Goal: Transaction & Acquisition: Purchase product/service

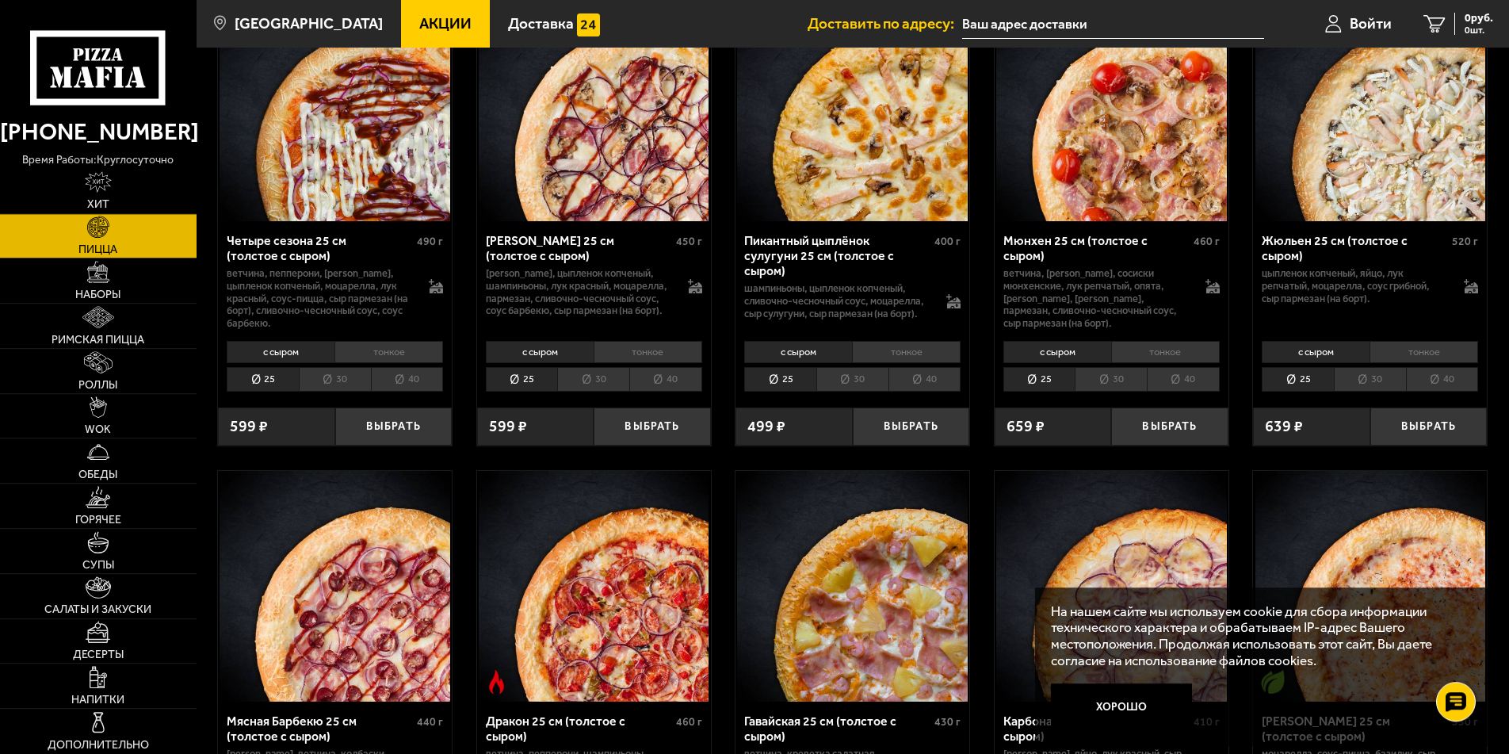
scroll to position [2587, 0]
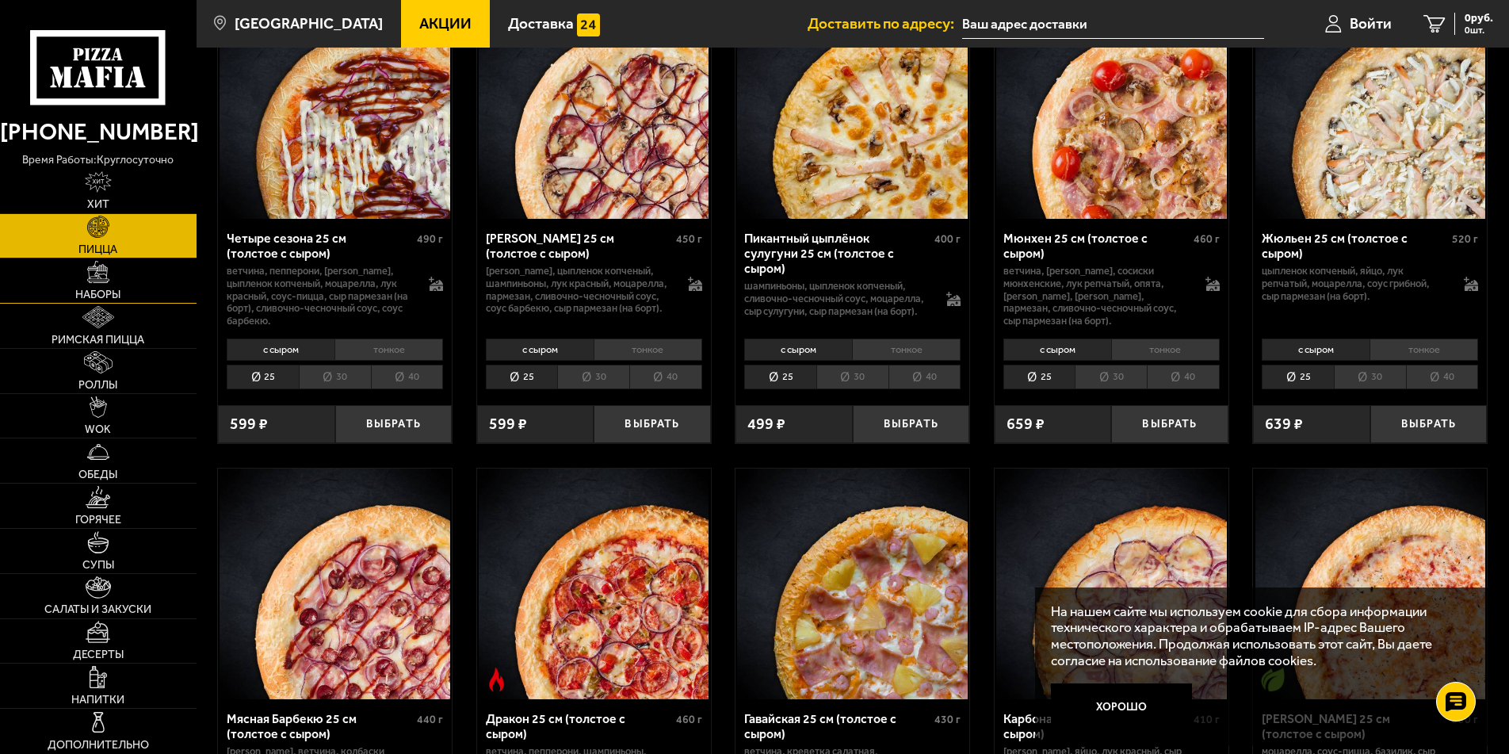
click at [108, 289] on span "Наборы" at bounding box center [97, 294] width 45 height 11
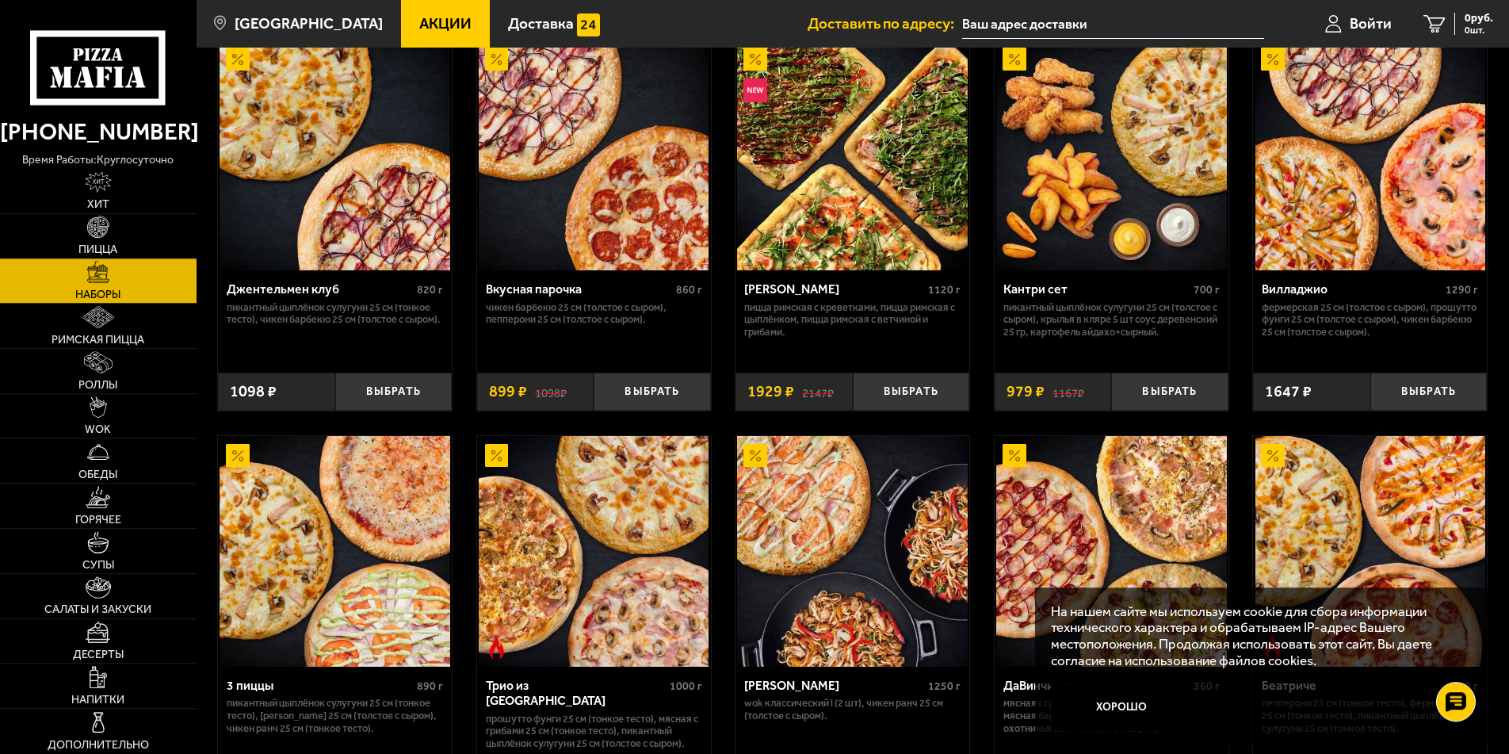
scroll to position [162, 0]
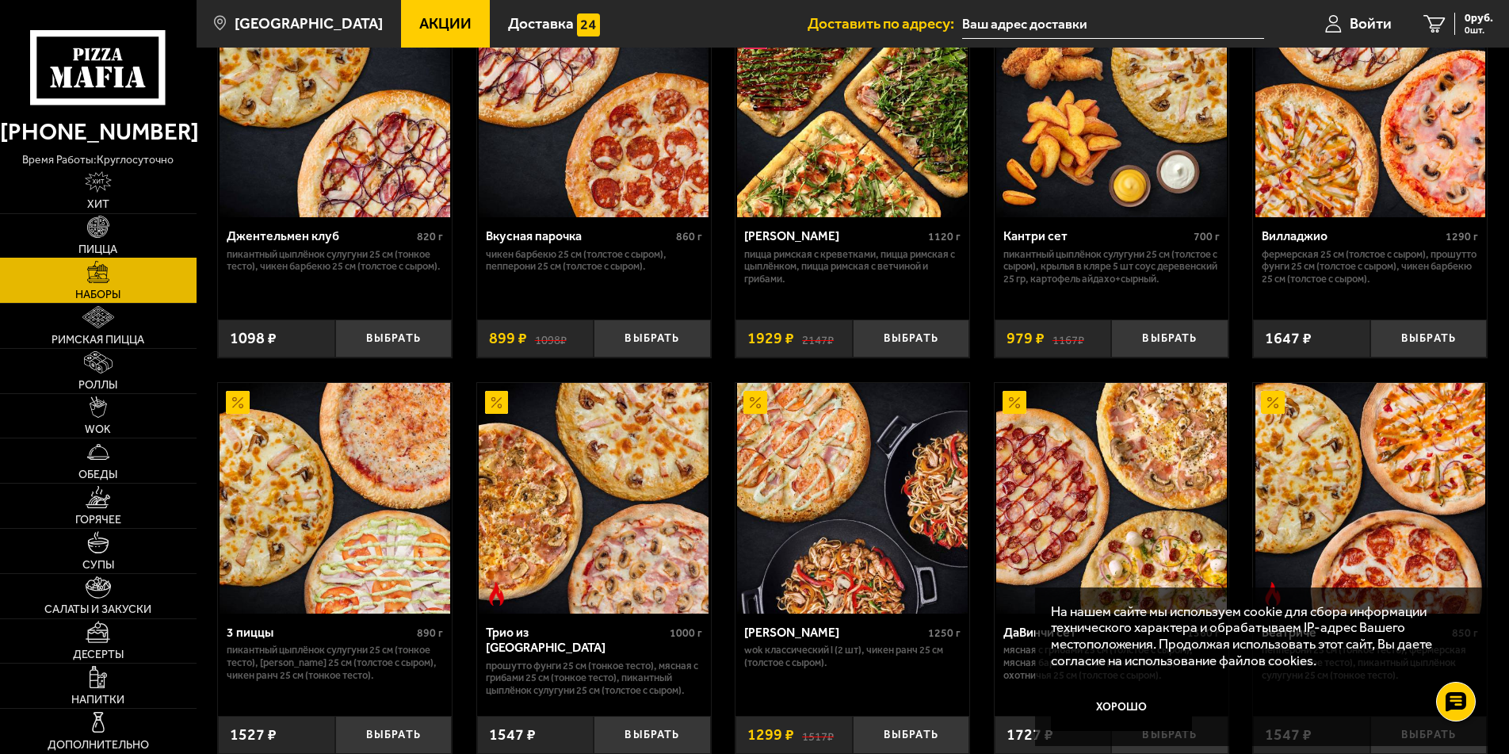
click at [82, 246] on span "Пицца" at bounding box center [97, 249] width 39 height 11
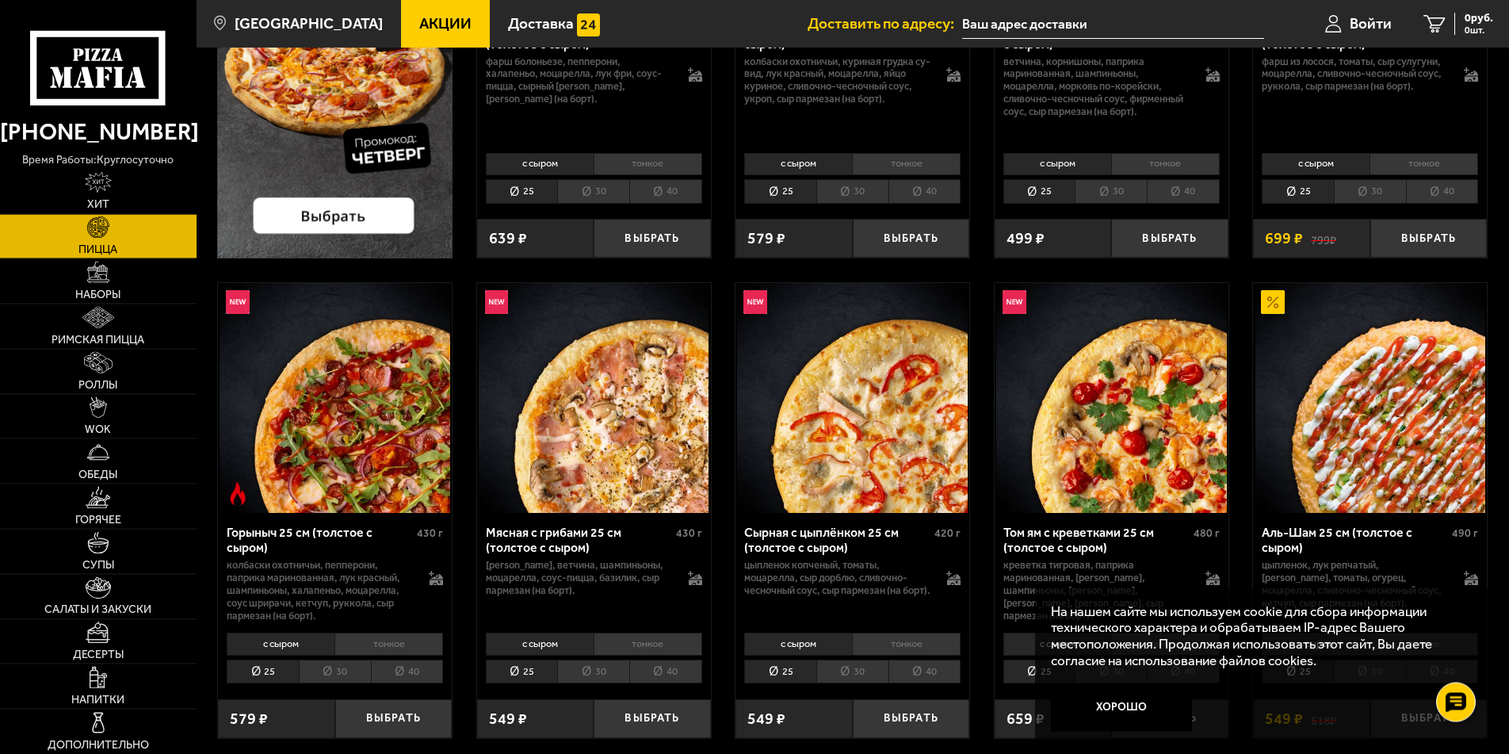
scroll to position [404, 0]
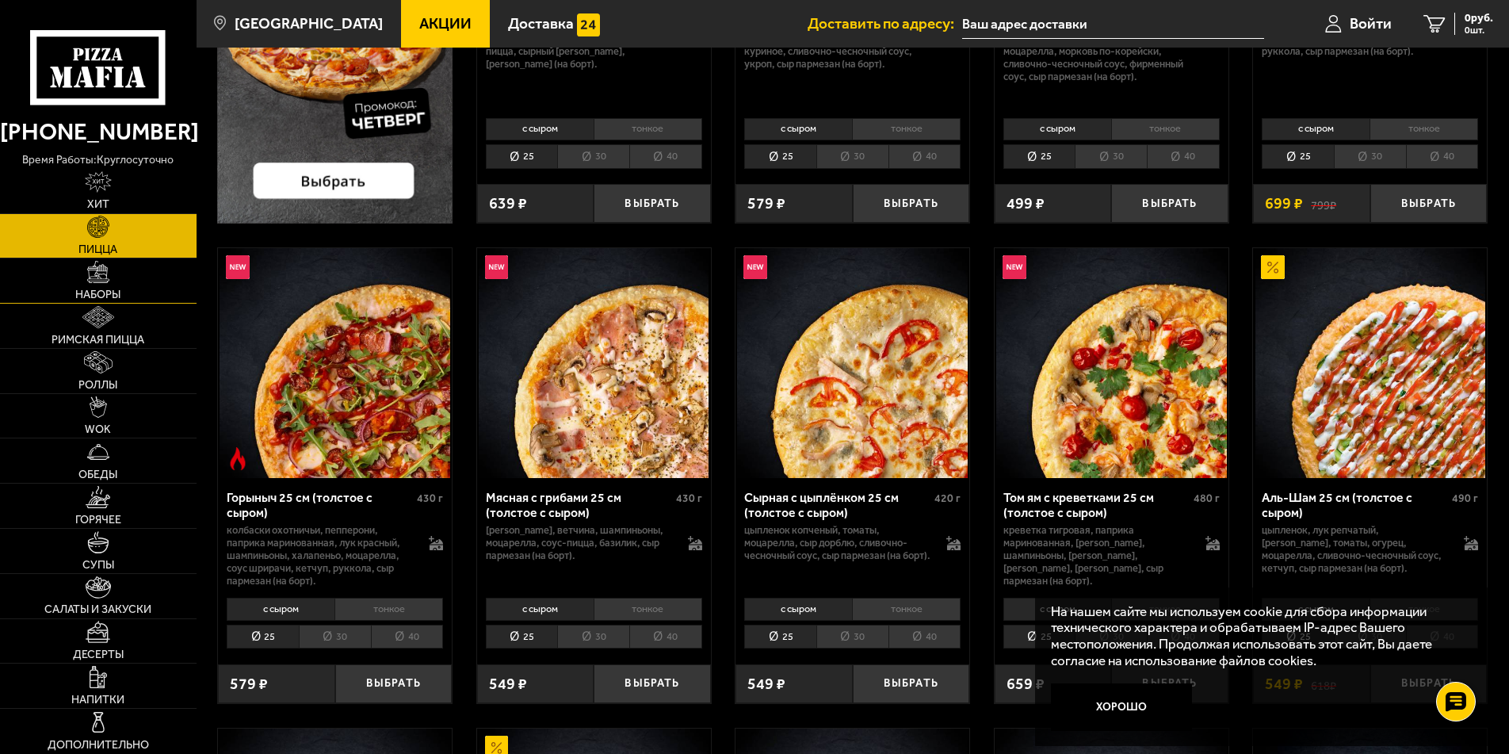
click at [94, 289] on span "Наборы" at bounding box center [97, 294] width 45 height 11
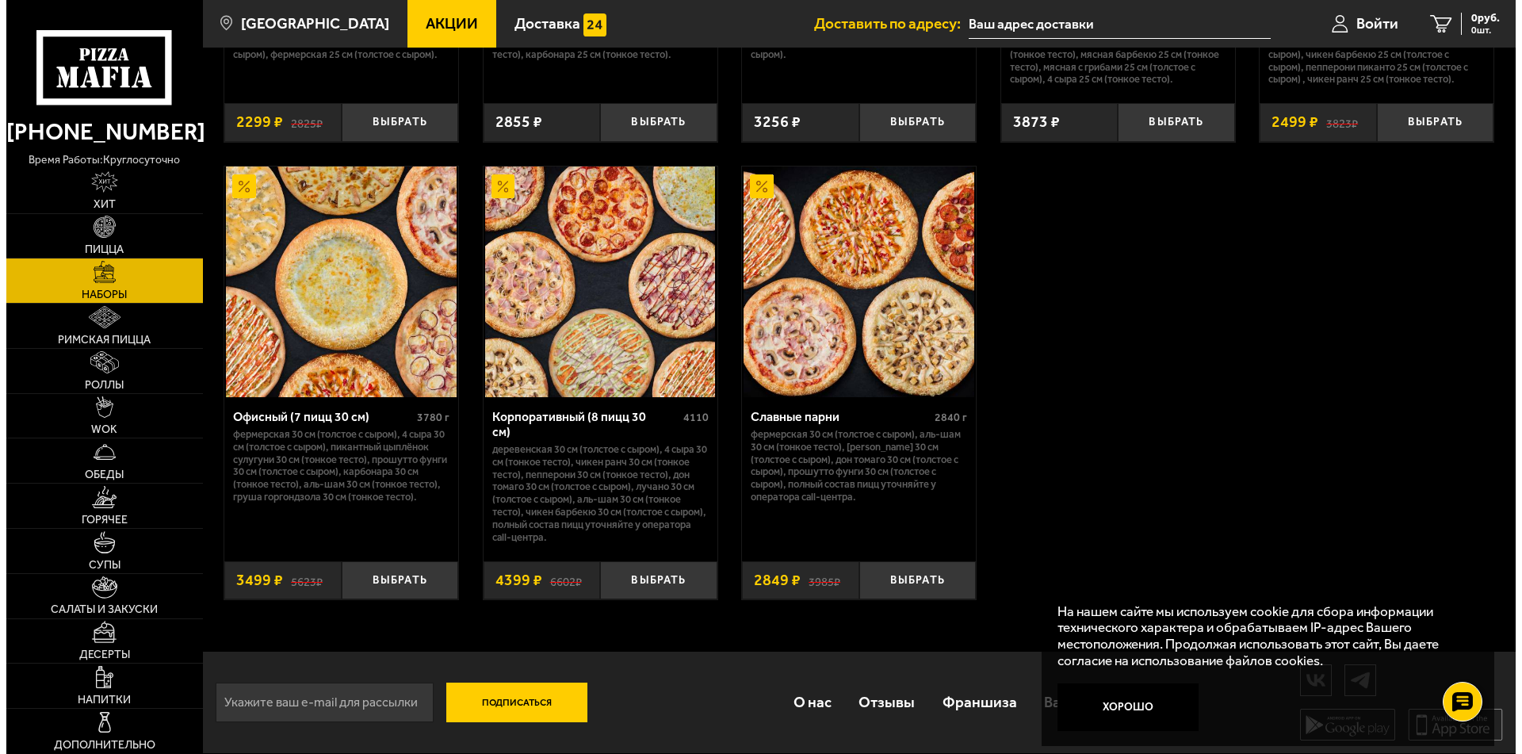
scroll to position [2434, 0]
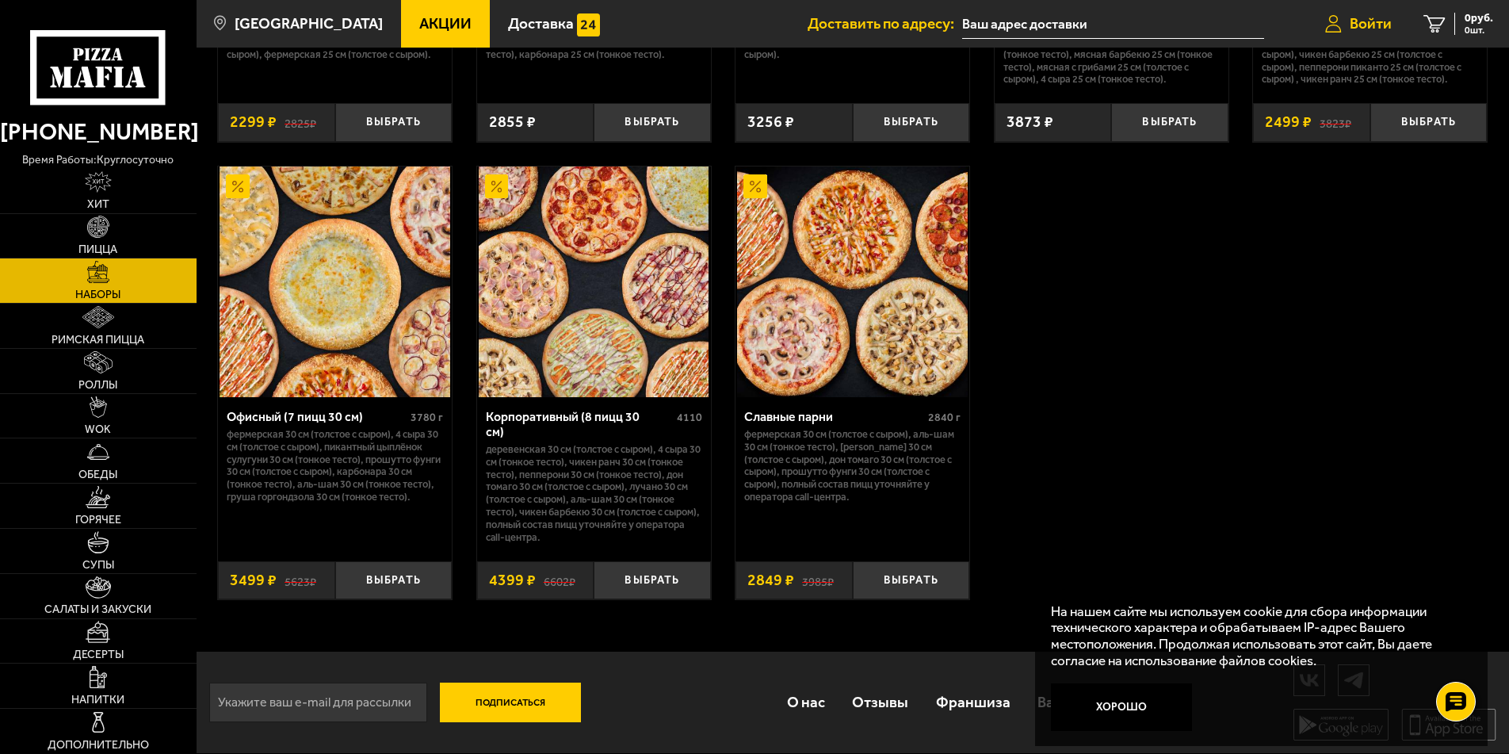
click at [1366, 25] on span "Войти" at bounding box center [1371, 23] width 42 height 15
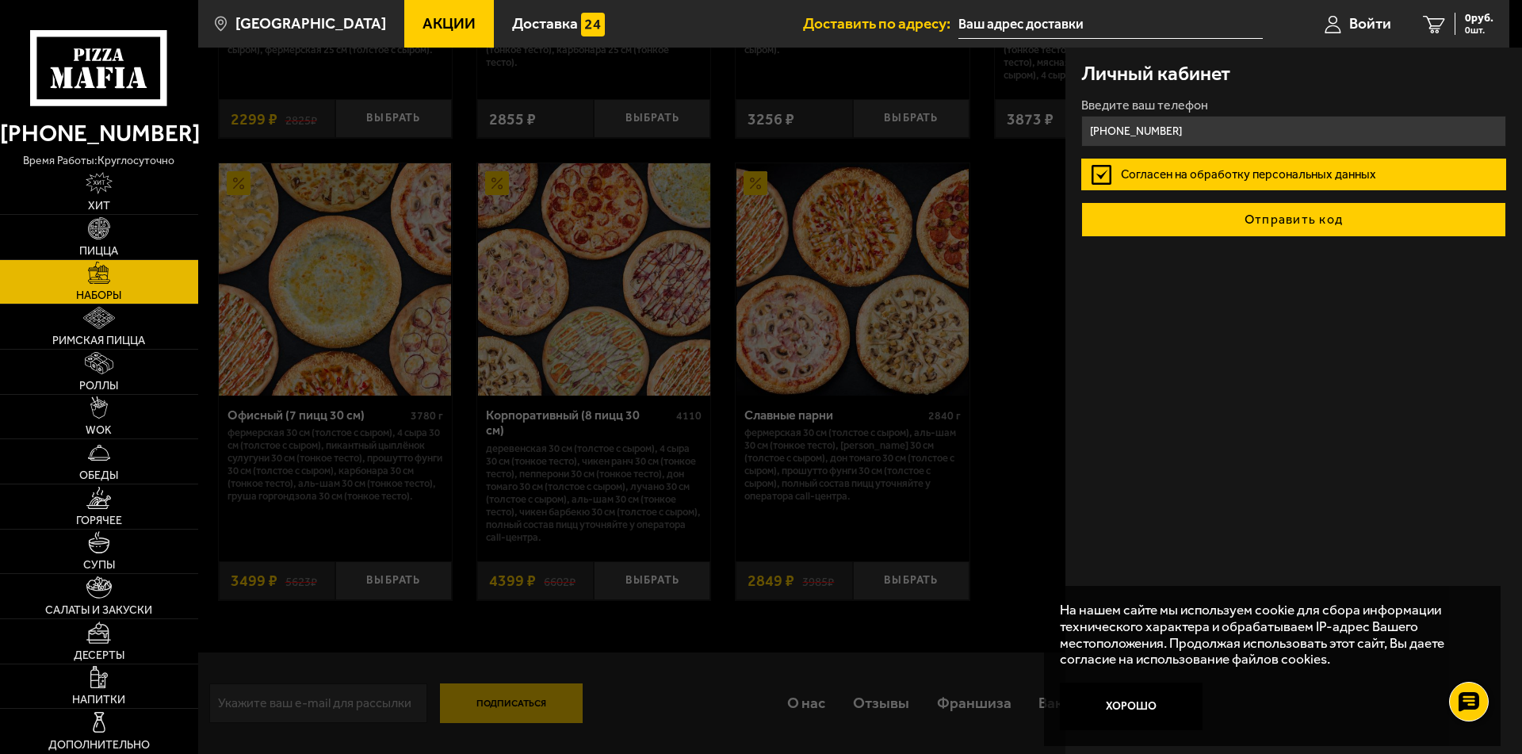
type input "[PHONE_NUMBER]"
click at [1294, 216] on button "Отправить код" at bounding box center [1293, 219] width 425 height 35
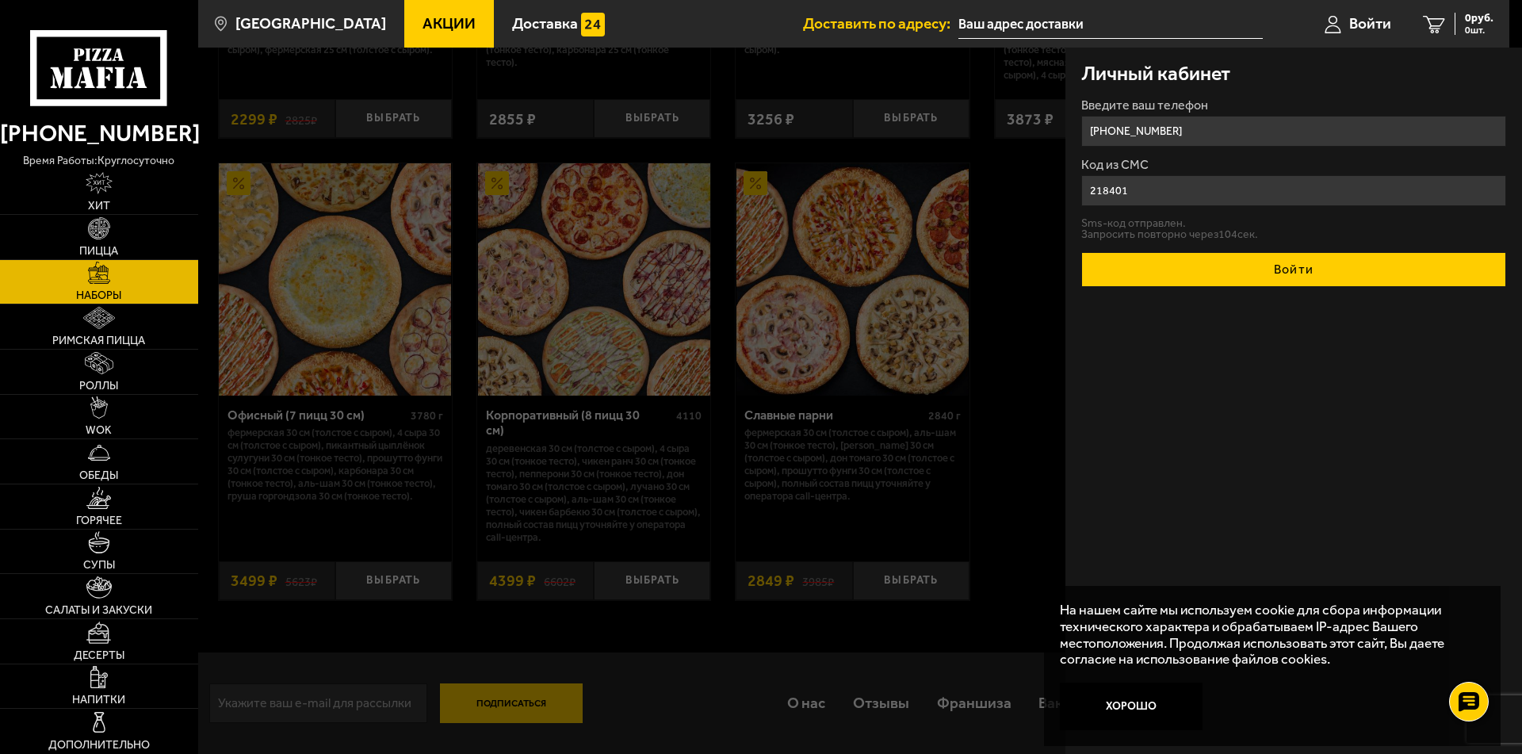
type input "218401"
click at [1293, 273] on button "Войти" at bounding box center [1293, 269] width 425 height 35
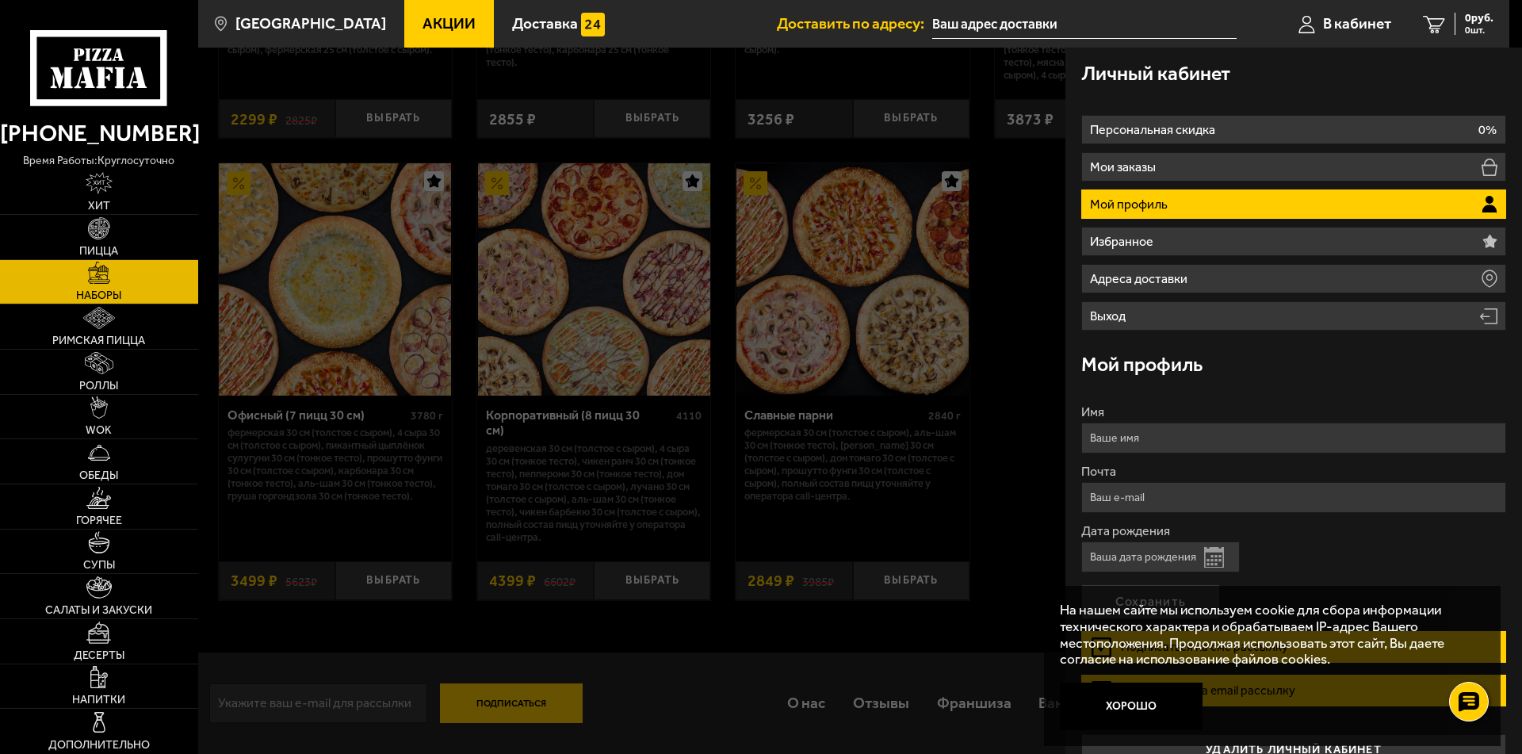
click at [1328, 202] on li "Мой профиль" at bounding box center [1293, 203] width 425 height 29
click at [1148, 439] on input "Имя" at bounding box center [1293, 437] width 425 height 31
type input "[PERSON_NAME]"
click at [1160, 492] on input "Почта" at bounding box center [1293, 497] width 425 height 31
type input "[EMAIL_ADDRESS][DOMAIN_NAME]"
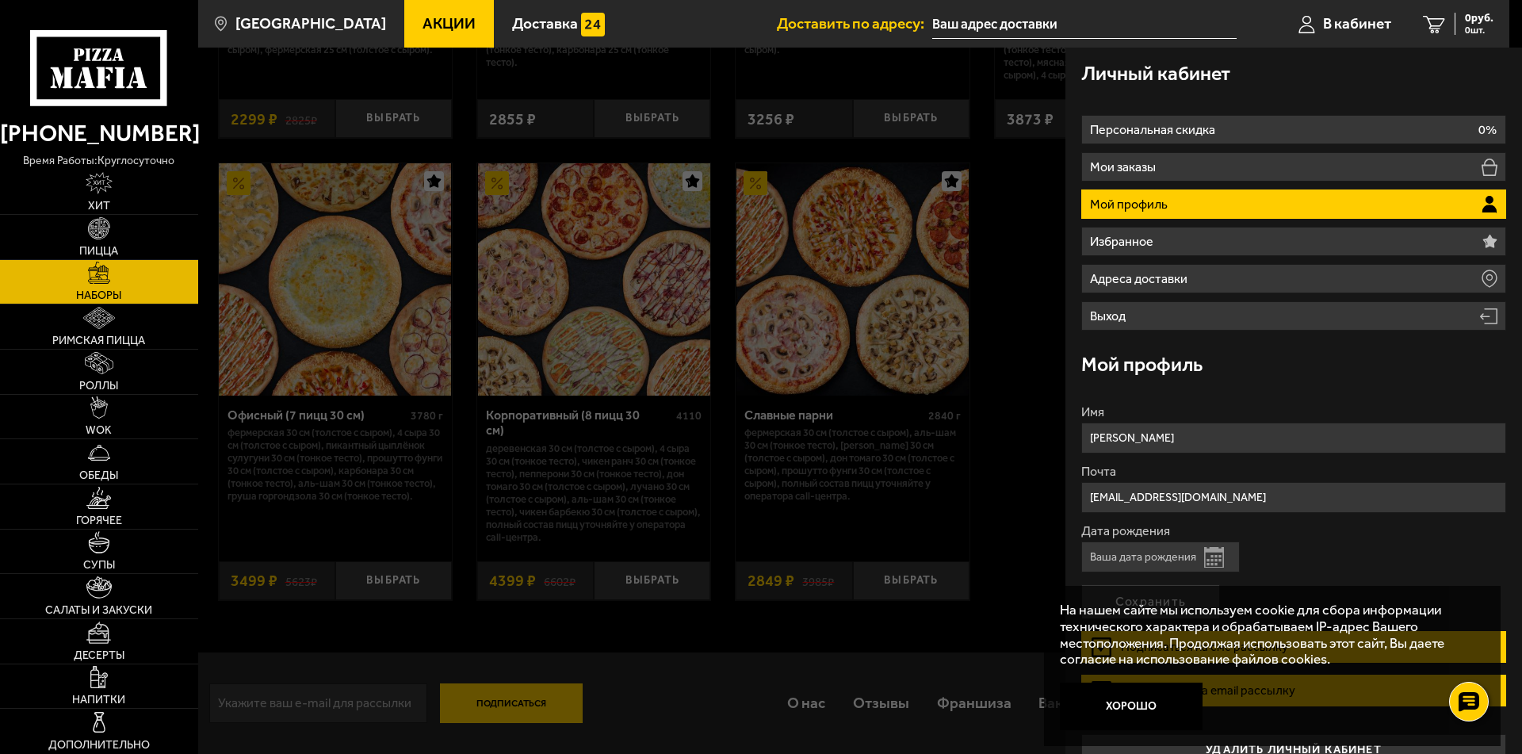
click at [1132, 562] on input "Дата рождения" at bounding box center [1160, 556] width 158 height 31
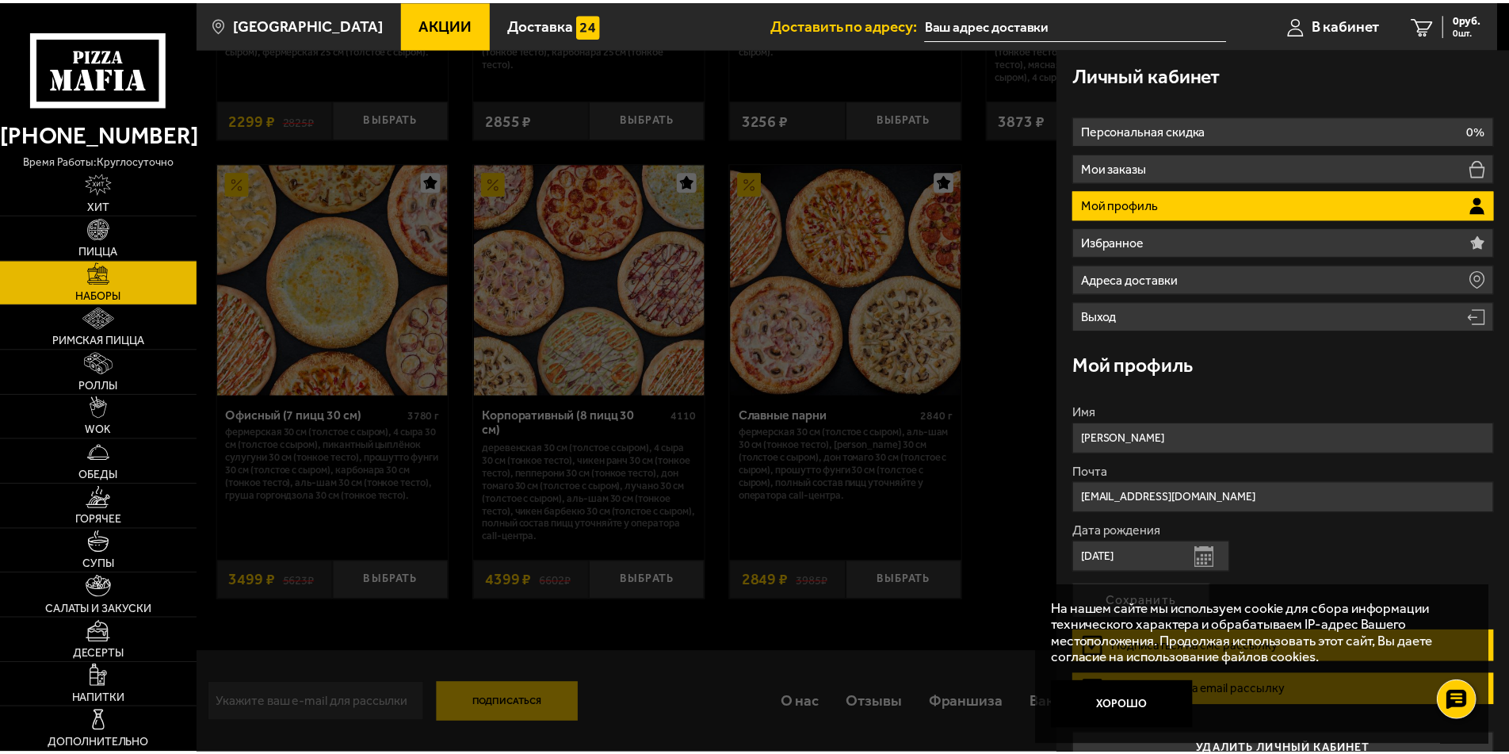
scroll to position [28, 0]
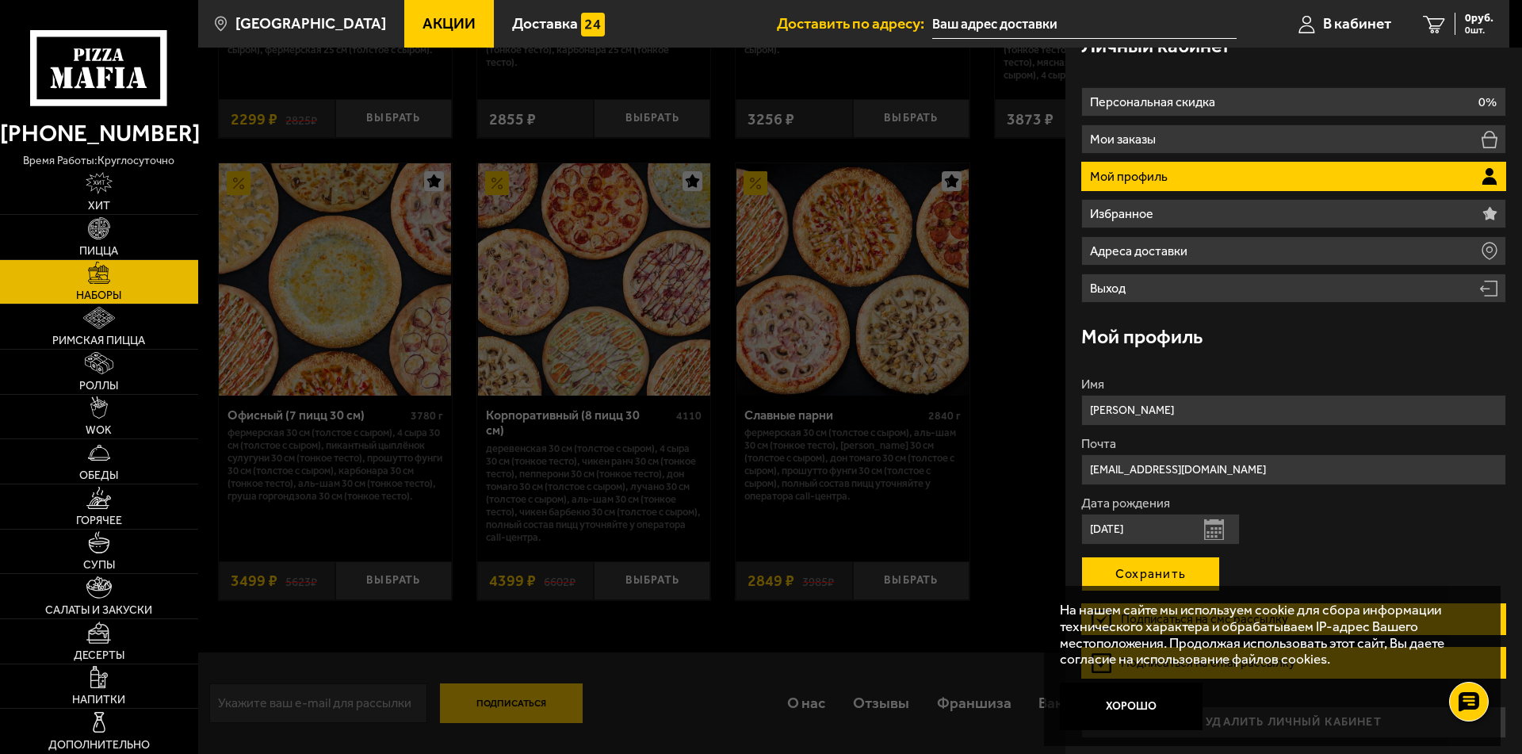
type input "[DATE]"
click at [1185, 566] on button "Сохранить" at bounding box center [1150, 573] width 139 height 35
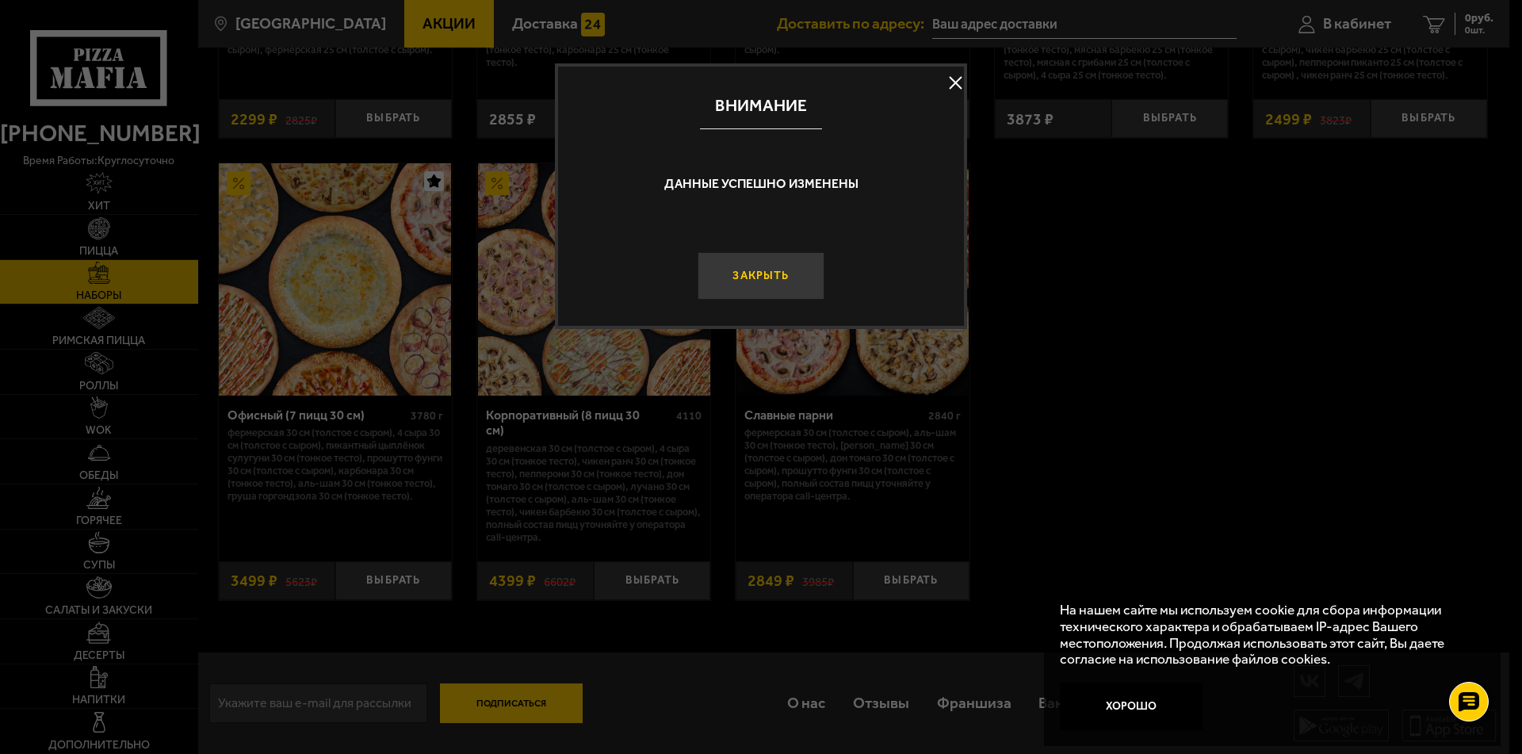
click at [754, 282] on button "Закрыть" at bounding box center [760, 276] width 127 height 48
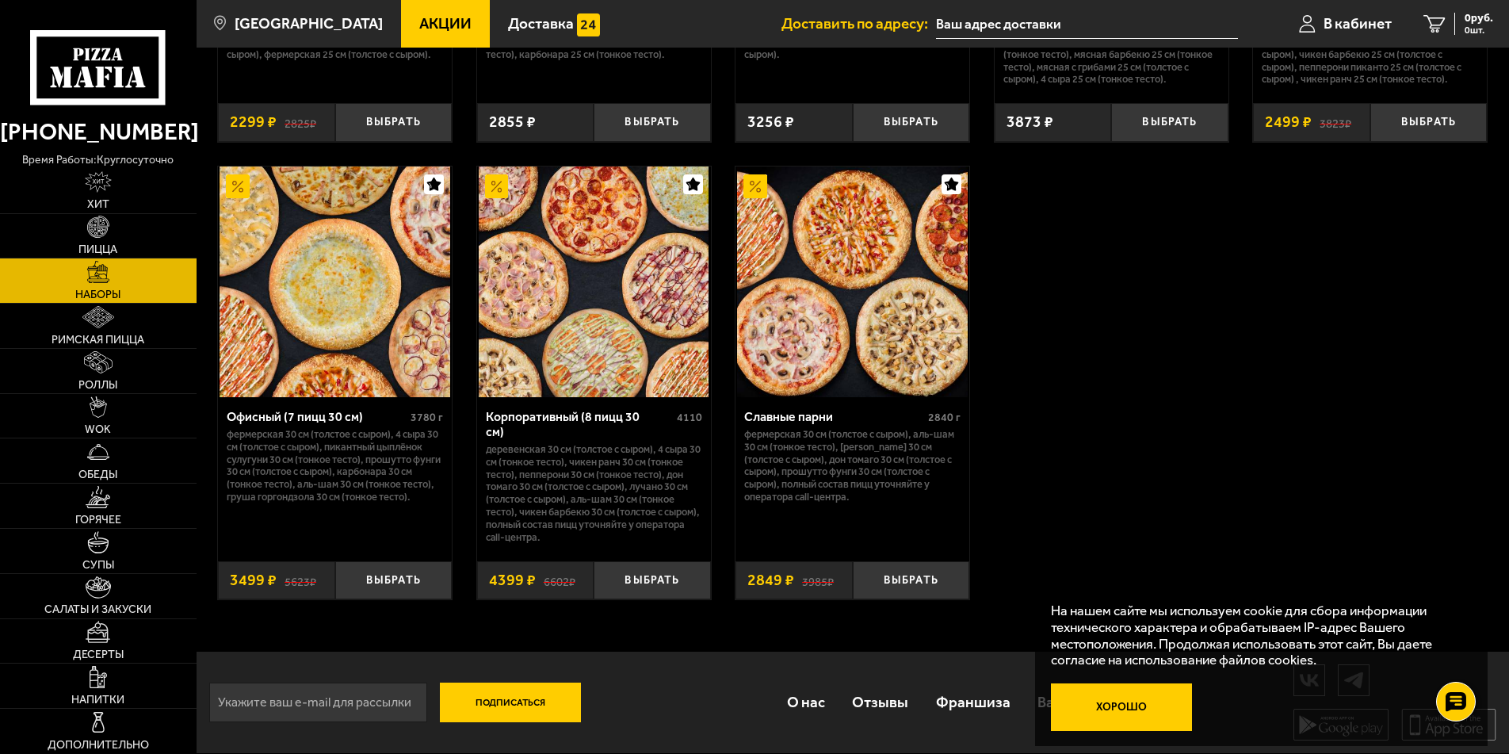
click at [1125, 709] on button "Хорошо" at bounding box center [1122, 707] width 142 height 48
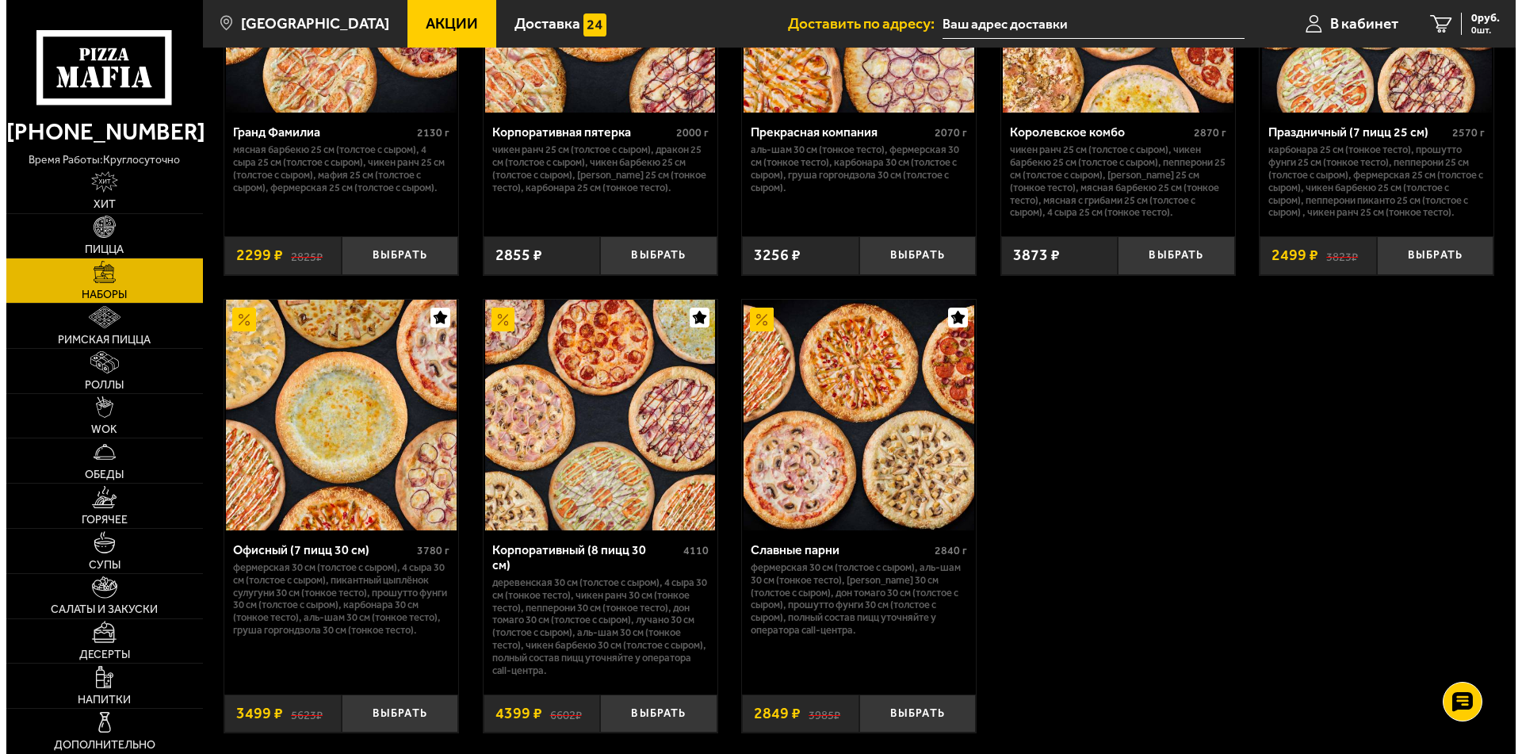
scroll to position [2192, 0]
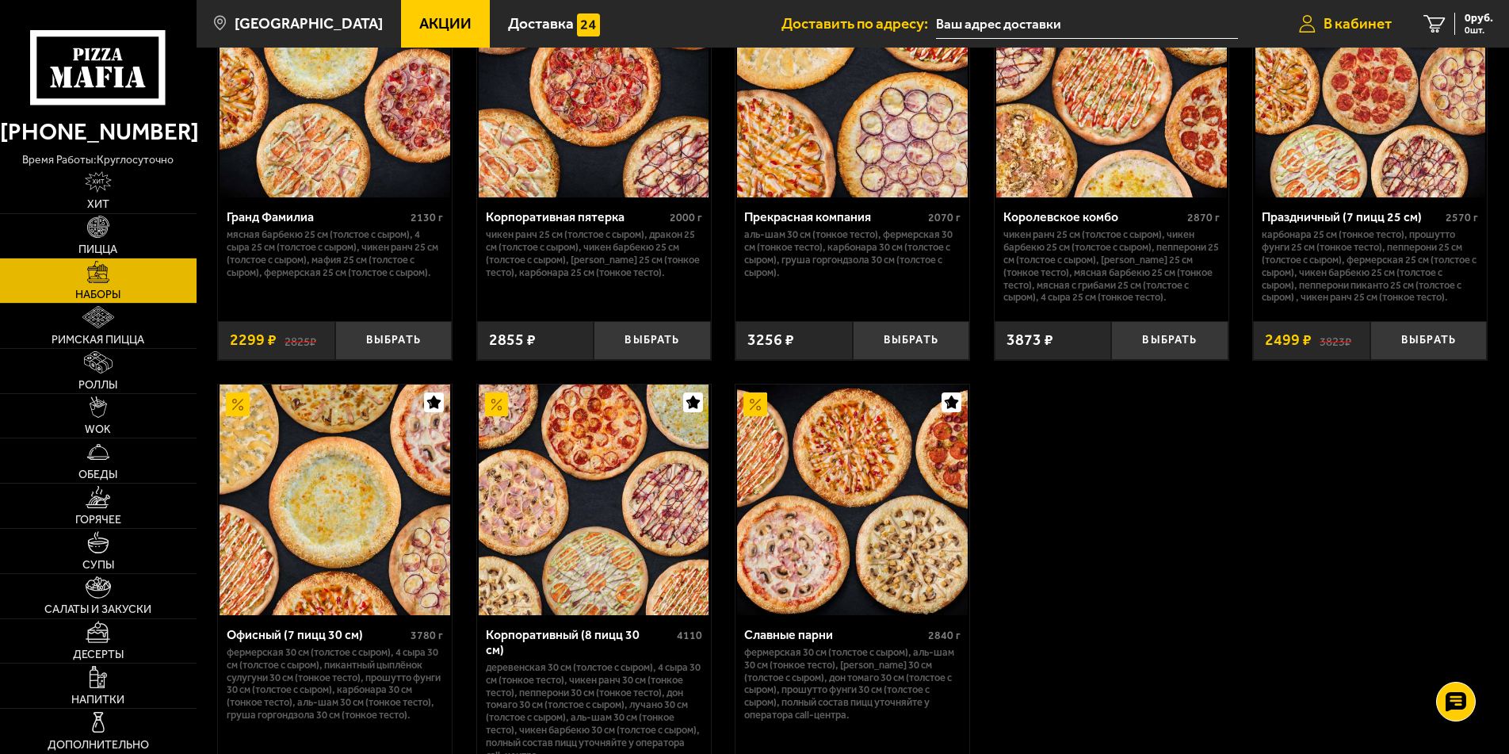
click at [1358, 26] on span "В кабинет" at bounding box center [1357, 23] width 68 height 15
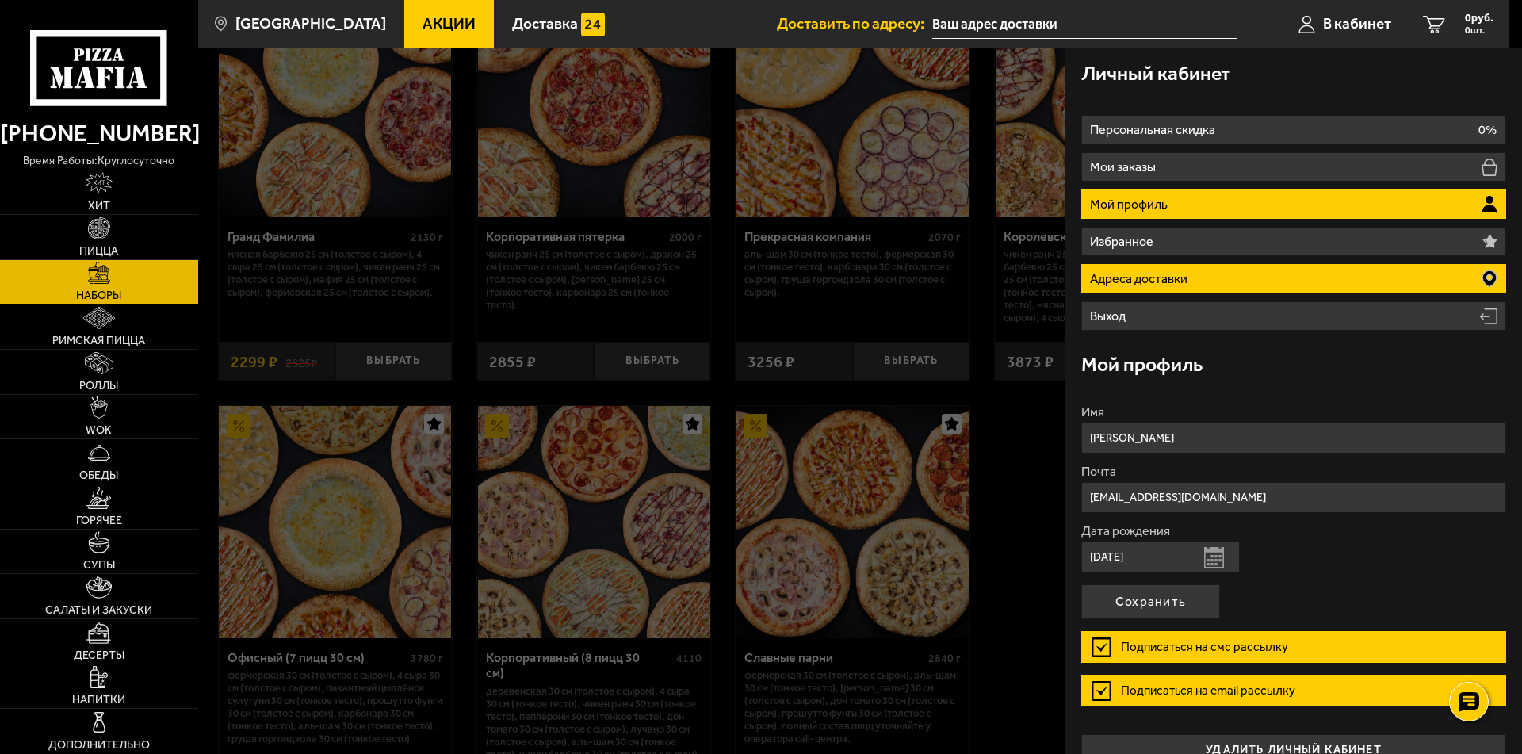
click at [1168, 282] on p "Адреса доставки" at bounding box center [1140, 279] width 101 height 13
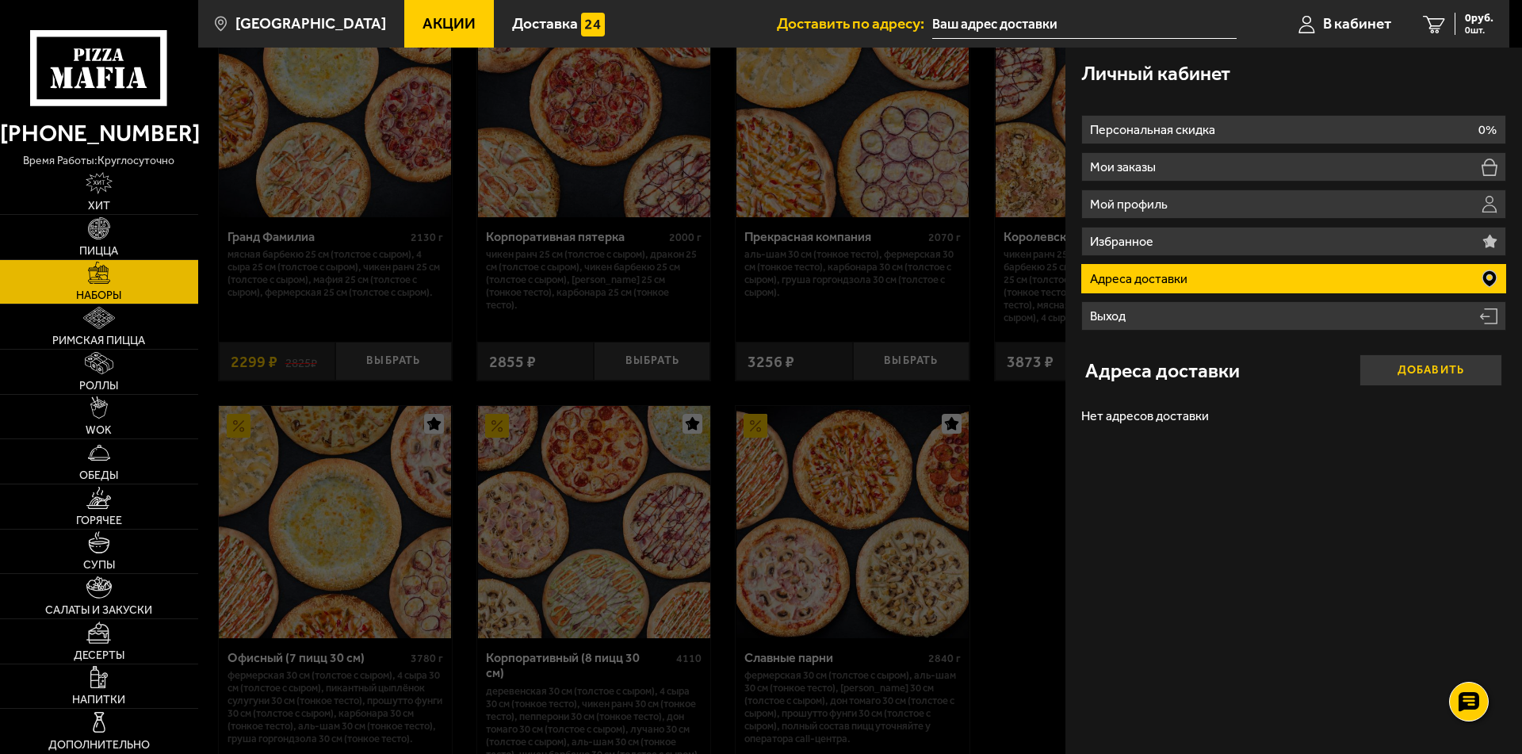
click at [1400, 374] on button "Добавить" at bounding box center [1430, 370] width 143 height 32
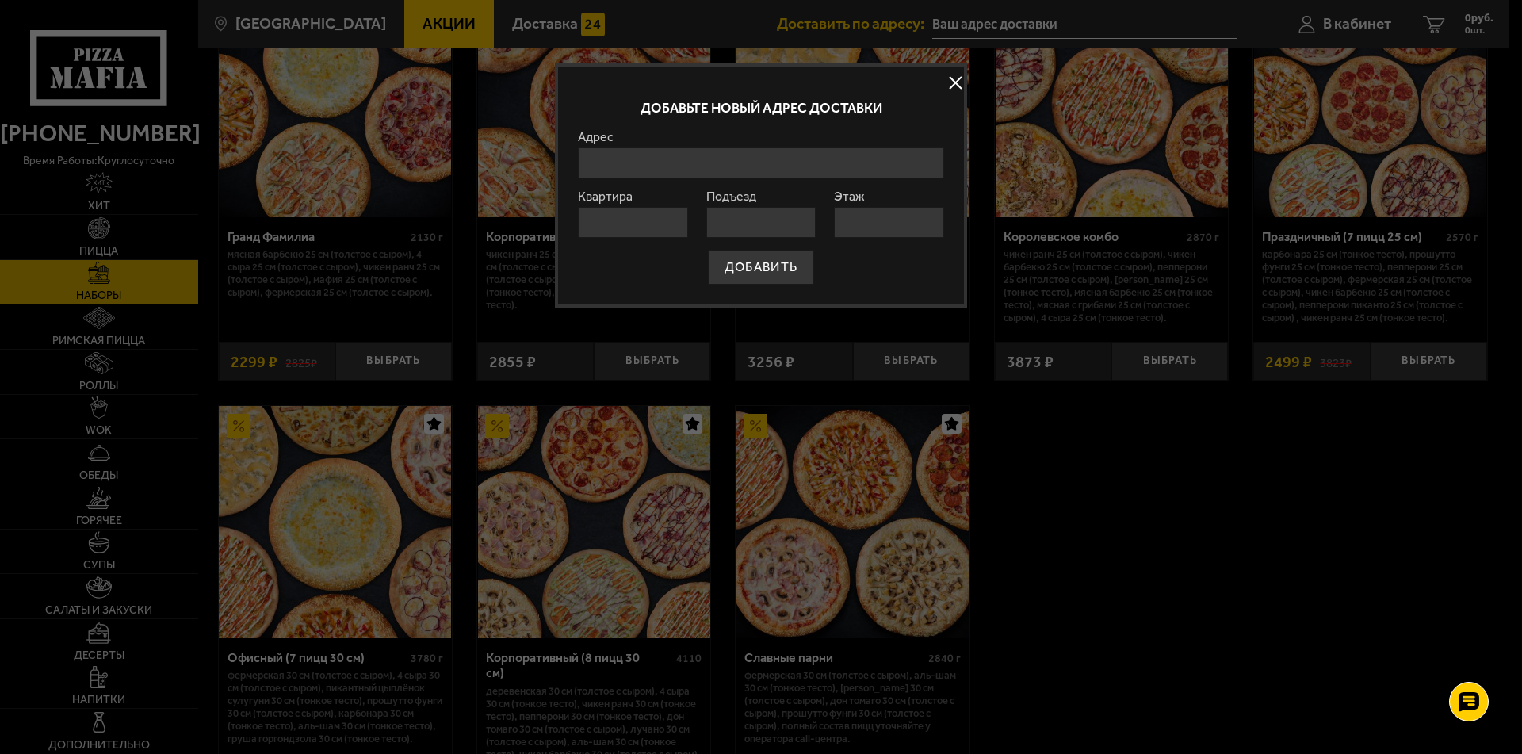
click at [633, 170] on input "Адрес" at bounding box center [761, 162] width 366 height 31
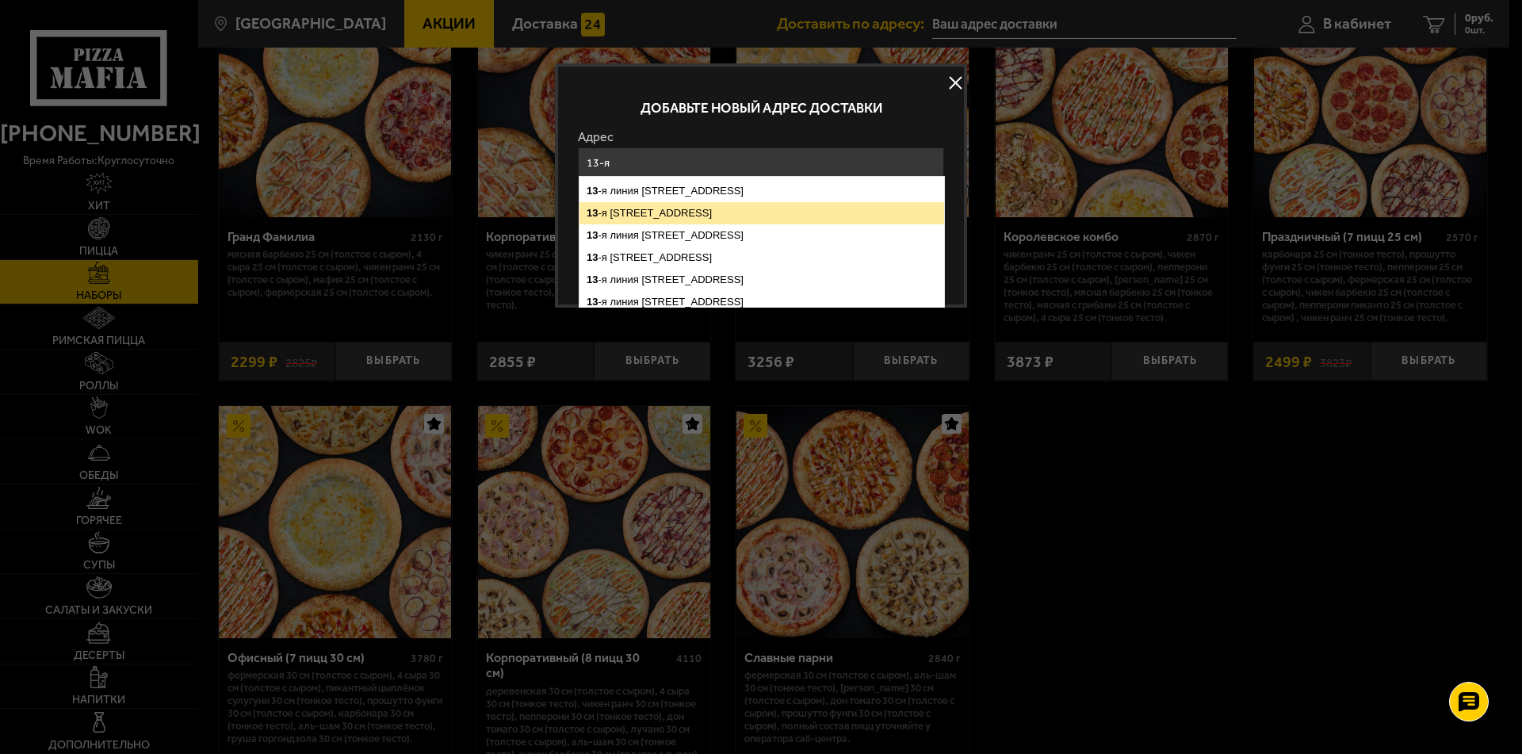
click at [639, 218] on ymaps "13 -я [STREET_ADDRESS]" at bounding box center [761, 213] width 365 height 22
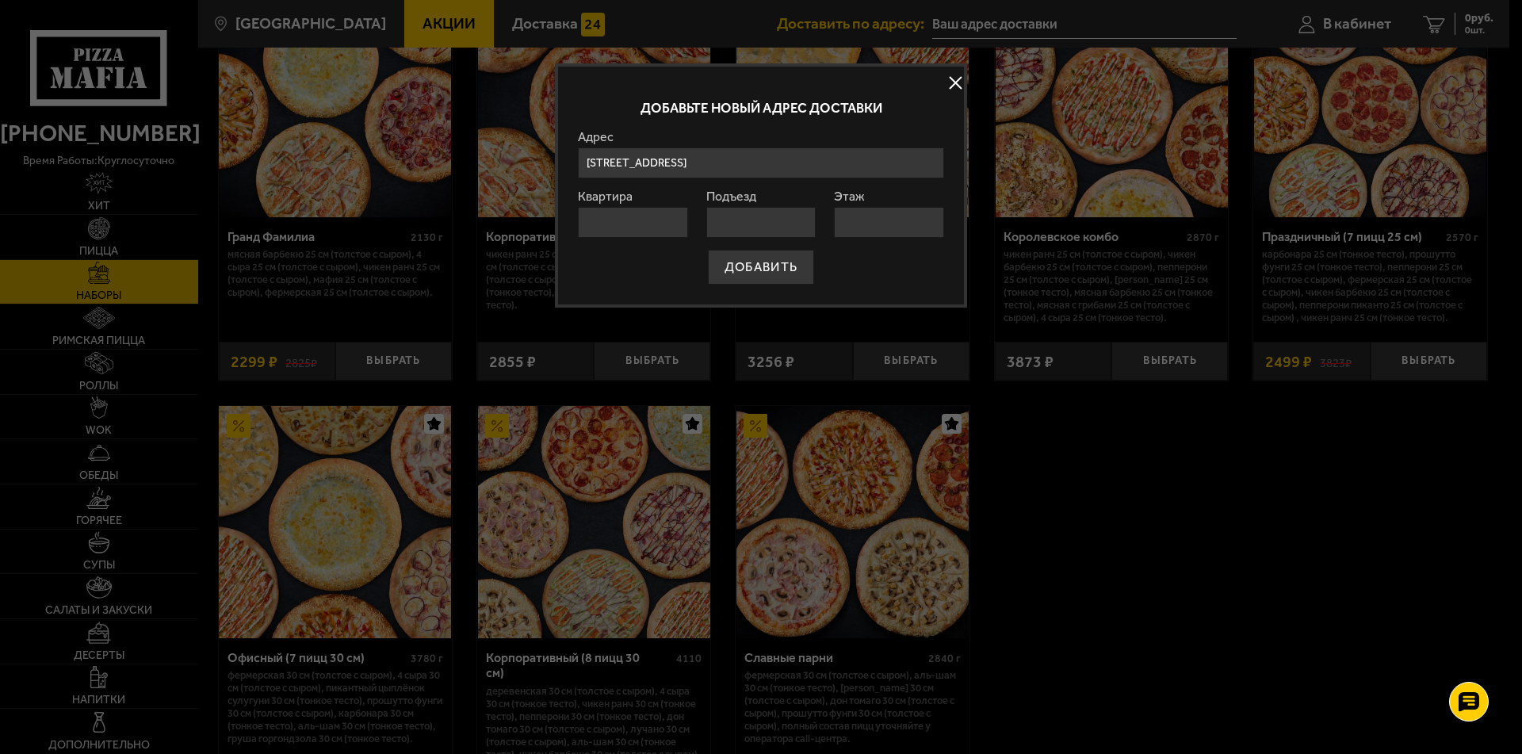
click at [848, 163] on input "[STREET_ADDRESS]" at bounding box center [761, 162] width 366 height 31
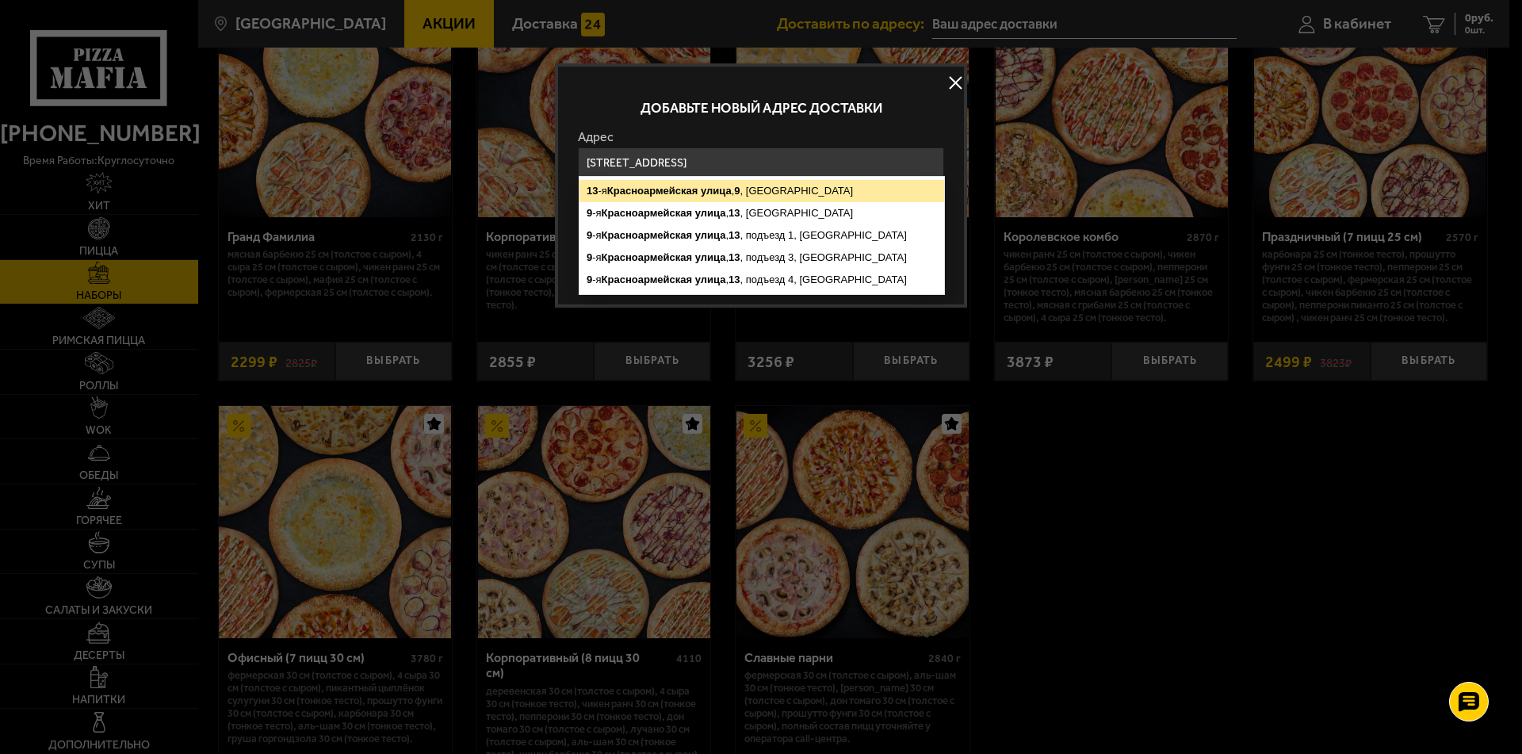
type input "[STREET_ADDRESS]"
click at [731, 190] on ymaps "улица" at bounding box center [716, 191] width 31 height 12
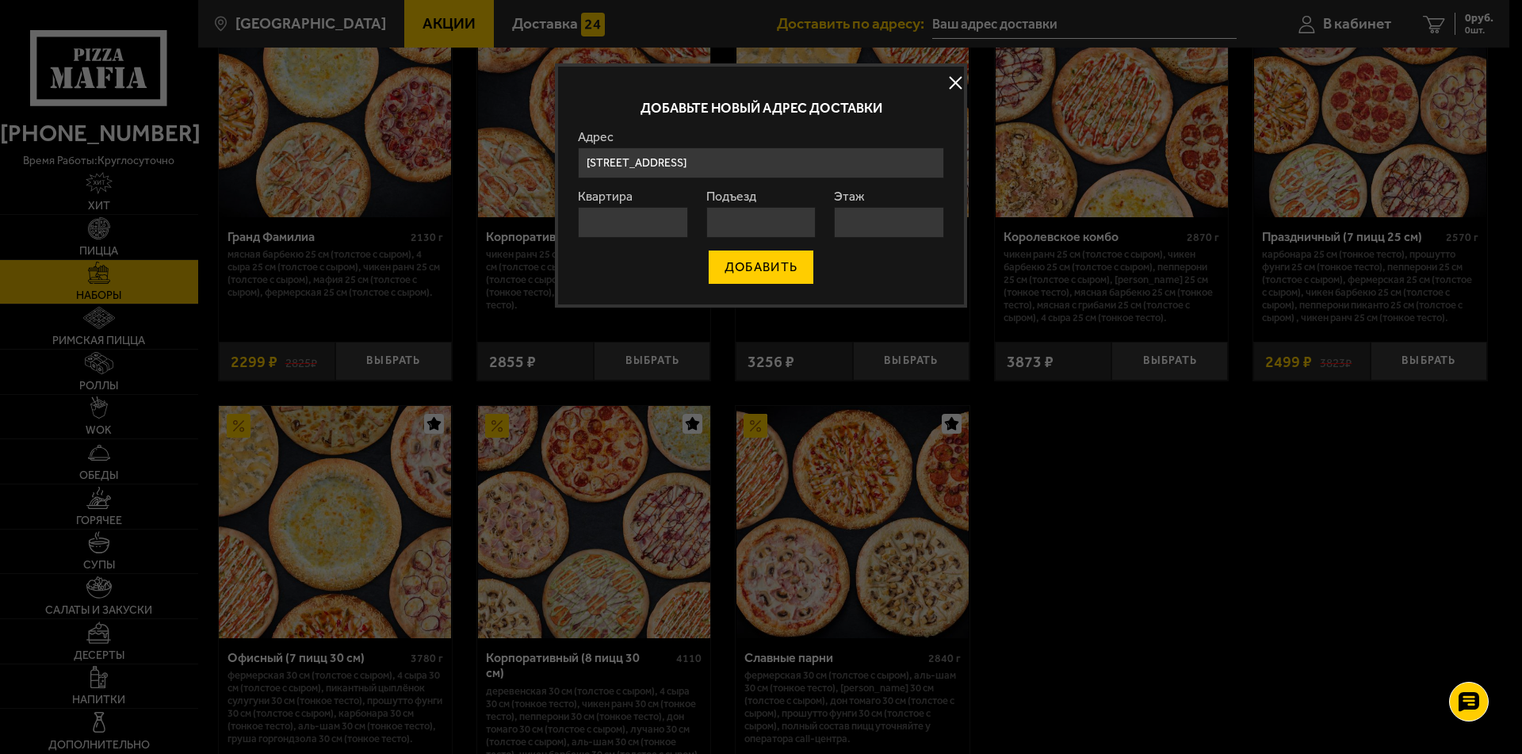
click at [743, 270] on button "ДОБАВИТЬ" at bounding box center [761, 267] width 106 height 35
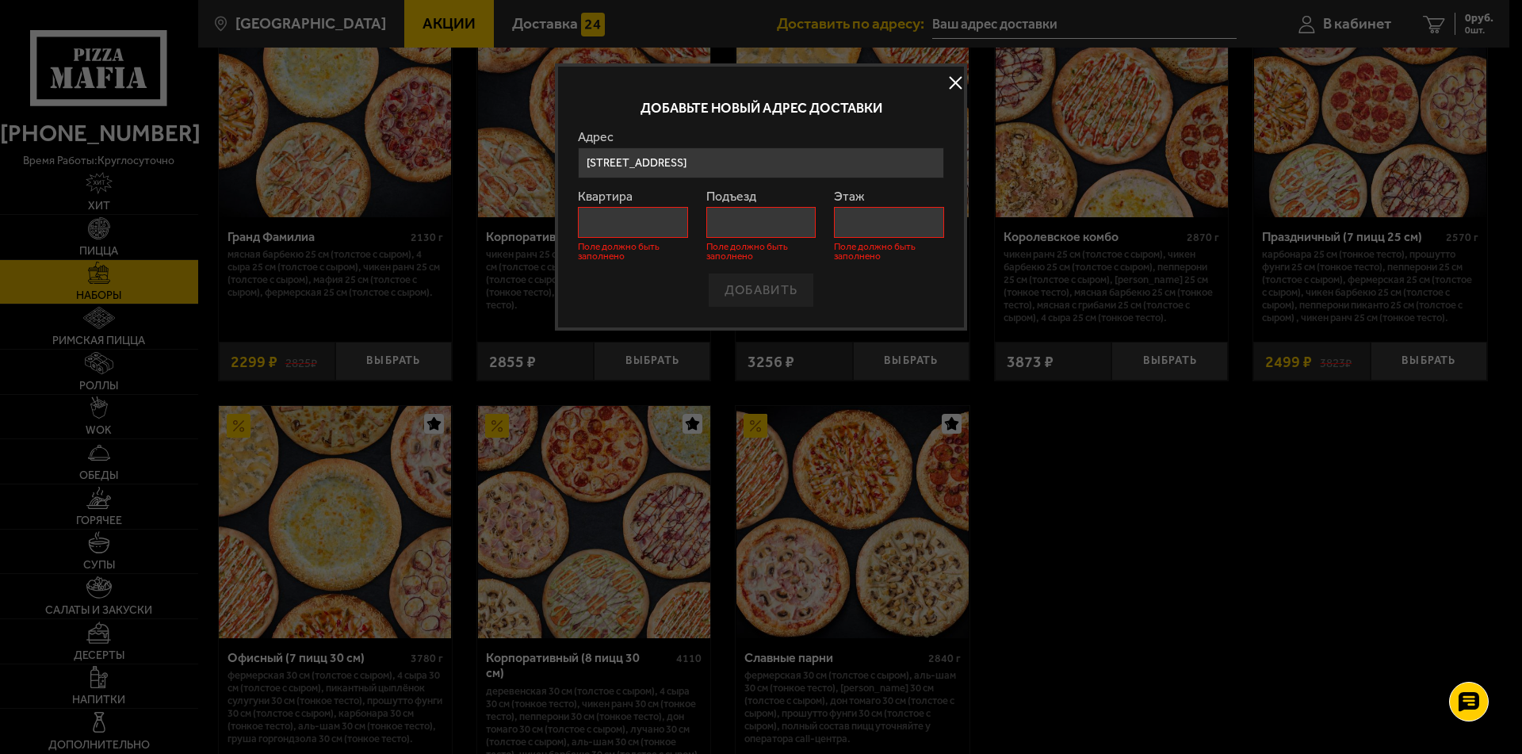
click at [613, 216] on input "Квартира" at bounding box center [633, 222] width 110 height 31
click at [624, 220] on input "Квартира" at bounding box center [633, 222] width 110 height 31
click at [752, 220] on input "Подъезд" at bounding box center [761, 222] width 110 height 31
click at [613, 218] on input "Квартира" at bounding box center [633, 222] width 110 height 31
type input "1"
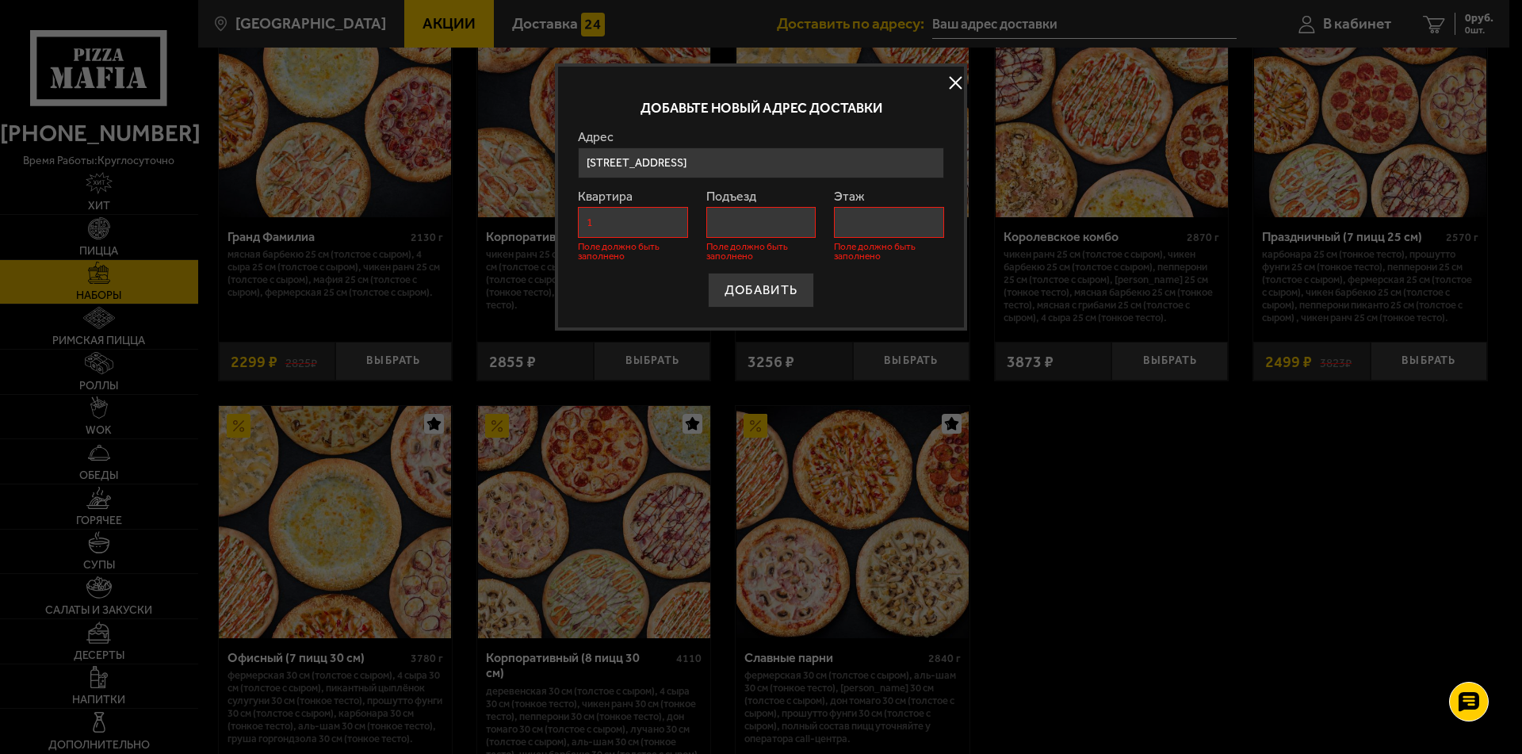
click at [719, 222] on input "Подъезд" at bounding box center [761, 222] width 110 height 31
type input "1"
click at [861, 227] on input "Этаж" at bounding box center [889, 222] width 110 height 31
type input "1"
click at [772, 281] on button "ДОБАВИТЬ" at bounding box center [761, 290] width 106 height 35
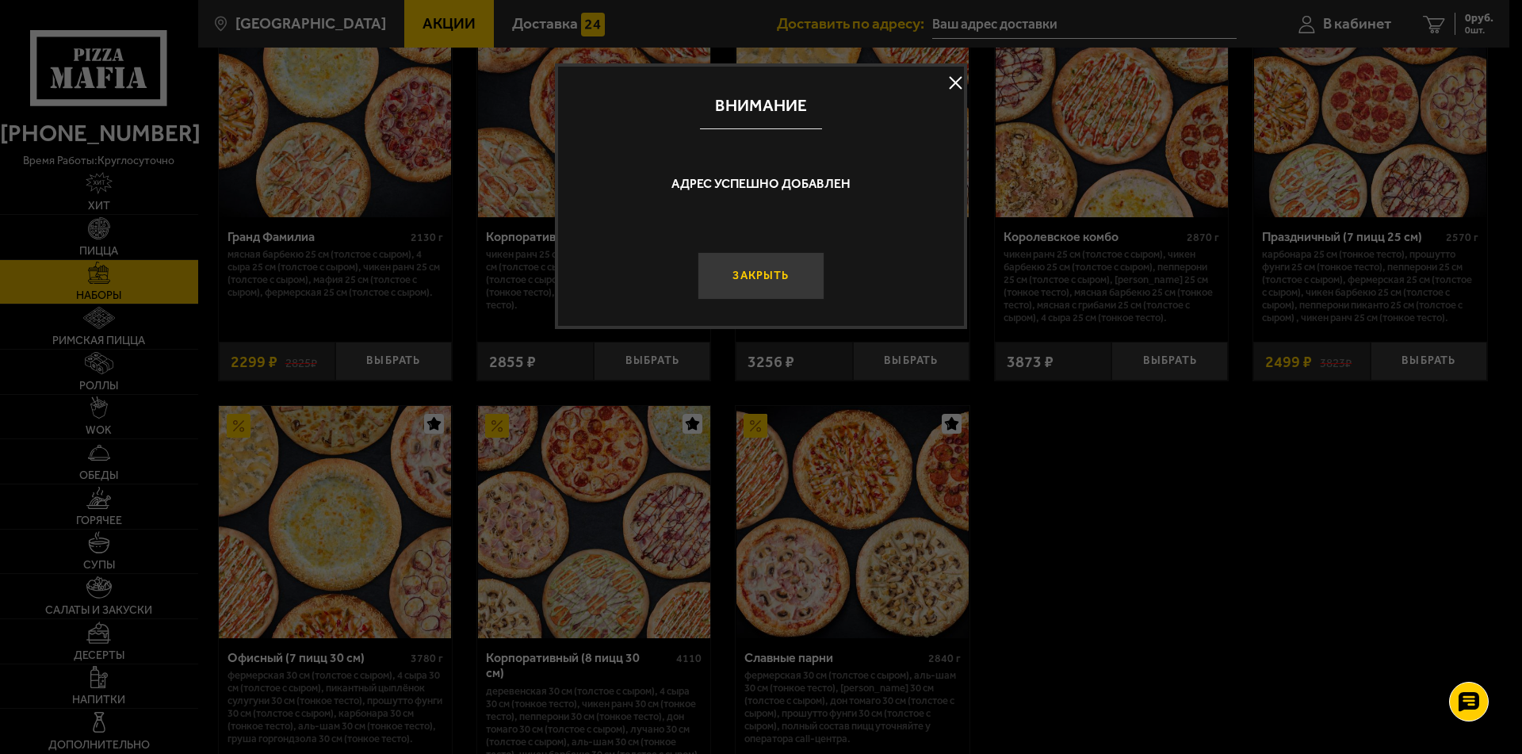
click at [762, 274] on button "Закрыть" at bounding box center [760, 276] width 127 height 48
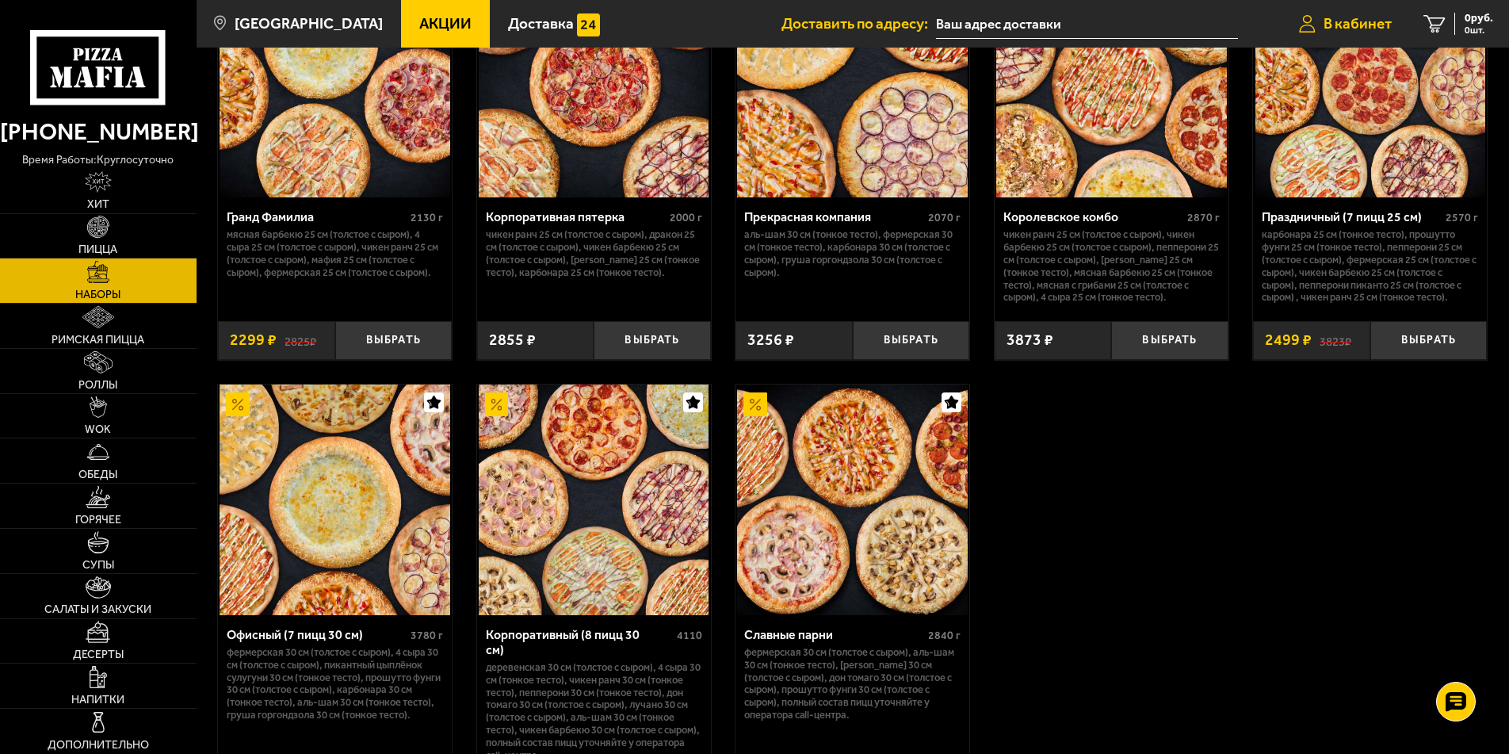
click at [1363, 25] on span "В кабинет" at bounding box center [1357, 23] width 68 height 15
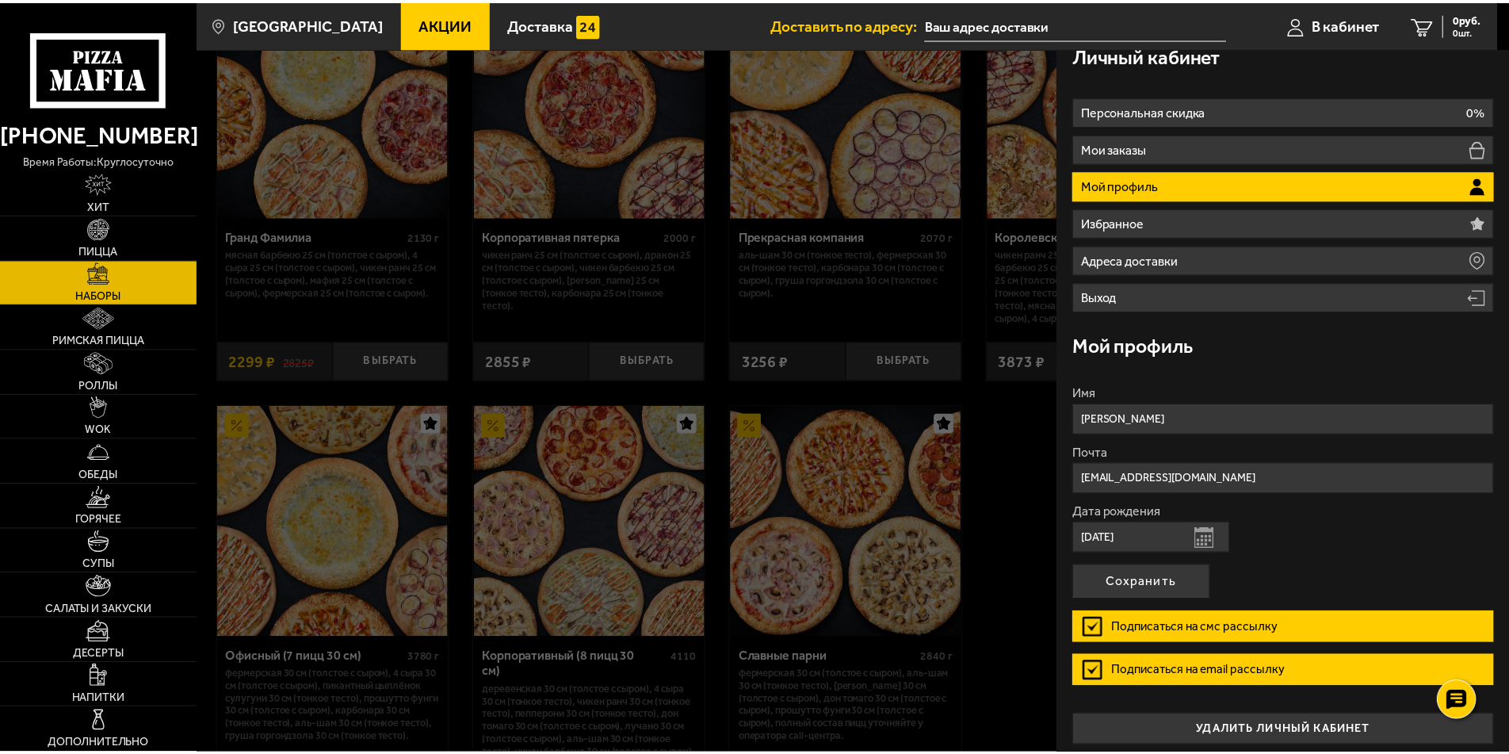
scroll to position [28, 0]
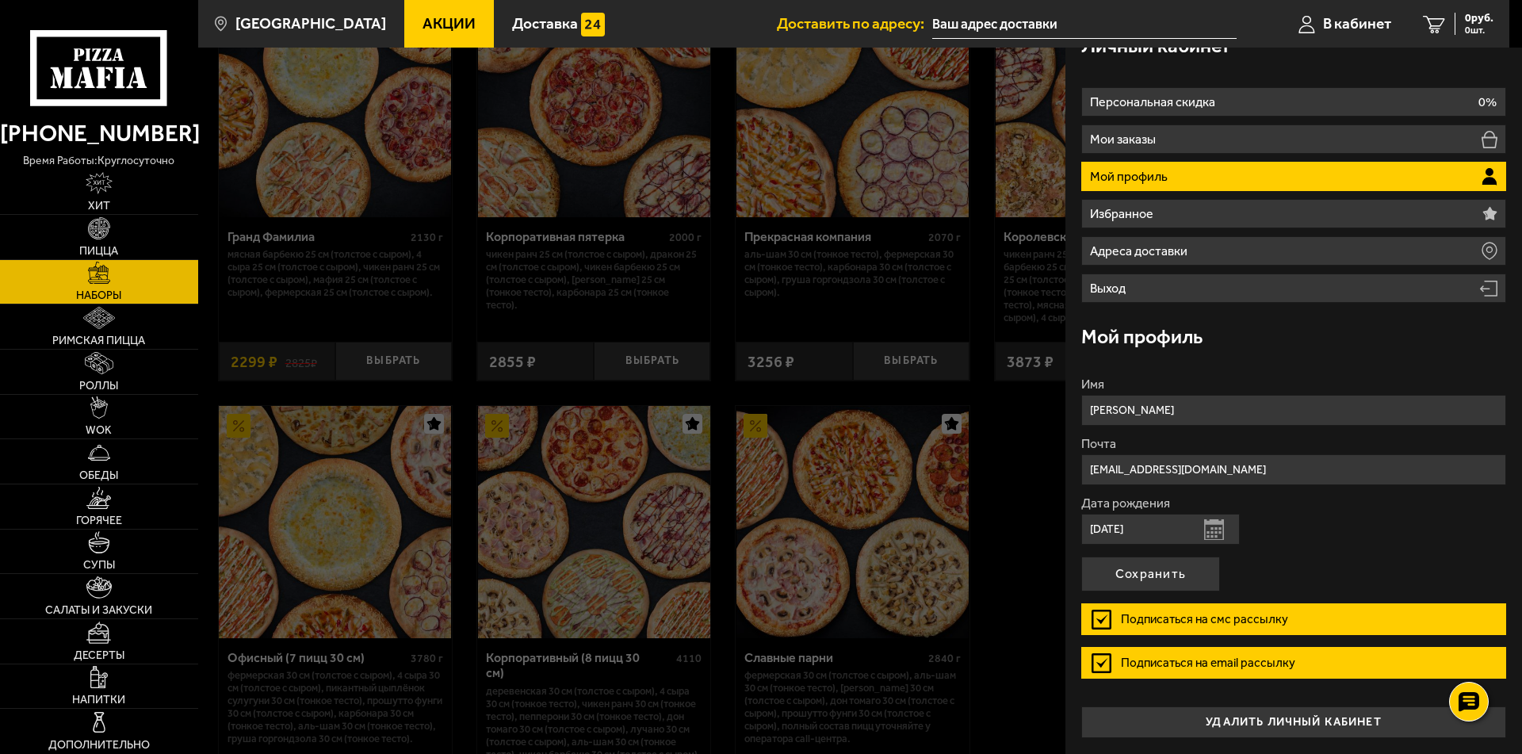
click at [1102, 620] on label "Подписаться на смс рассылку" at bounding box center [1293, 619] width 425 height 32
click at [0, 0] on input "Подписаться на смс рассылку" at bounding box center [0, 0] width 0 height 0
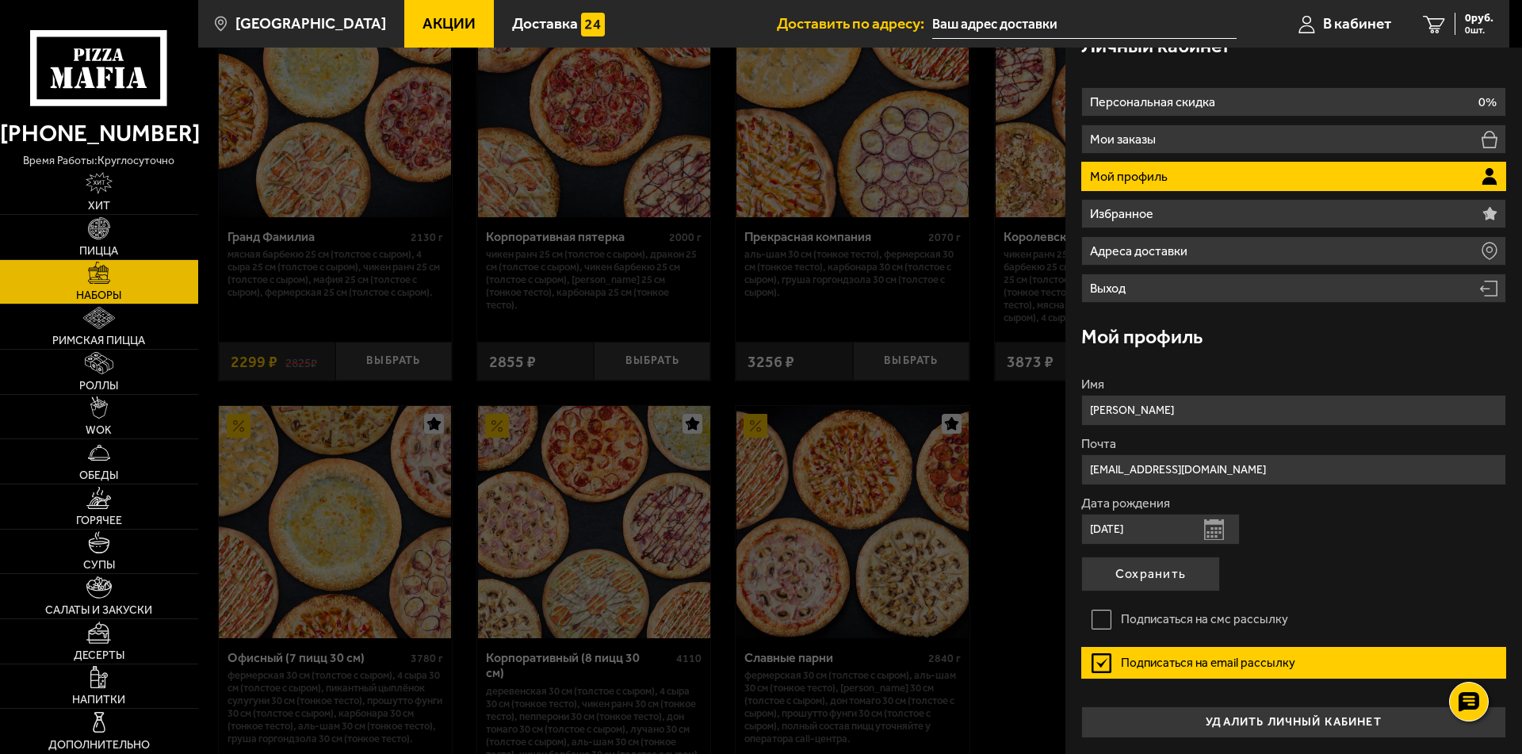
click at [1104, 664] on label "Подписаться на email рассылку" at bounding box center [1293, 663] width 425 height 32
click at [0, 0] on input "Подписаться на email рассылку" at bounding box center [0, 0] width 0 height 0
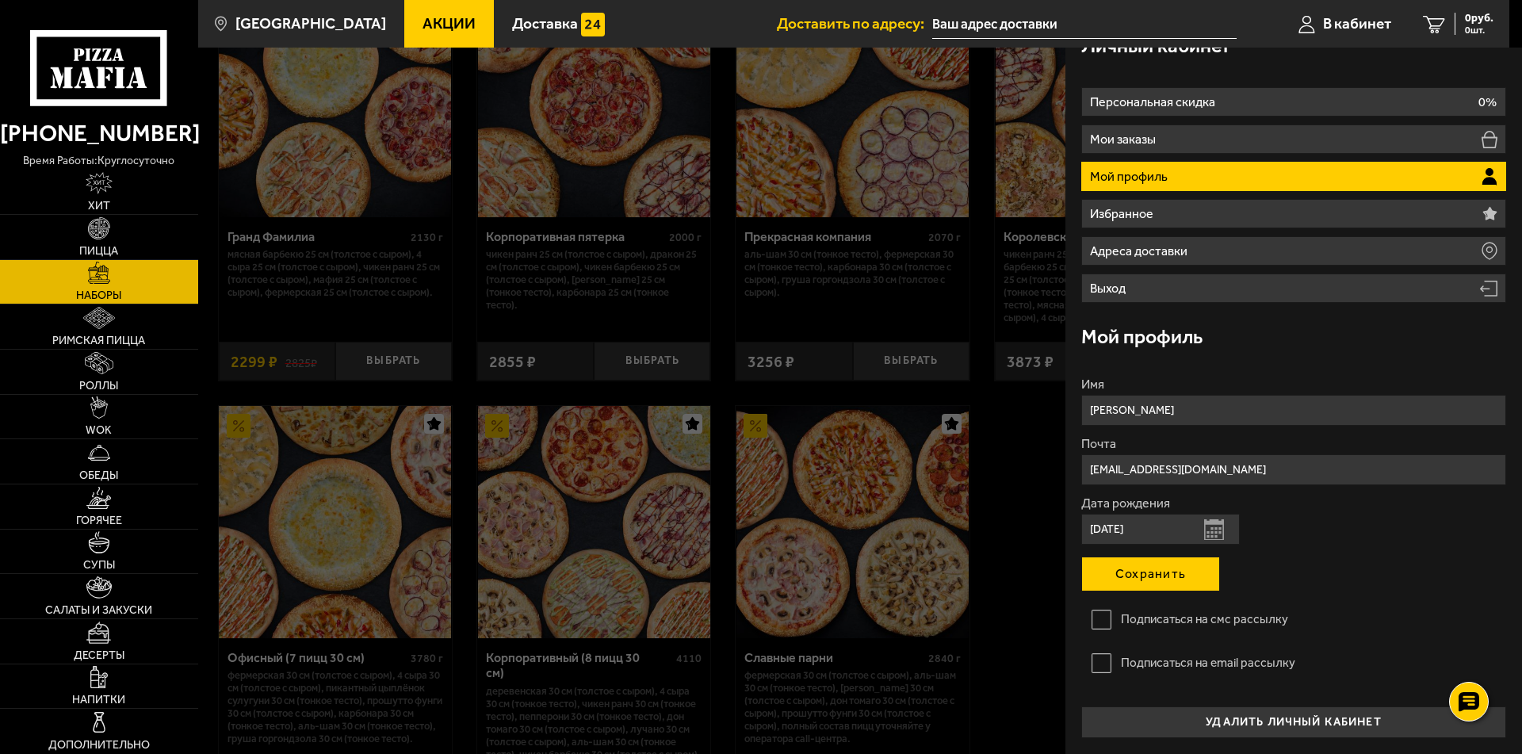
click at [1158, 569] on button "Сохранить" at bounding box center [1150, 573] width 139 height 35
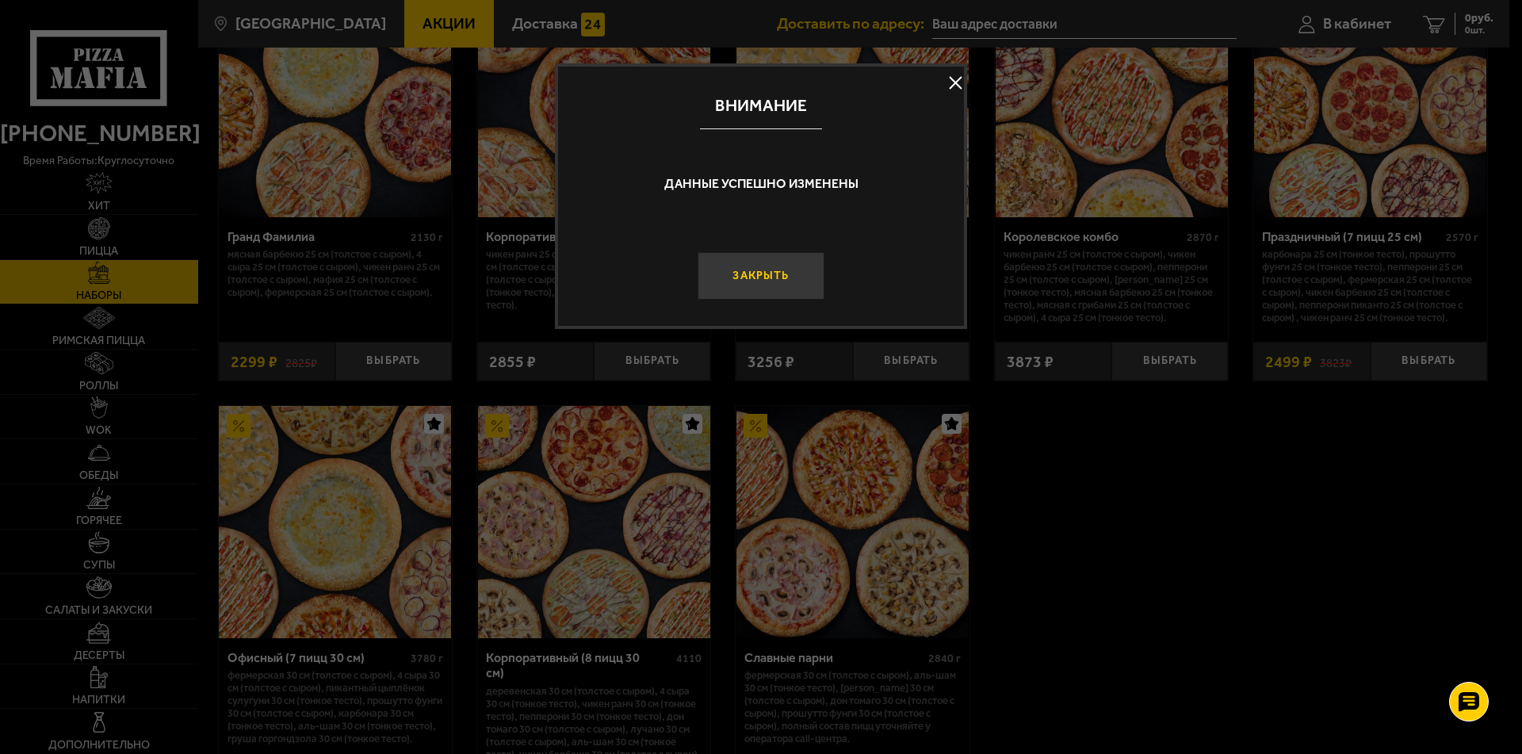
click at [769, 284] on button "Закрыть" at bounding box center [760, 276] width 127 height 48
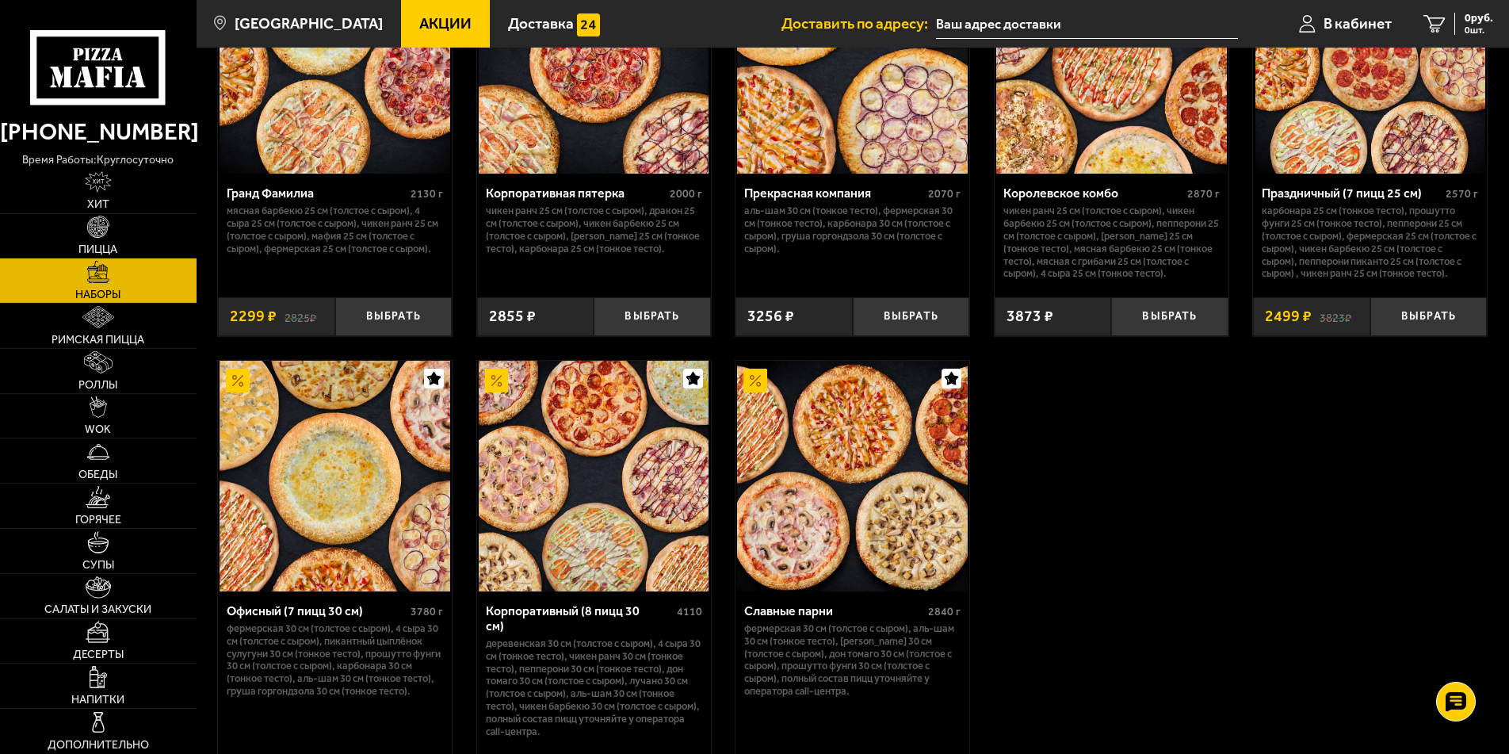
scroll to position [2354, 0]
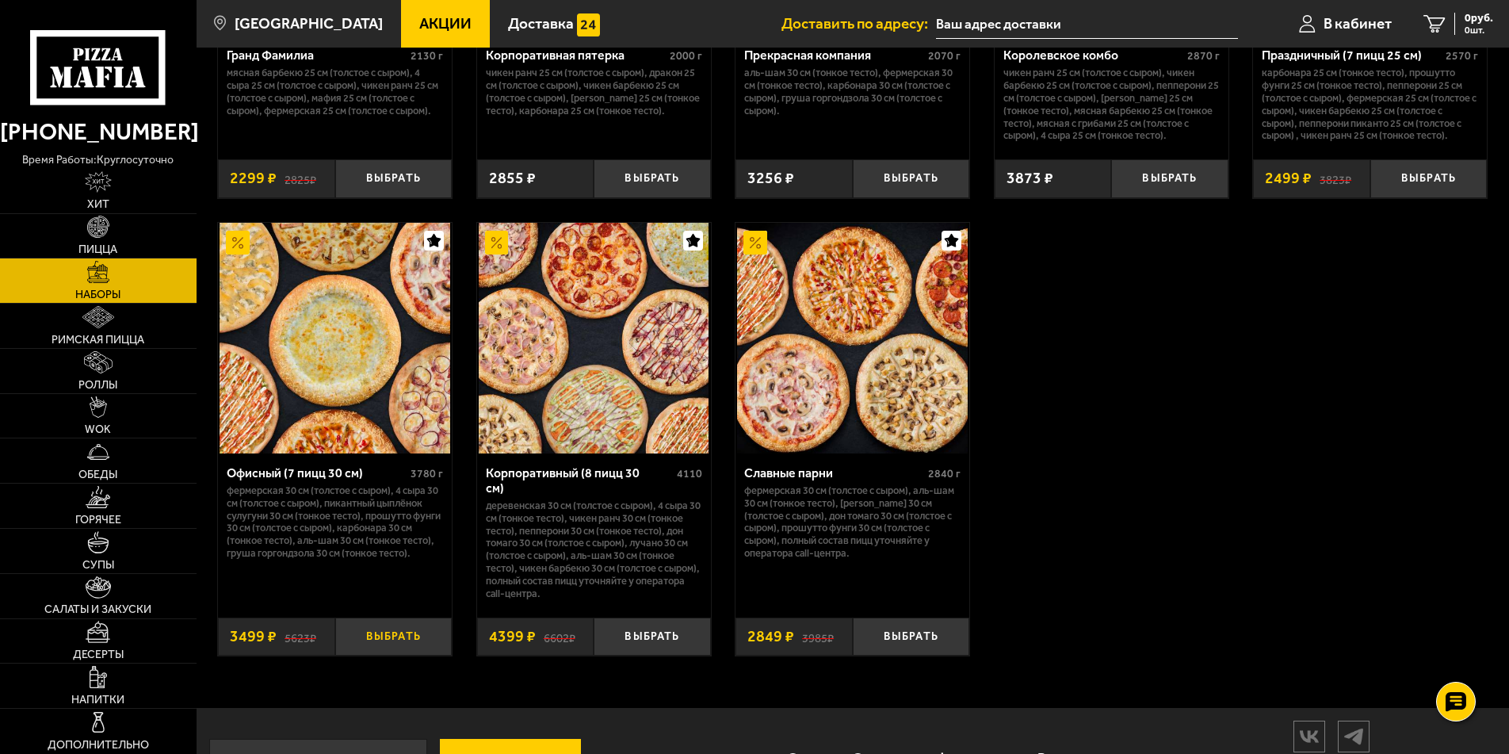
click at [386, 656] on button "Выбрать" at bounding box center [393, 636] width 116 height 39
click at [807, 480] on div "Славные парни" at bounding box center [834, 472] width 180 height 15
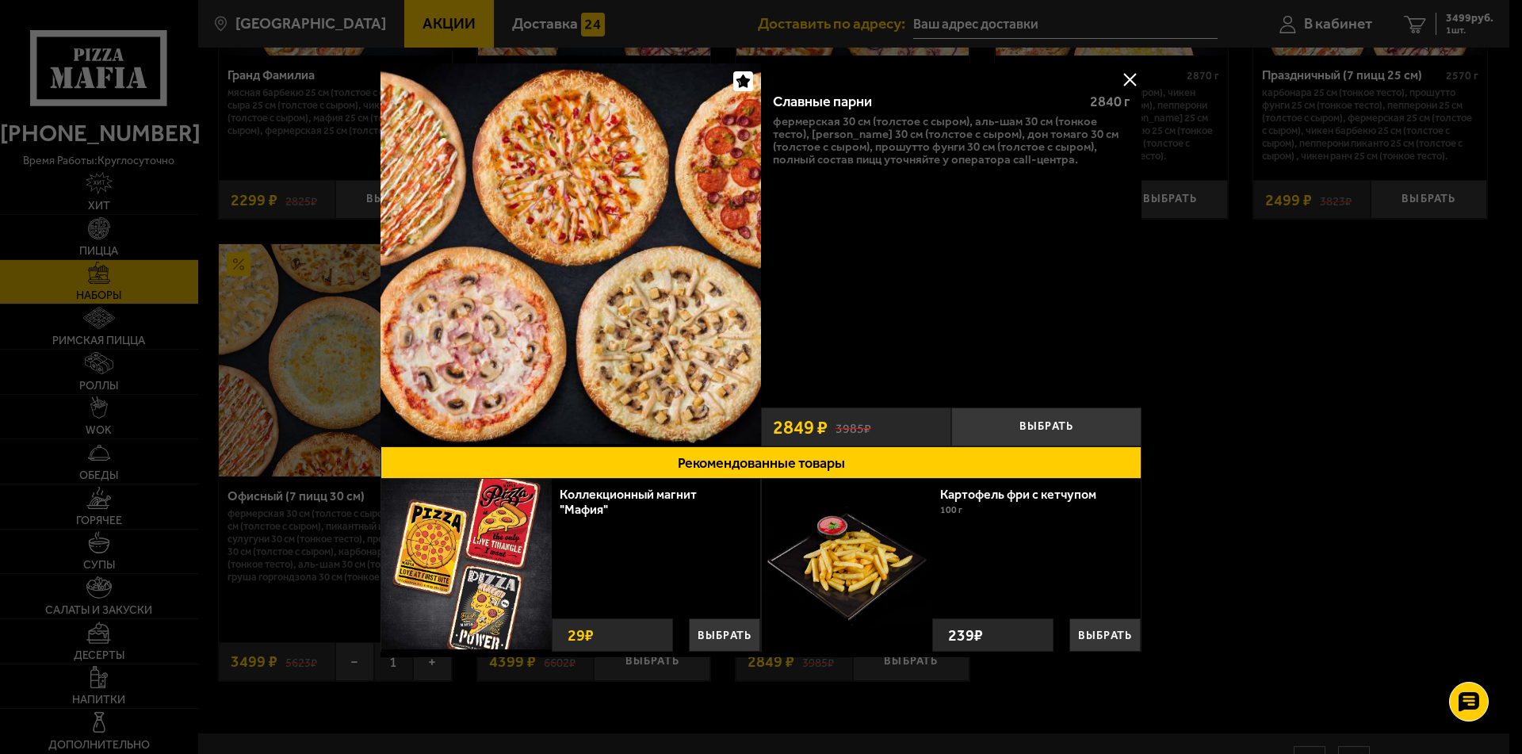
click at [1129, 74] on button at bounding box center [1129, 79] width 24 height 24
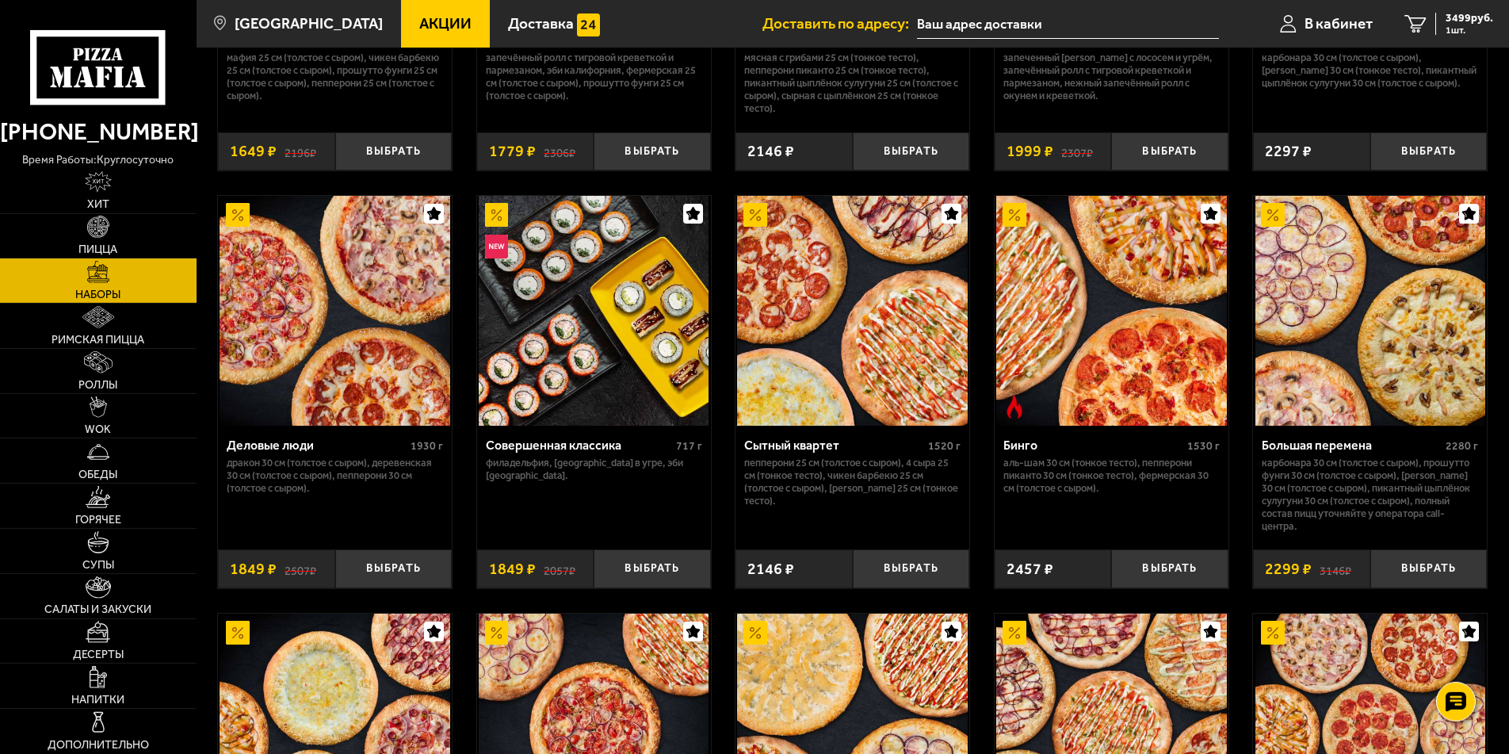
scroll to position [1545, 0]
click at [1454, 25] on span "1 шт." at bounding box center [1469, 30] width 48 height 10
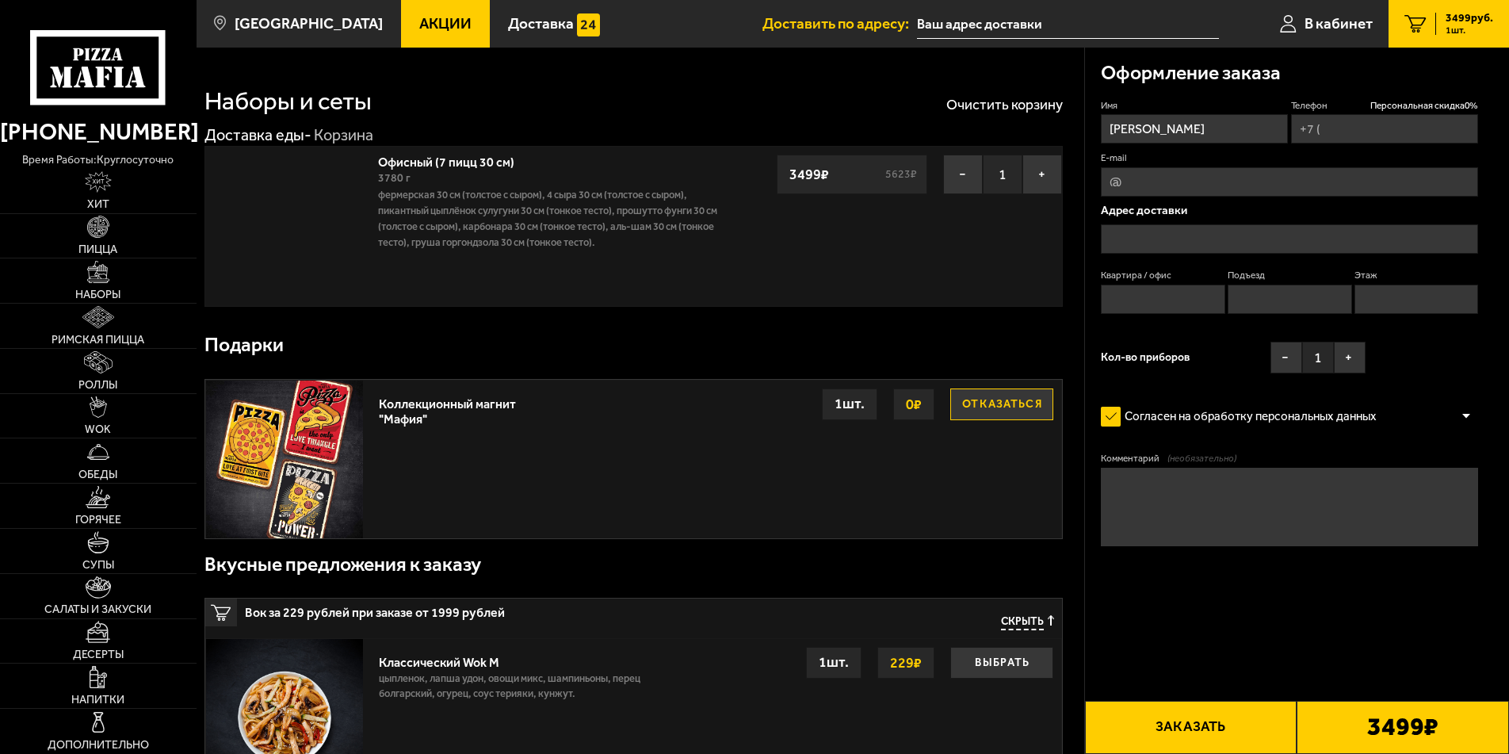
type input "[PHONE_NUMBER]"
type input "[STREET_ADDRESS]"
type input "1"
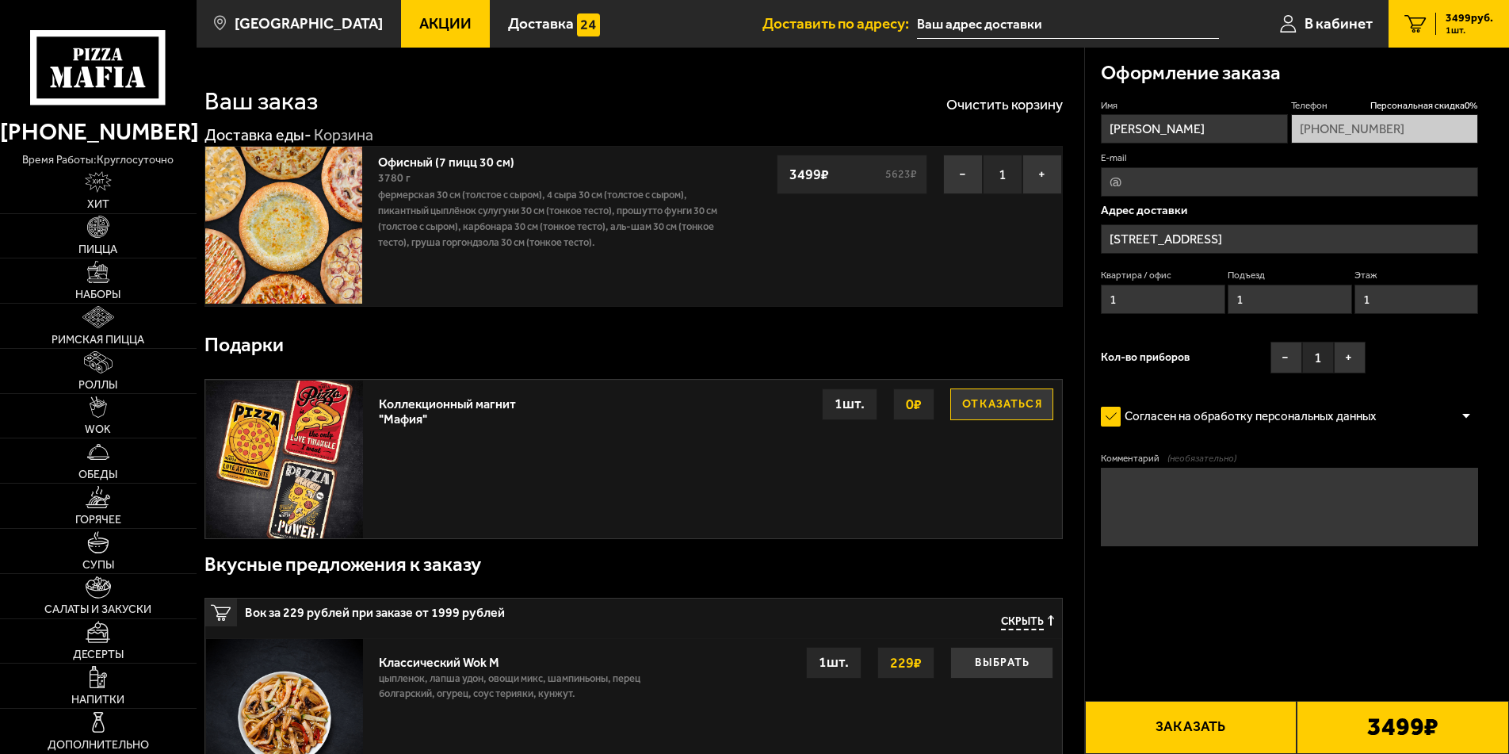
type input "[STREET_ADDRESS]"
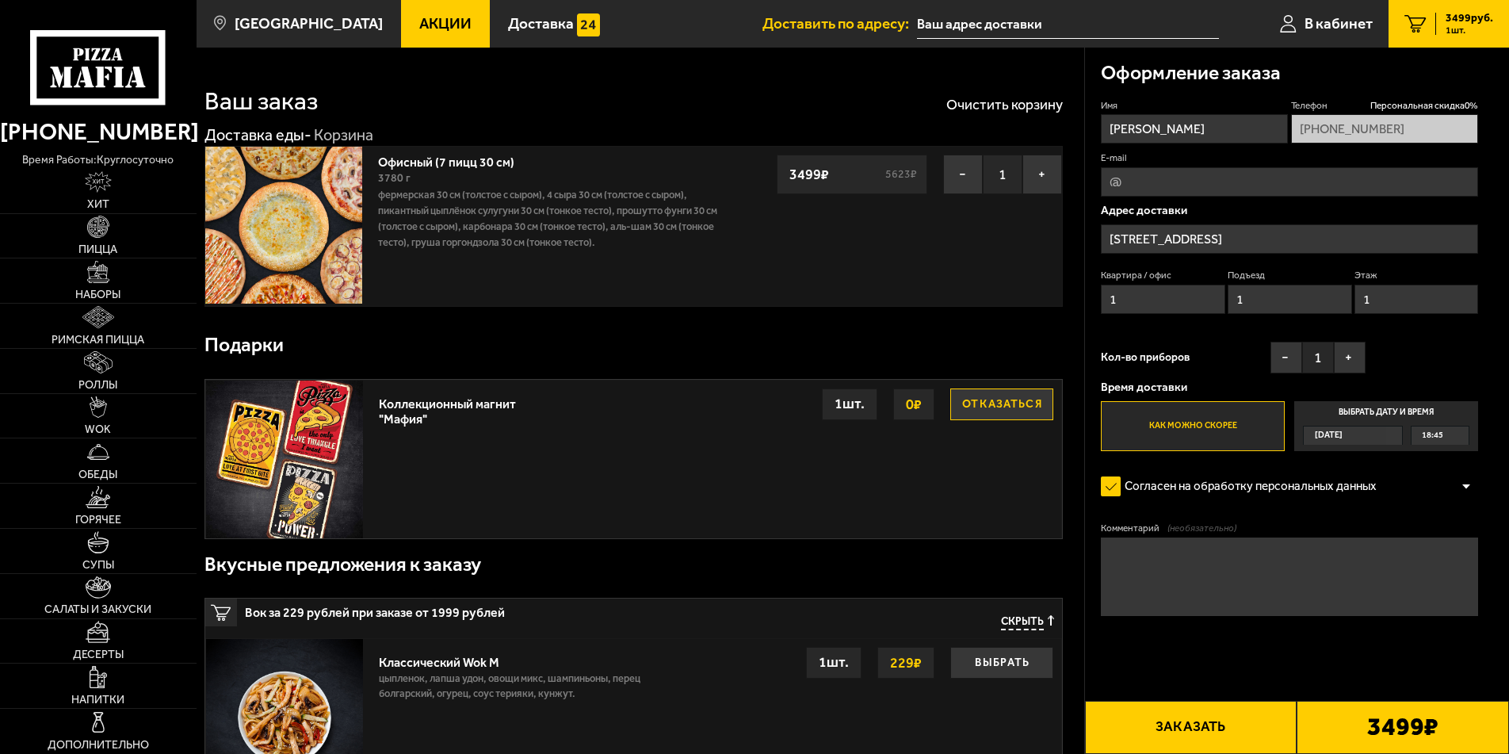
click at [1115, 194] on input "E-mail" at bounding box center [1289, 181] width 377 height 29
type input "т"
type input "[EMAIL_ADDRESS][DOMAIN_NAME]"
click at [1379, 437] on div "[DATE]" at bounding box center [1345, 435] width 82 height 18
click at [0, 0] on input "Выбрать дату и время [DATE] 18:45" at bounding box center [0, 0] width 0 height 0
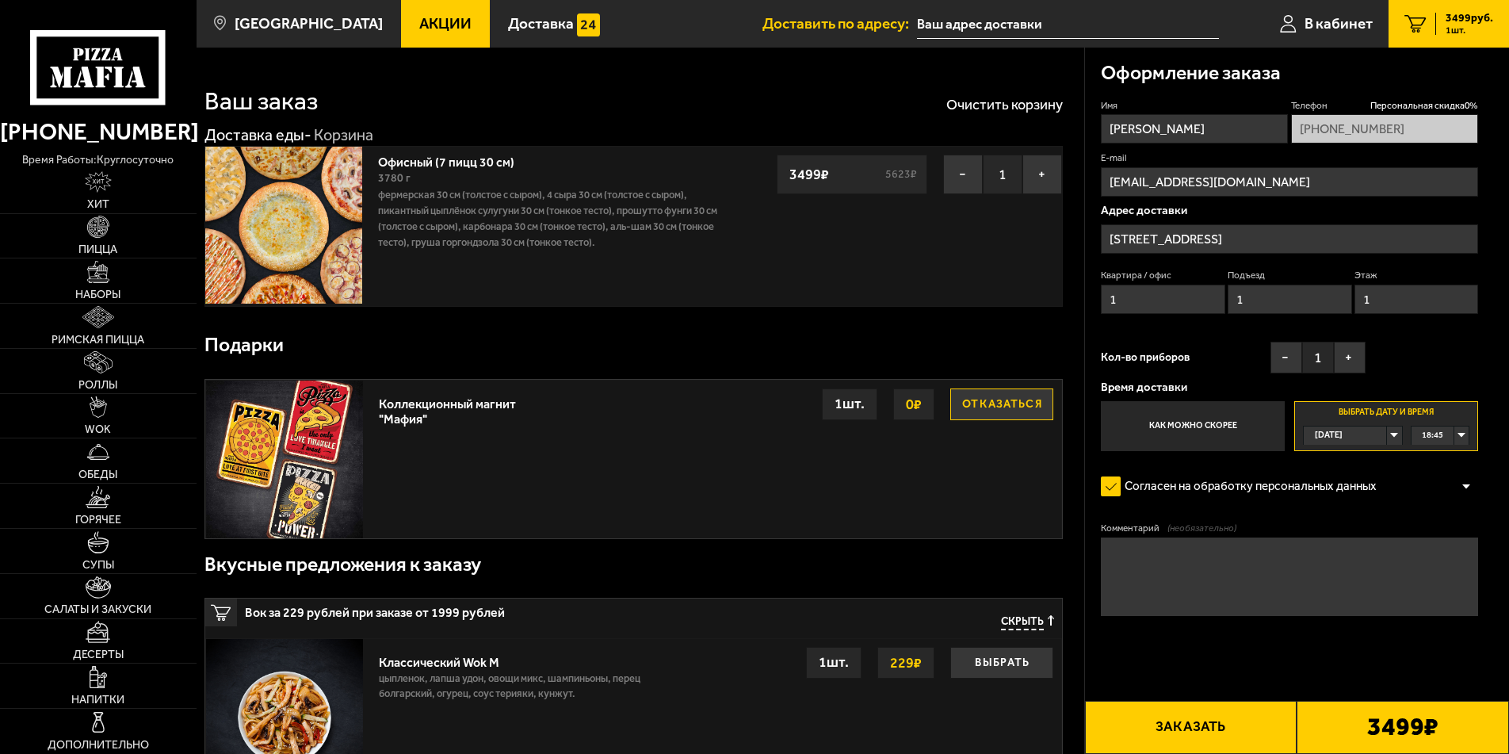
click at [1386, 438] on div "[DATE]" at bounding box center [1345, 435] width 82 height 18
click at [1354, 473] on li "[DATE]" at bounding box center [1352, 474] width 96 height 20
click at [1463, 436] on div "00:00" at bounding box center [1440, 435] width 58 height 18
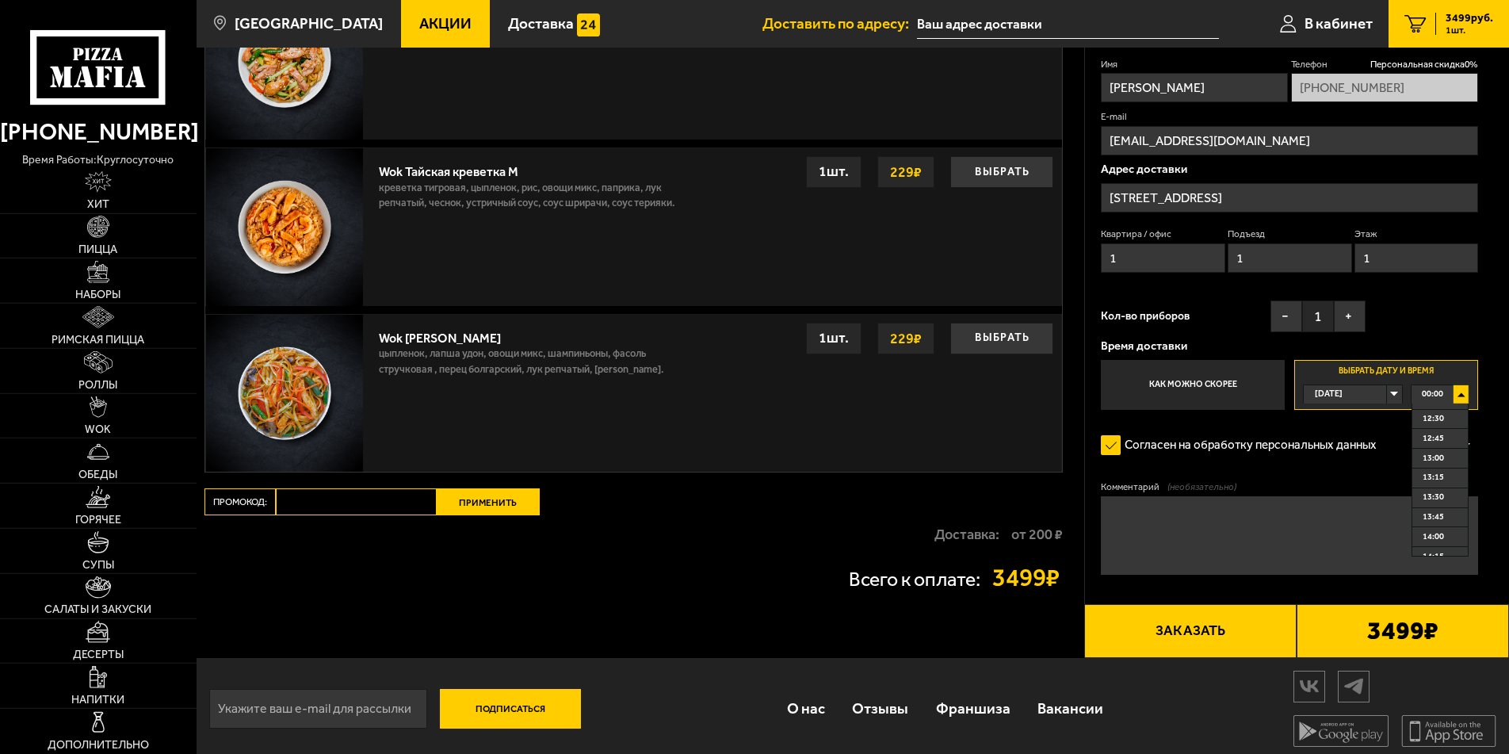
scroll to position [1171, 0]
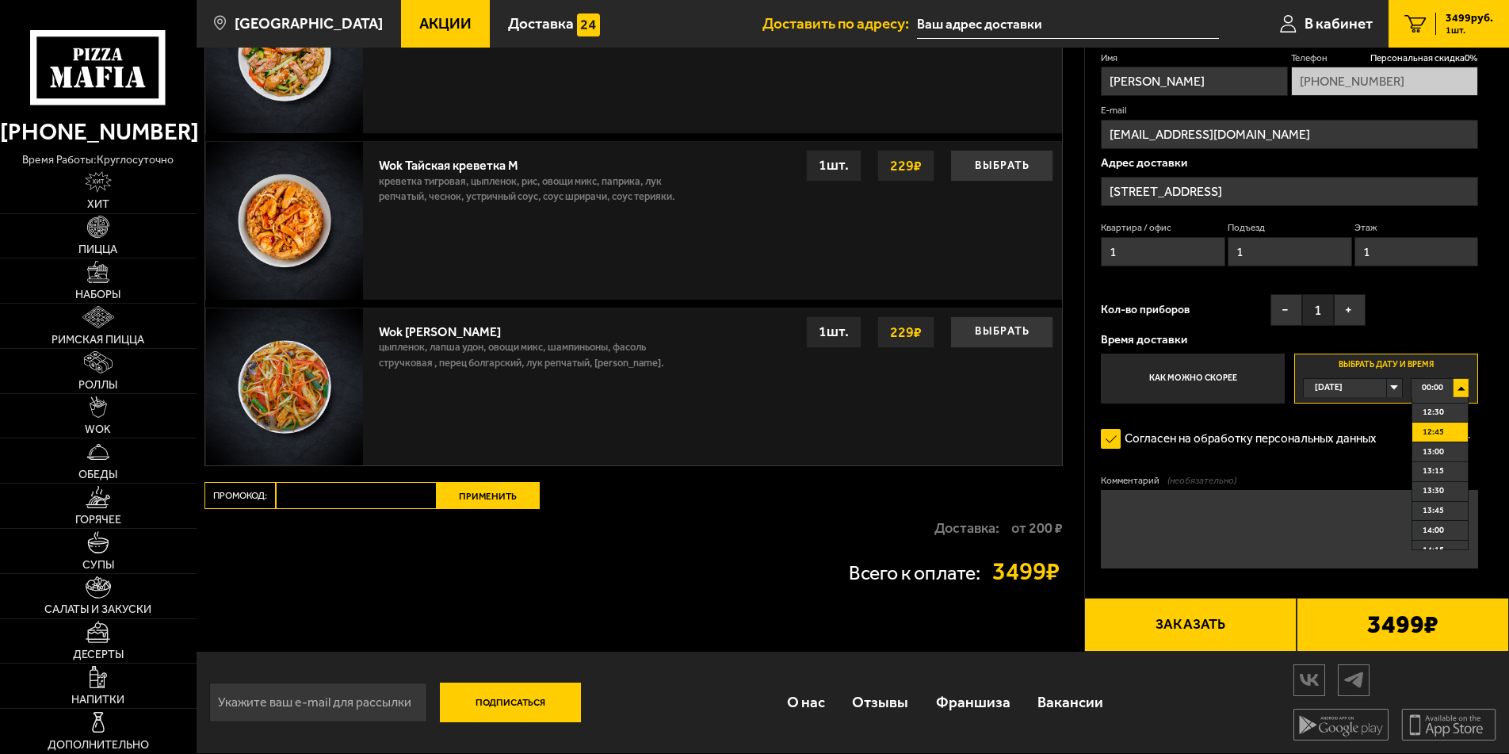
click at [1438, 434] on span "12:45" at bounding box center [1432, 432] width 21 height 18
click at [92, 206] on span "Хит" at bounding box center [98, 204] width 22 height 11
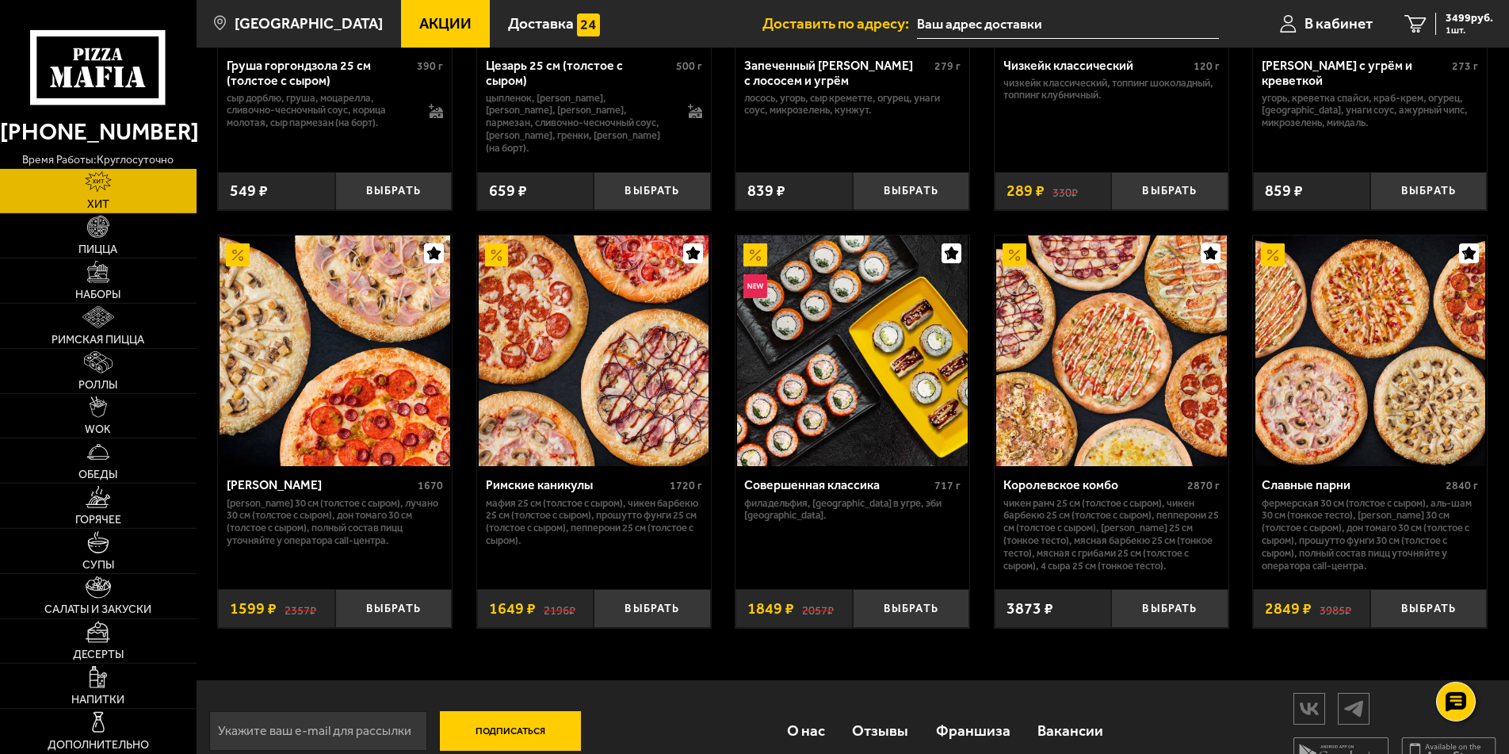
scroll to position [795, 0]
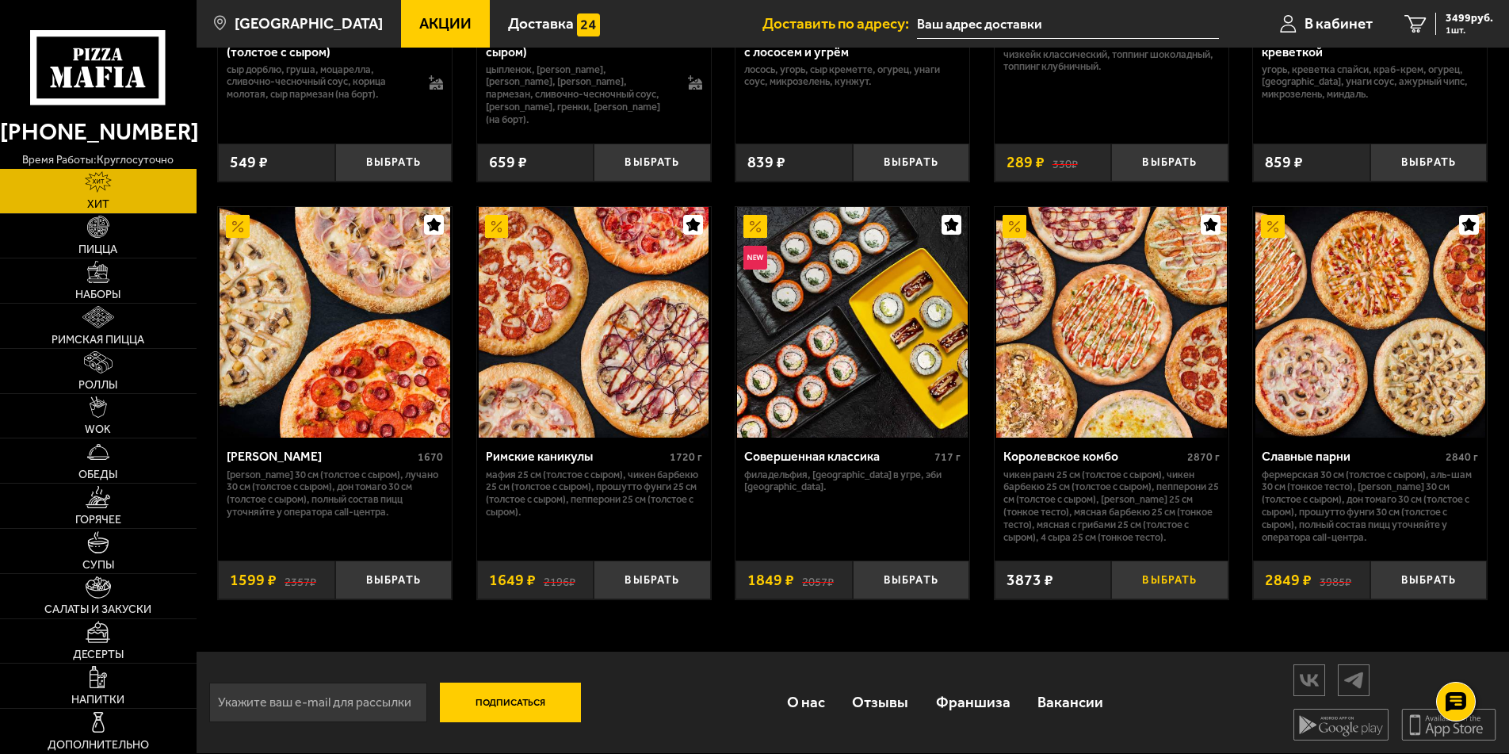
click at [1173, 582] on button "Выбрать" at bounding box center [1169, 579] width 116 height 39
click at [1455, 23] on span "7372 руб." at bounding box center [1469, 18] width 48 height 11
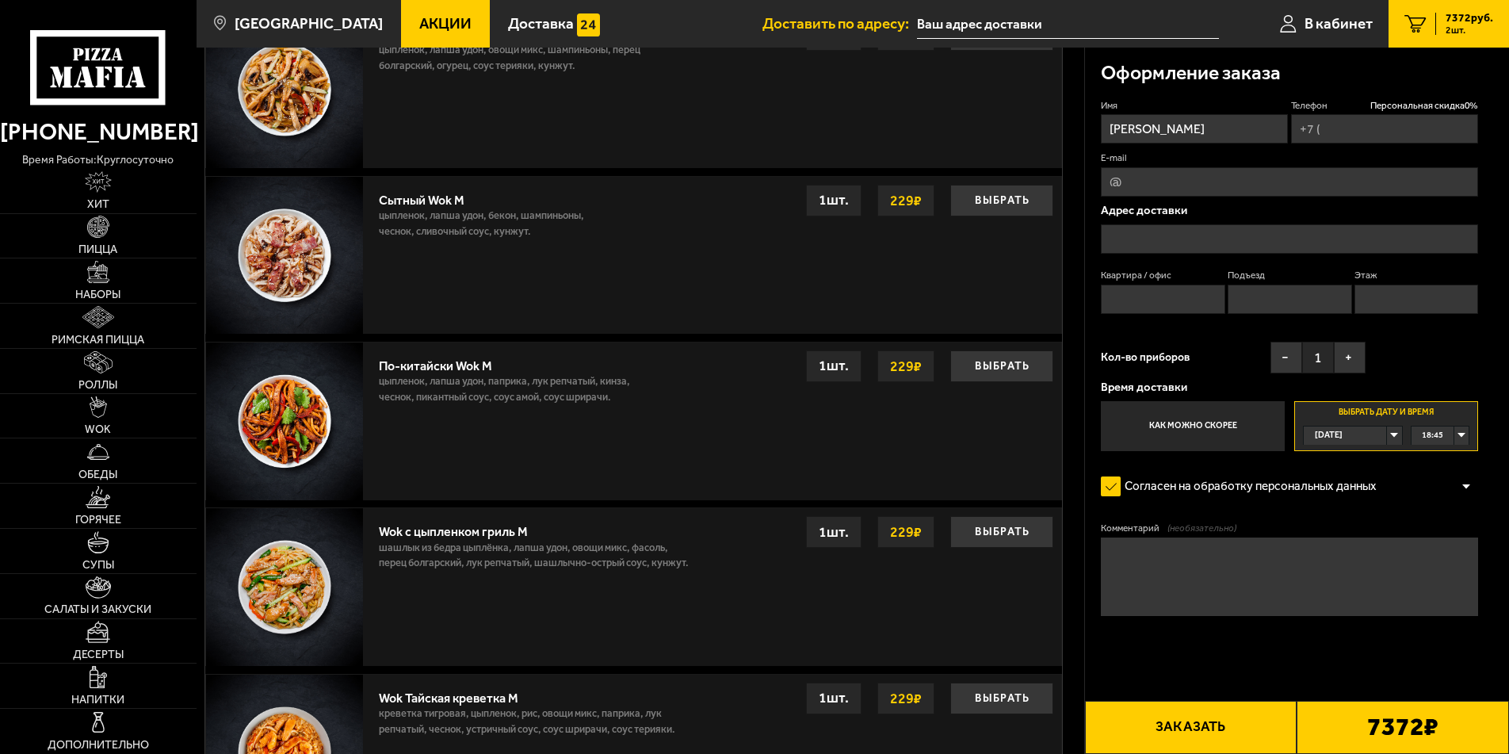
type input "[PHONE_NUMBER]"
type input "[STREET_ADDRESS]"
type input "1"
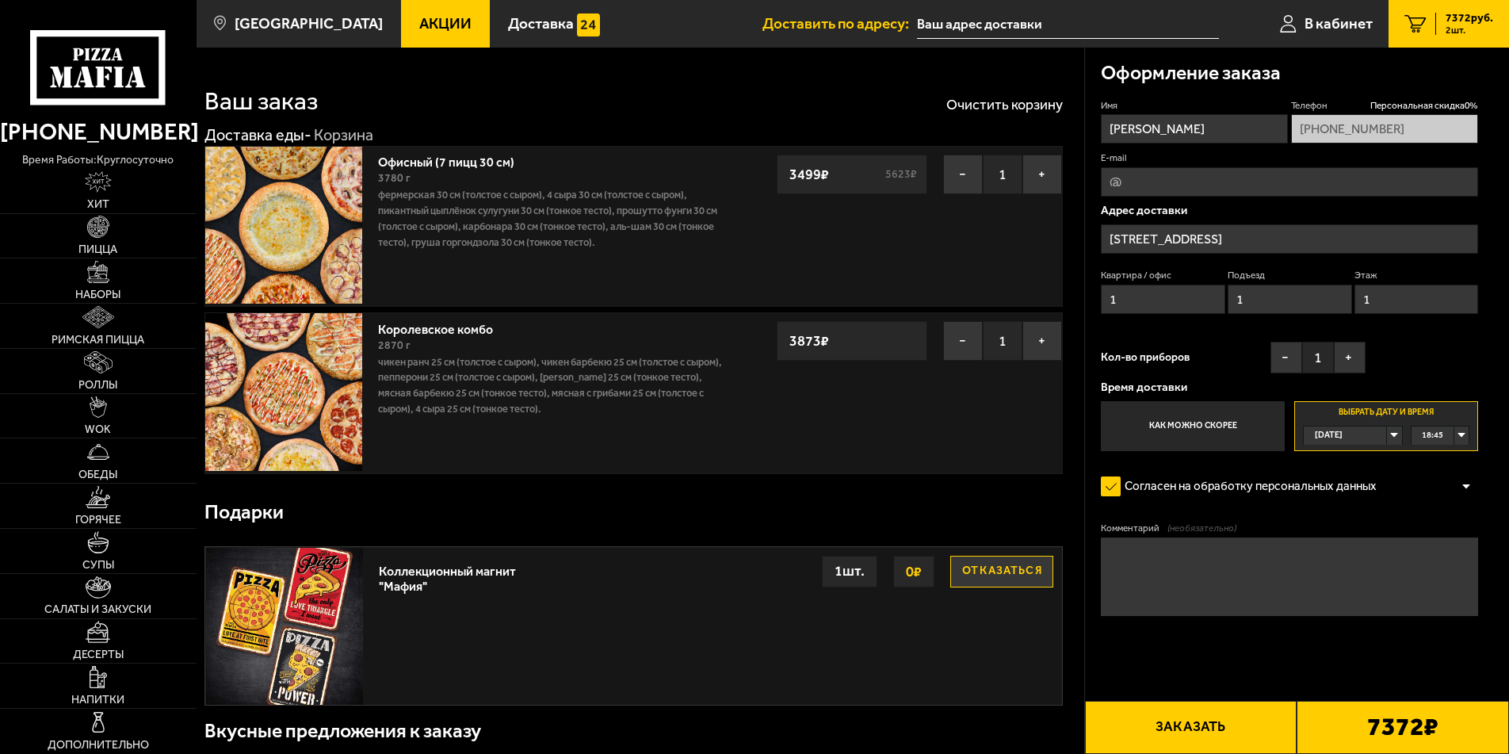
type input "[STREET_ADDRESS]"
click at [960, 343] on button "−" at bounding box center [963, 341] width 40 height 40
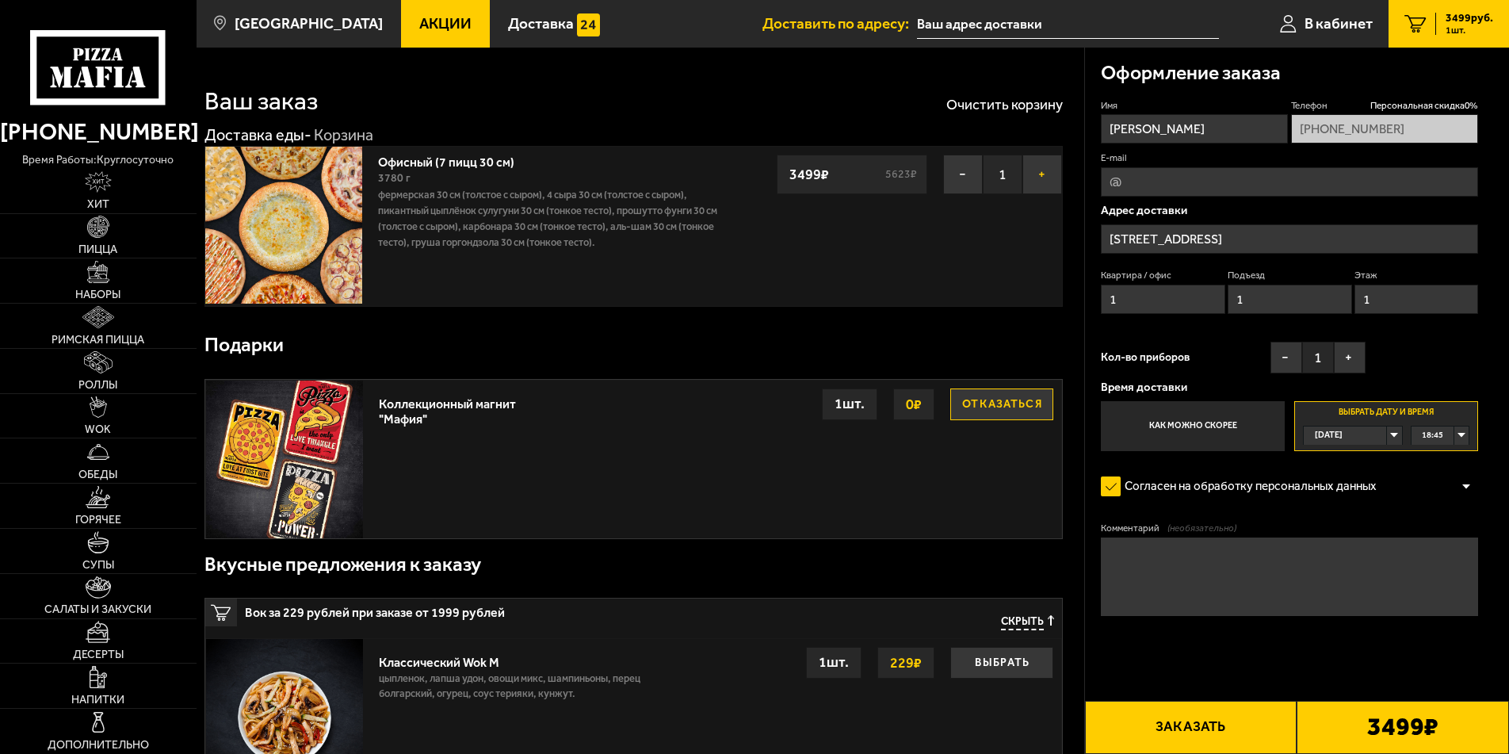
click at [1039, 173] on button "+" at bounding box center [1042, 175] width 40 height 40
click at [1386, 439] on div "[DATE]" at bounding box center [1345, 435] width 82 height 18
click at [1369, 475] on li "[DATE]" at bounding box center [1352, 474] width 96 height 20
click at [1464, 435] on div "00:00" at bounding box center [1440, 435] width 58 height 18
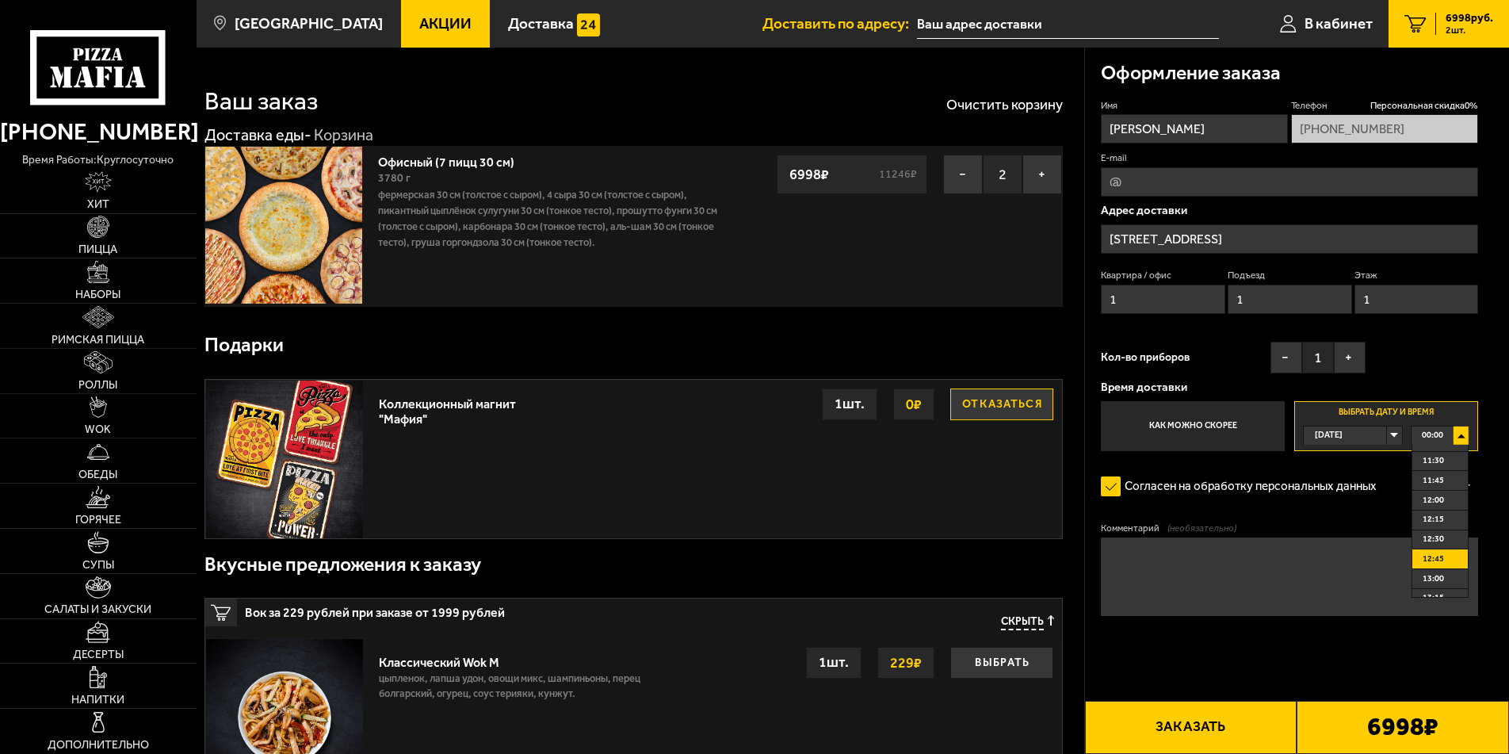
click at [1446, 569] on li "12:45" at bounding box center [1440, 559] width 56 height 20
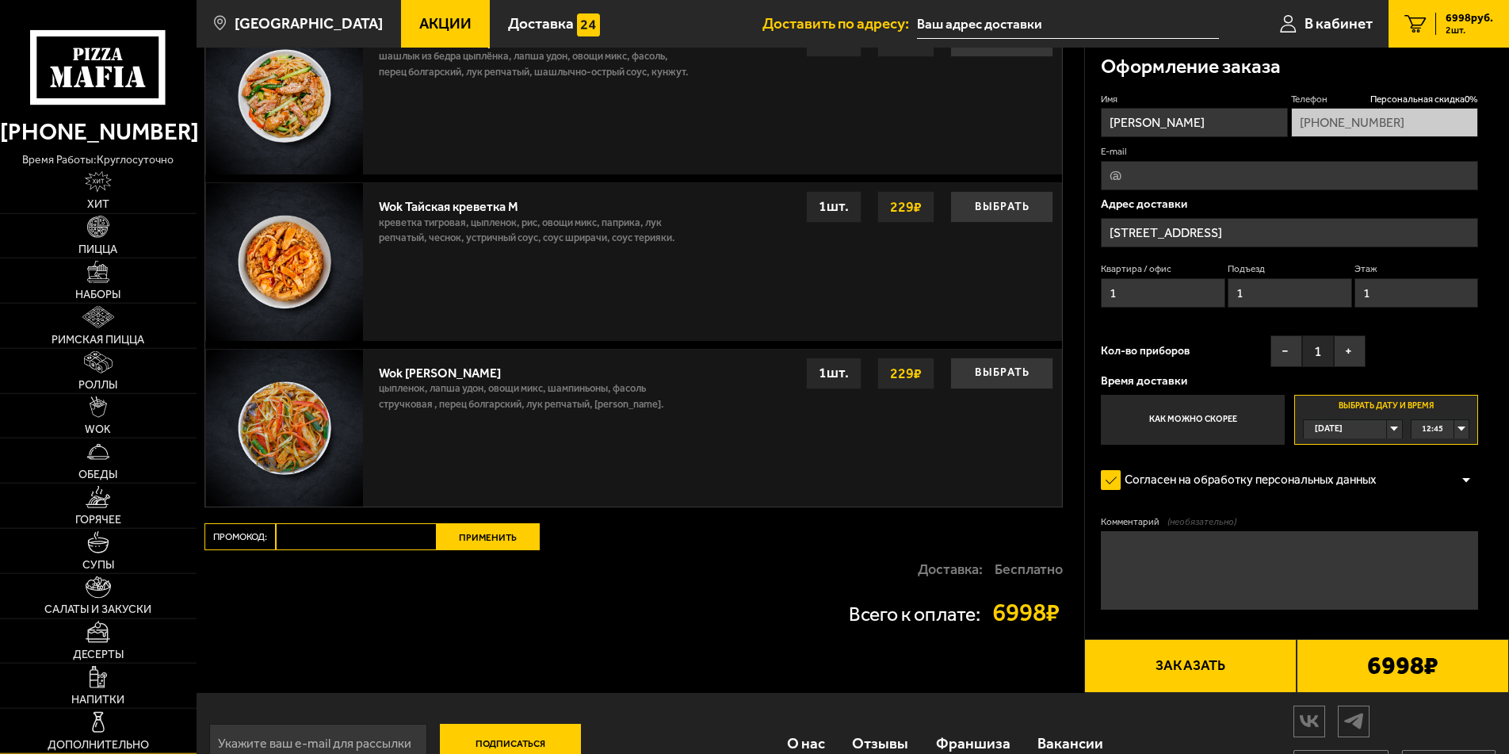
scroll to position [1171, 0]
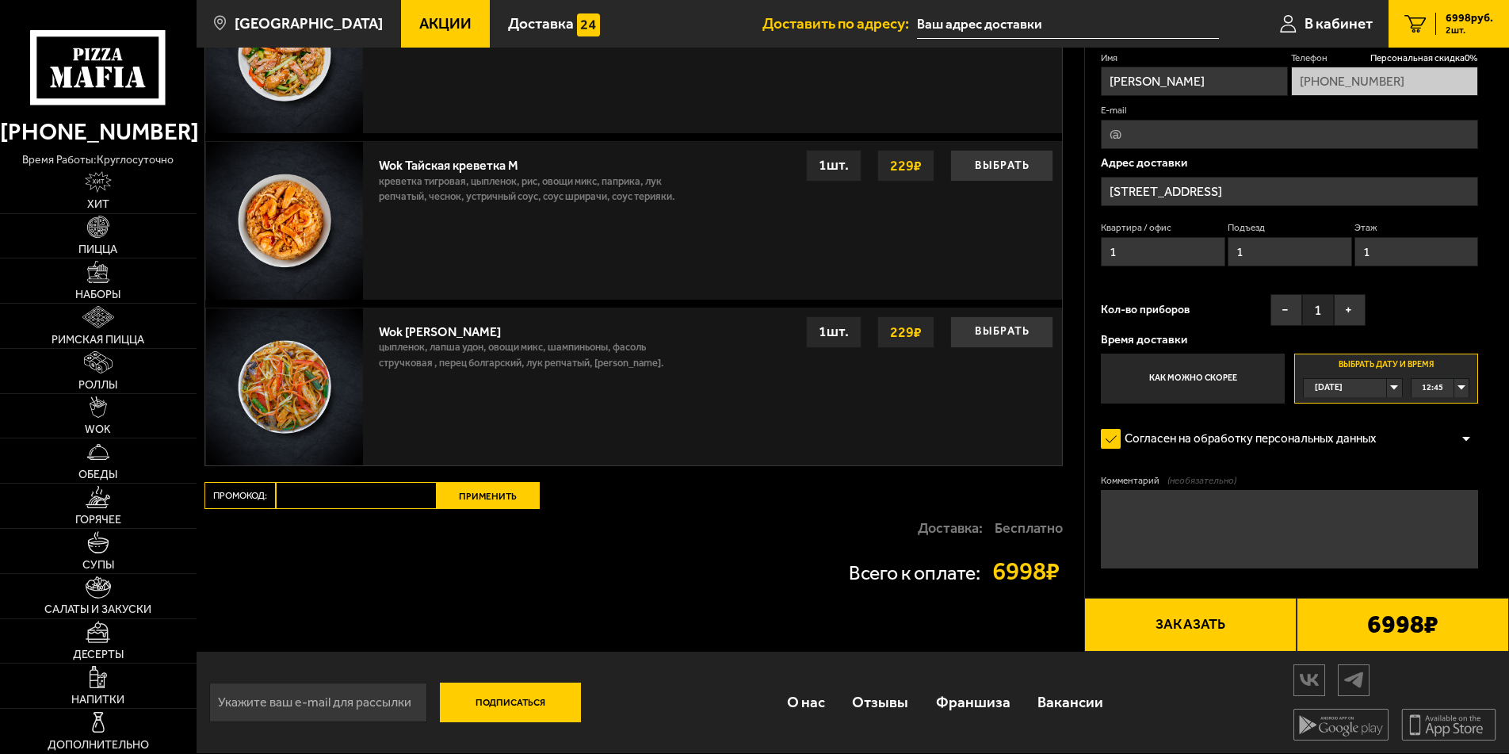
click at [1386, 385] on div "[DATE]" at bounding box center [1345, 388] width 82 height 18
click at [1369, 416] on li "[DATE]" at bounding box center [1352, 426] width 96 height 20
click at [1464, 379] on div "00:00" at bounding box center [1440, 388] width 58 height 18
click at [1438, 483] on span "12:45" at bounding box center [1432, 481] width 21 height 18
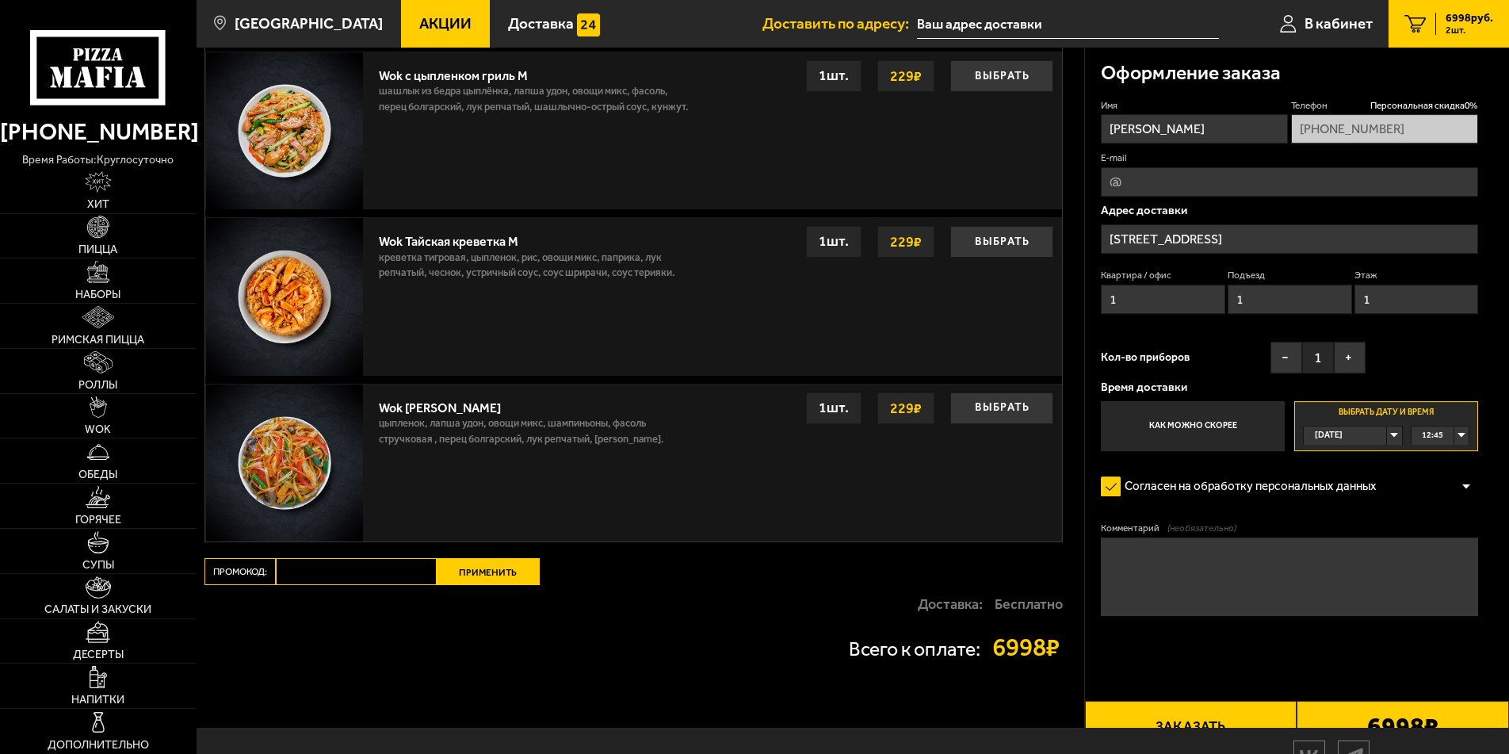
scroll to position [1010, 0]
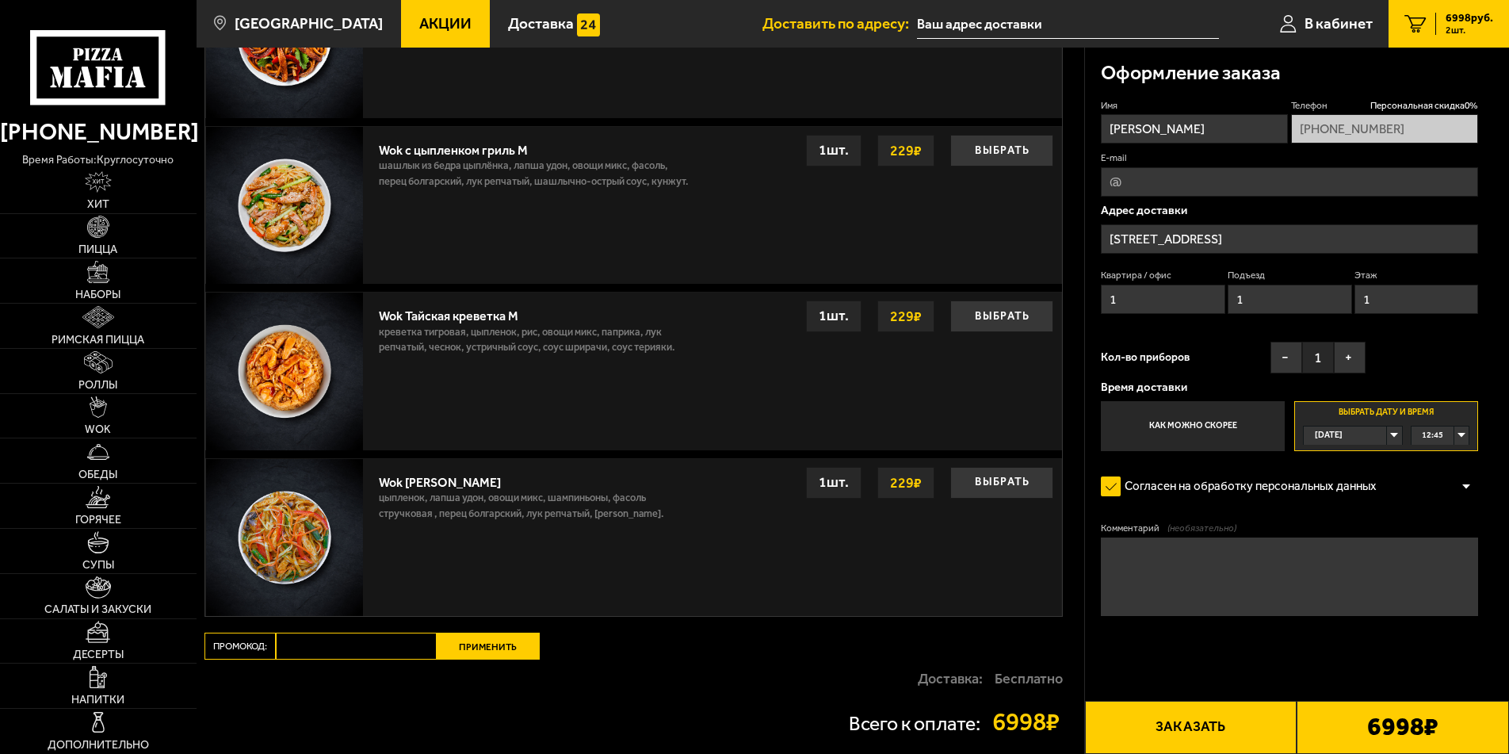
click at [1386, 437] on div "[DATE]" at bounding box center [1345, 435] width 82 height 18
click at [1365, 472] on li "[DATE]" at bounding box center [1352, 474] width 96 height 20
click at [1464, 434] on div "00:00" at bounding box center [1440, 435] width 58 height 18
click at [1434, 485] on span "12:30" at bounding box center [1432, 476] width 21 height 18
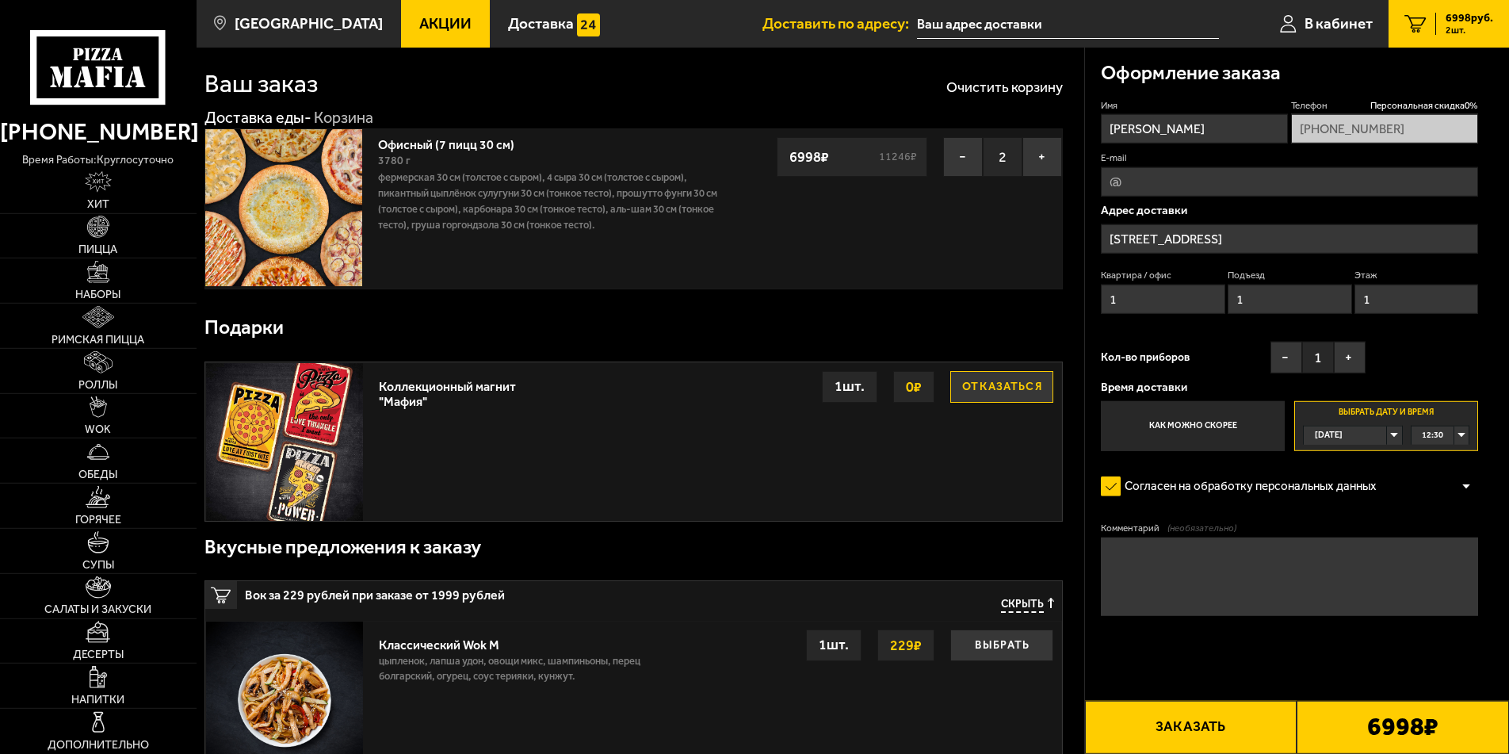
scroll to position [0, 0]
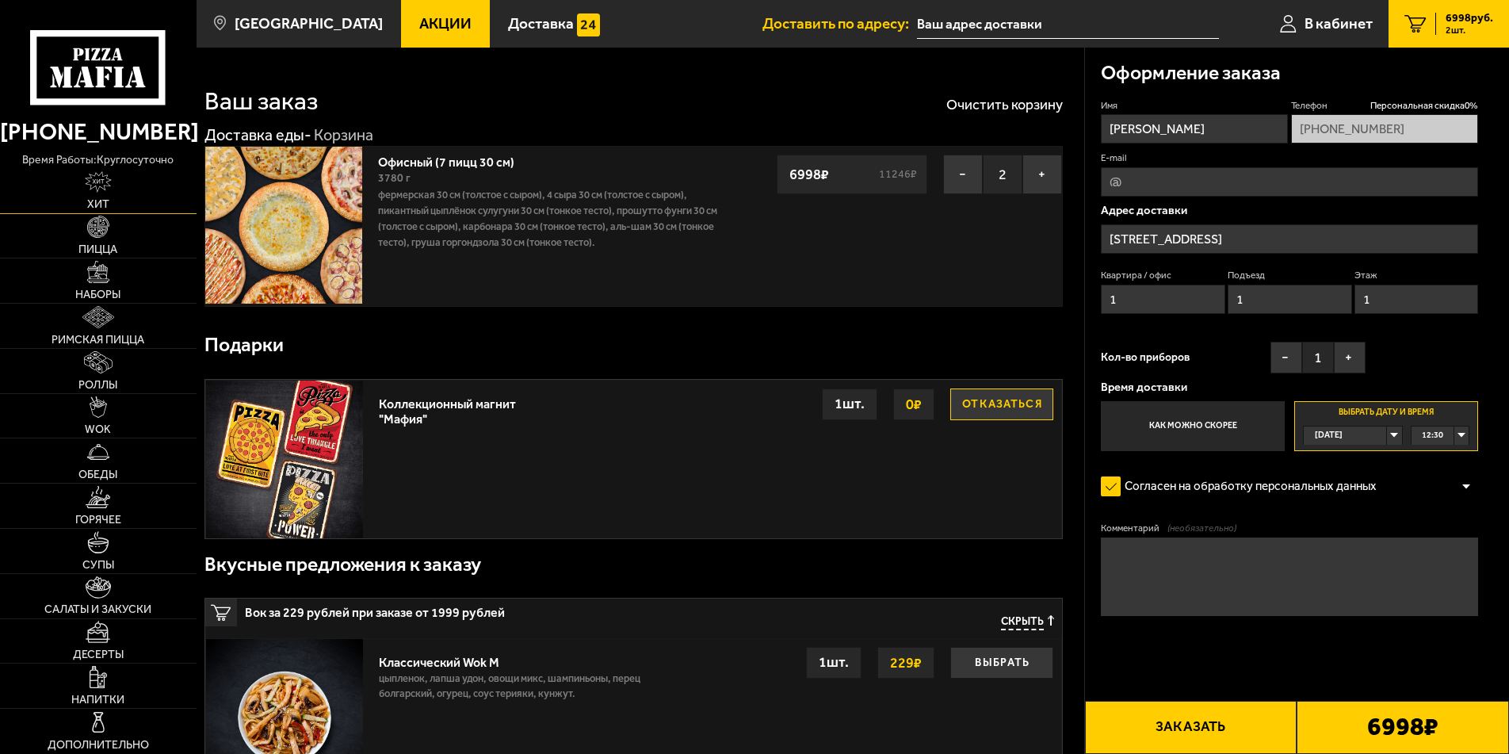
click at [104, 210] on span "Хит" at bounding box center [98, 204] width 22 height 11
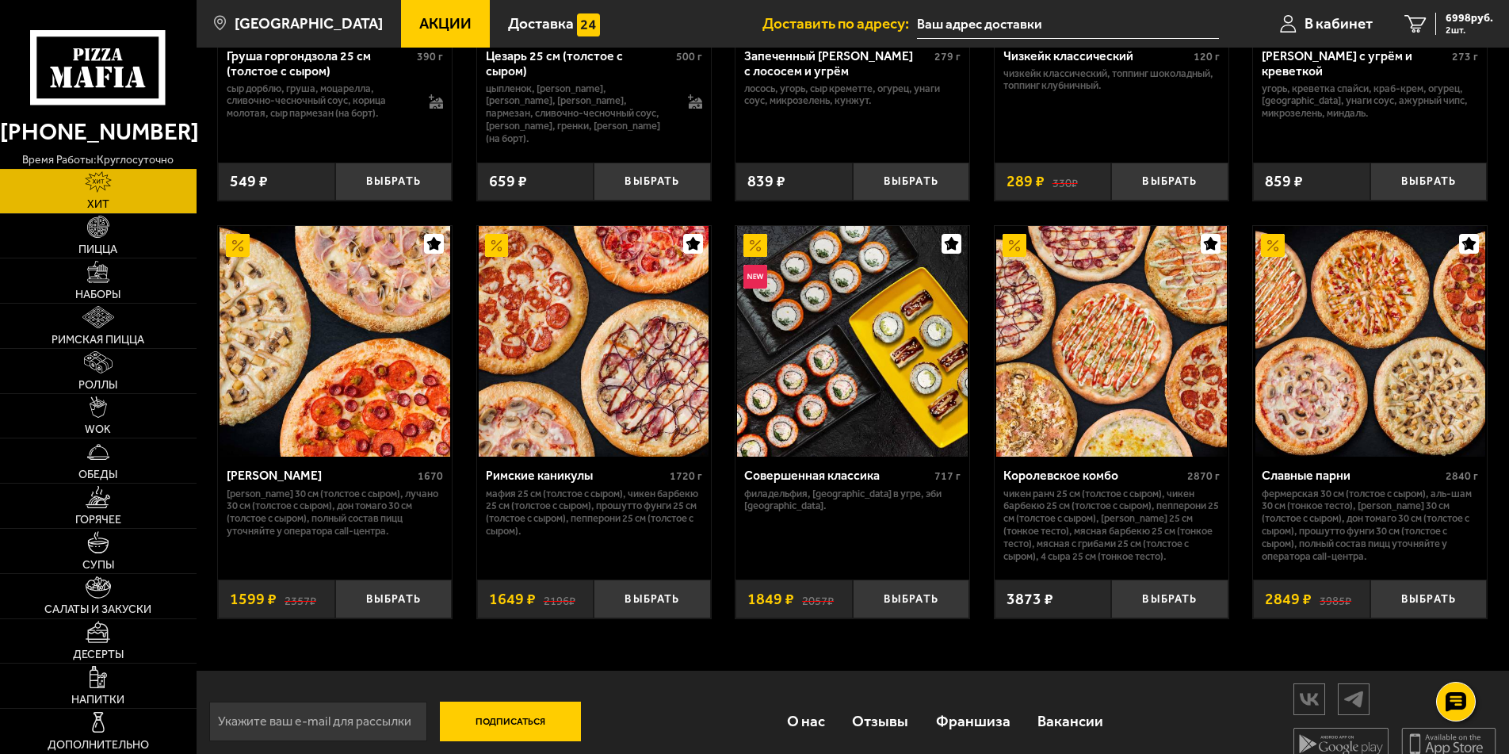
scroll to position [795, 0]
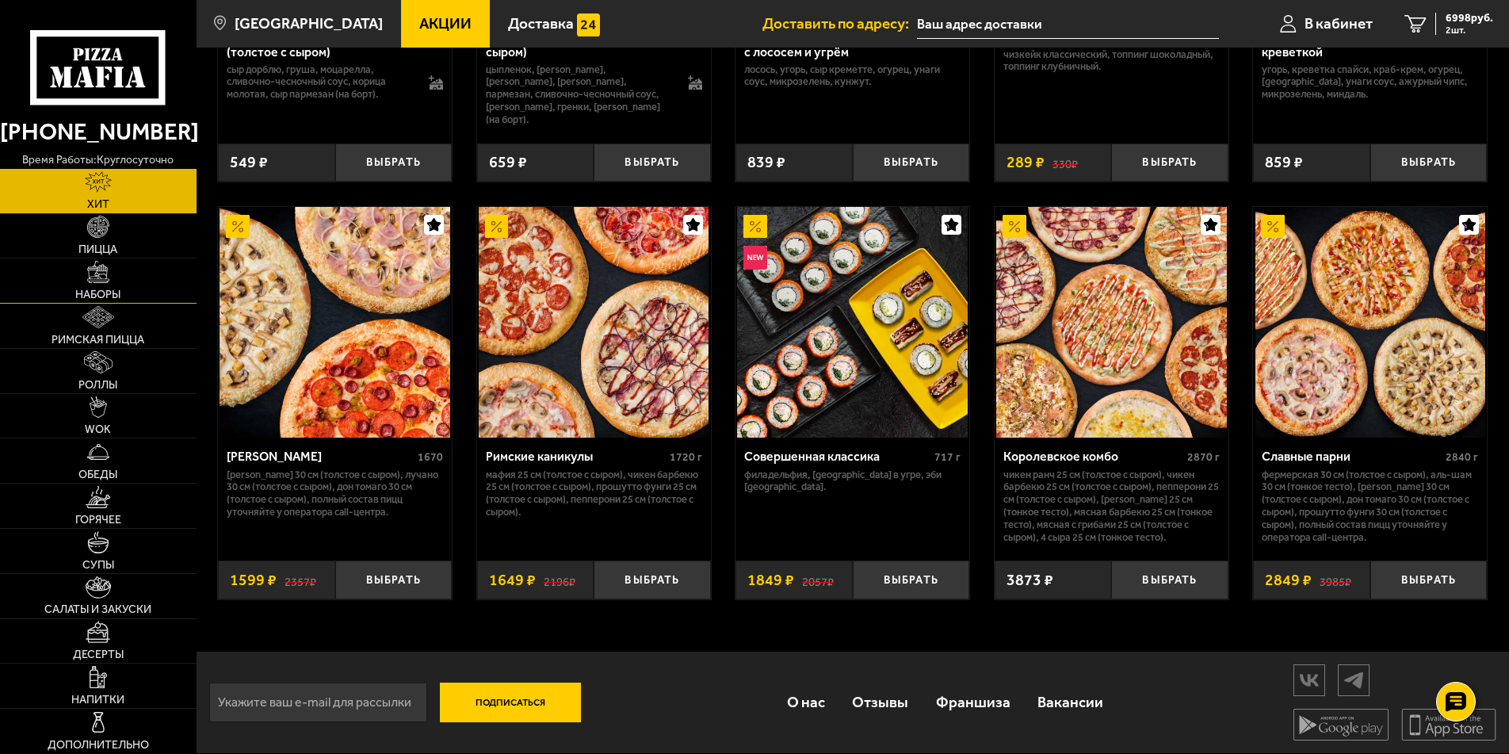
click at [110, 300] on span "Наборы" at bounding box center [97, 294] width 45 height 11
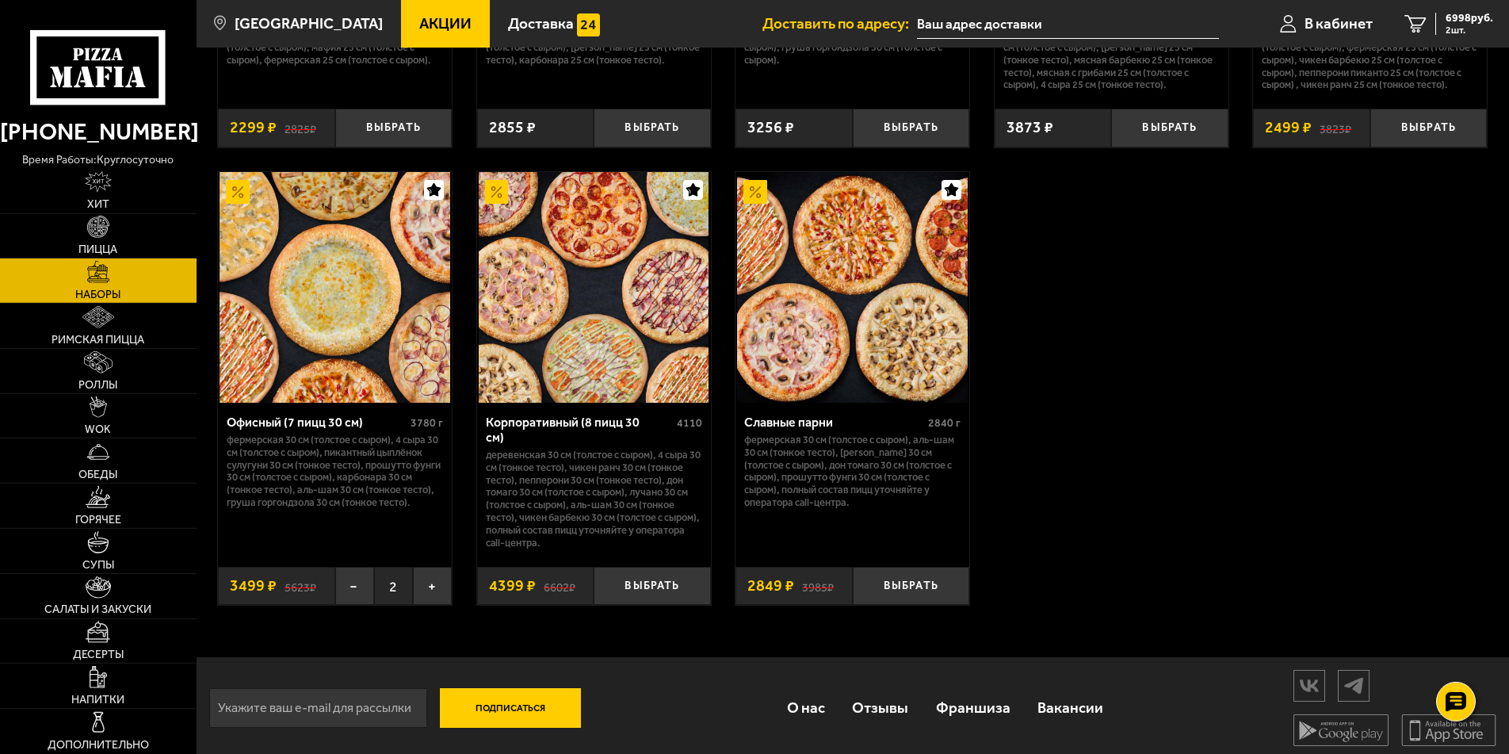
scroll to position [2434, 0]
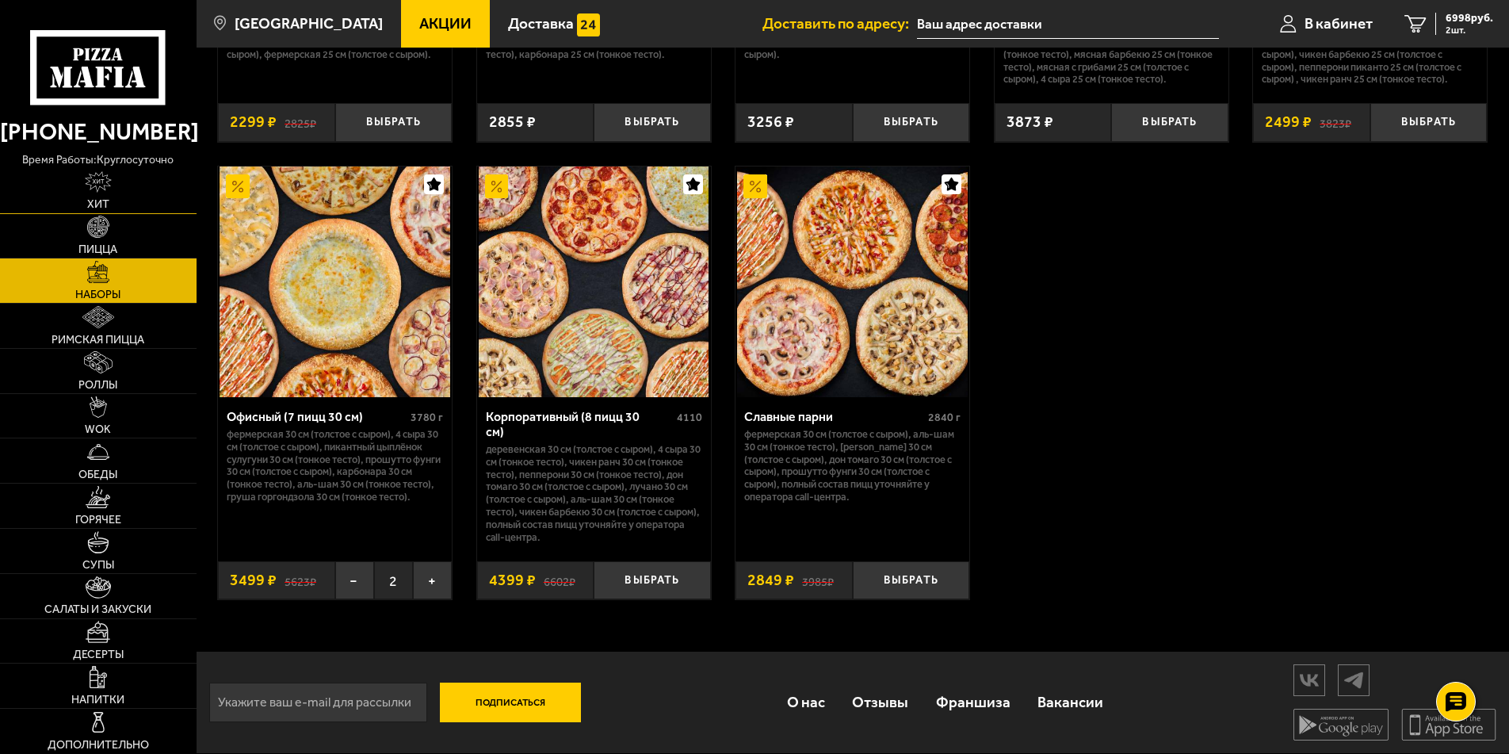
click at [97, 204] on span "Хит" at bounding box center [98, 204] width 22 height 11
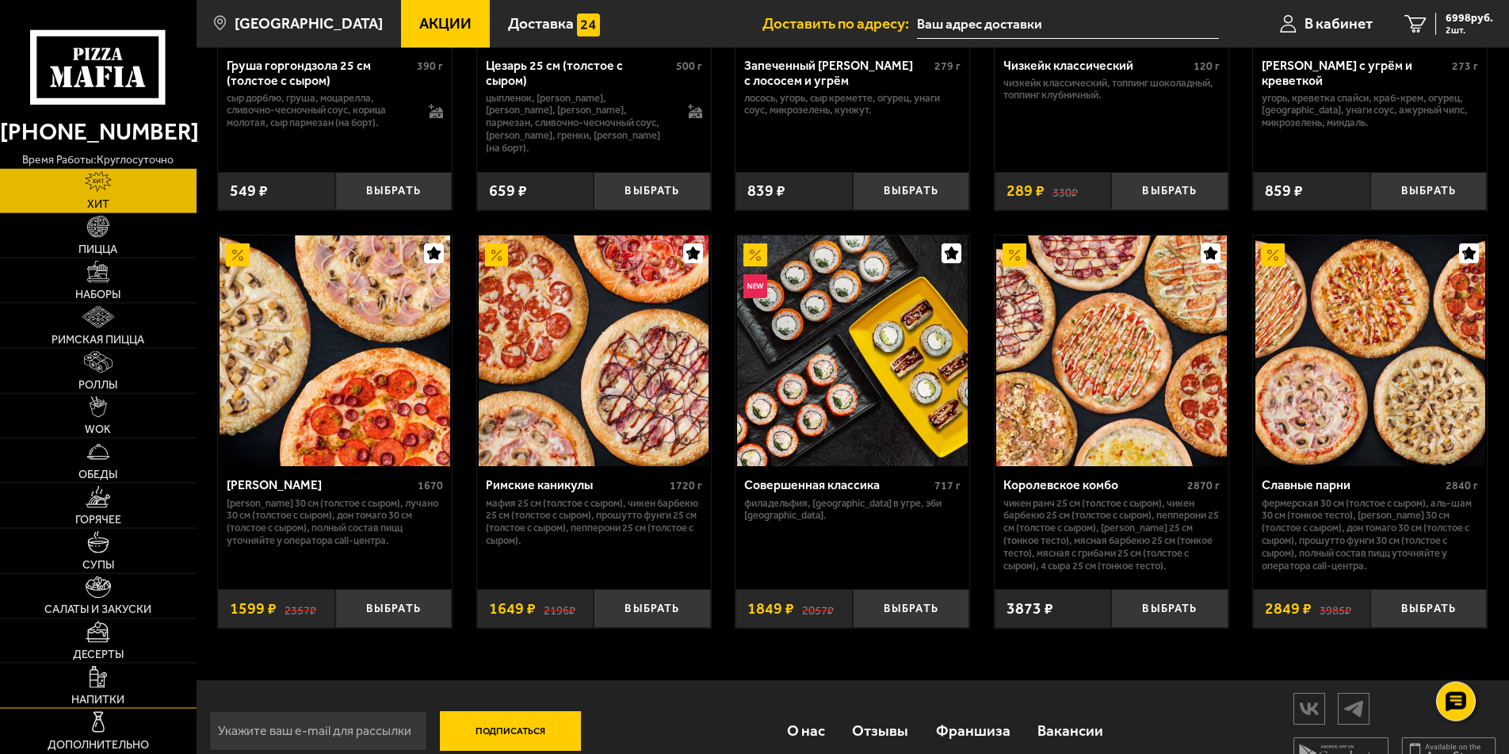
scroll to position [795, 0]
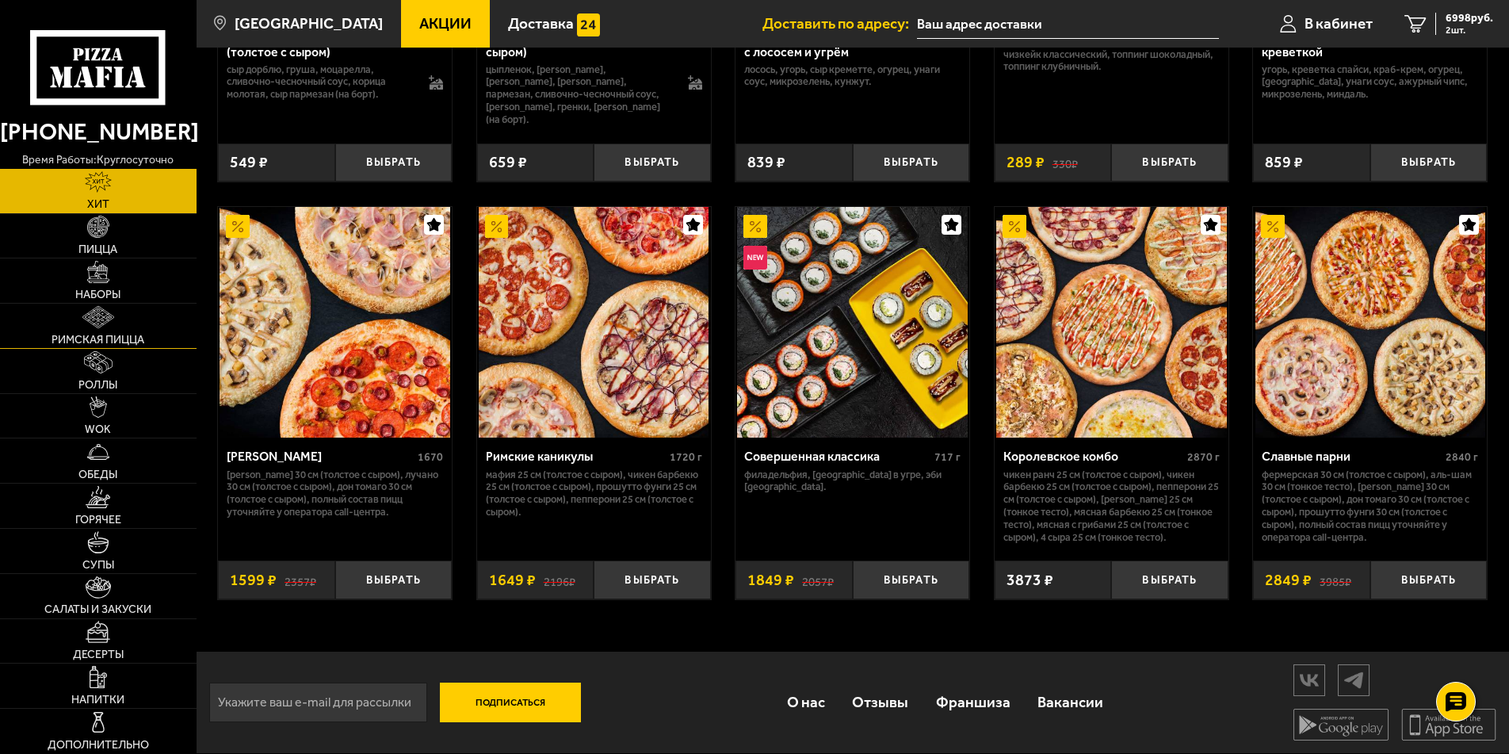
click at [108, 339] on span "Римская пицца" at bounding box center [98, 339] width 93 height 11
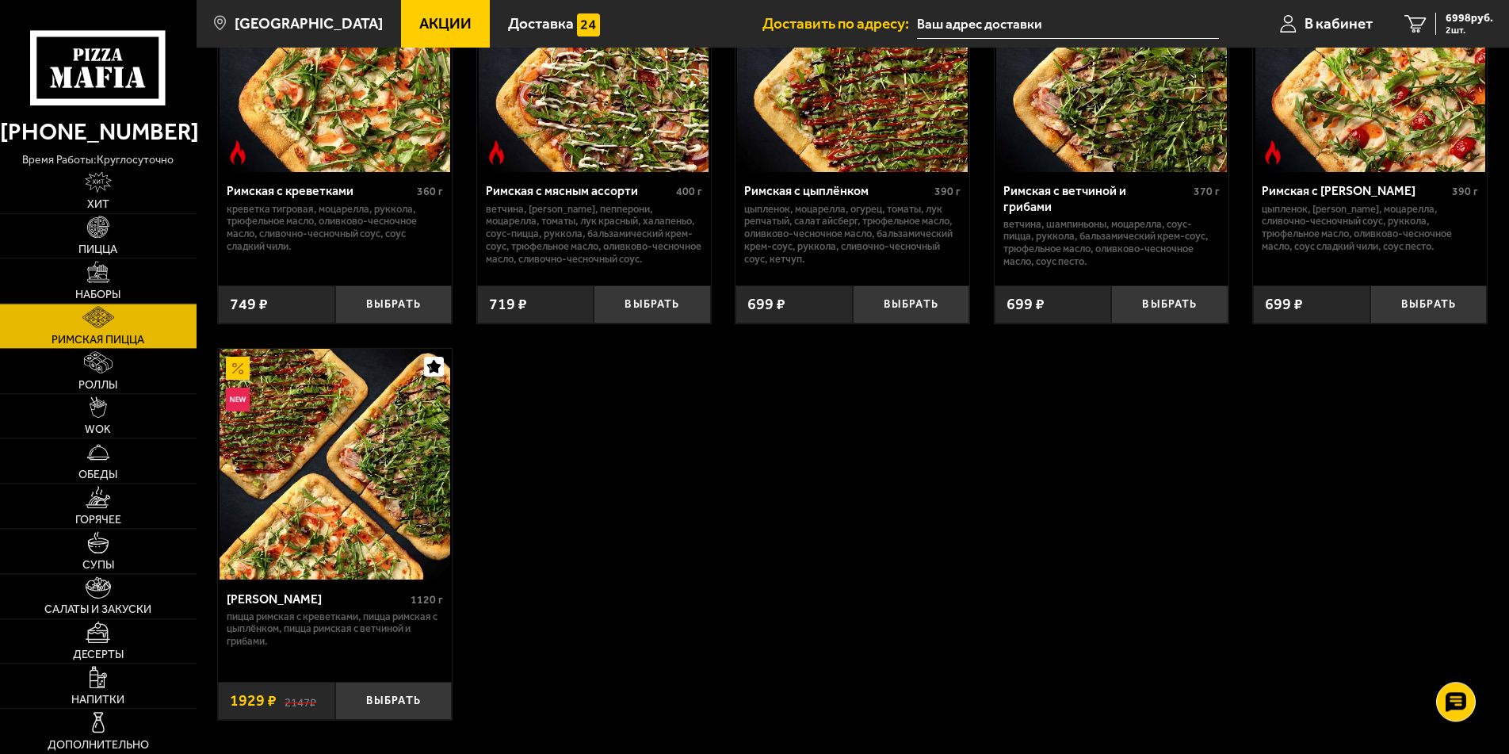
scroll to position [242, 0]
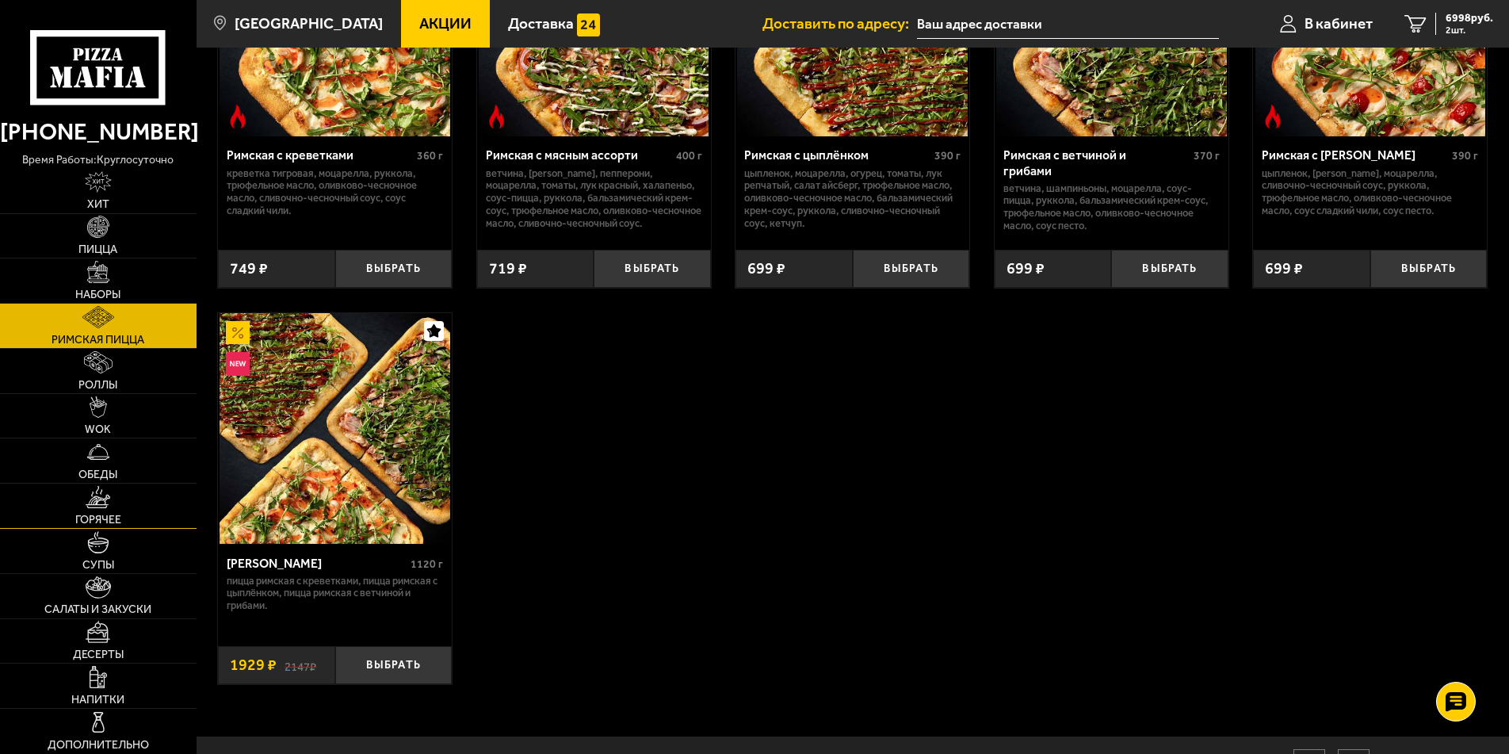
click at [101, 523] on span "Горячее" at bounding box center [98, 519] width 46 height 11
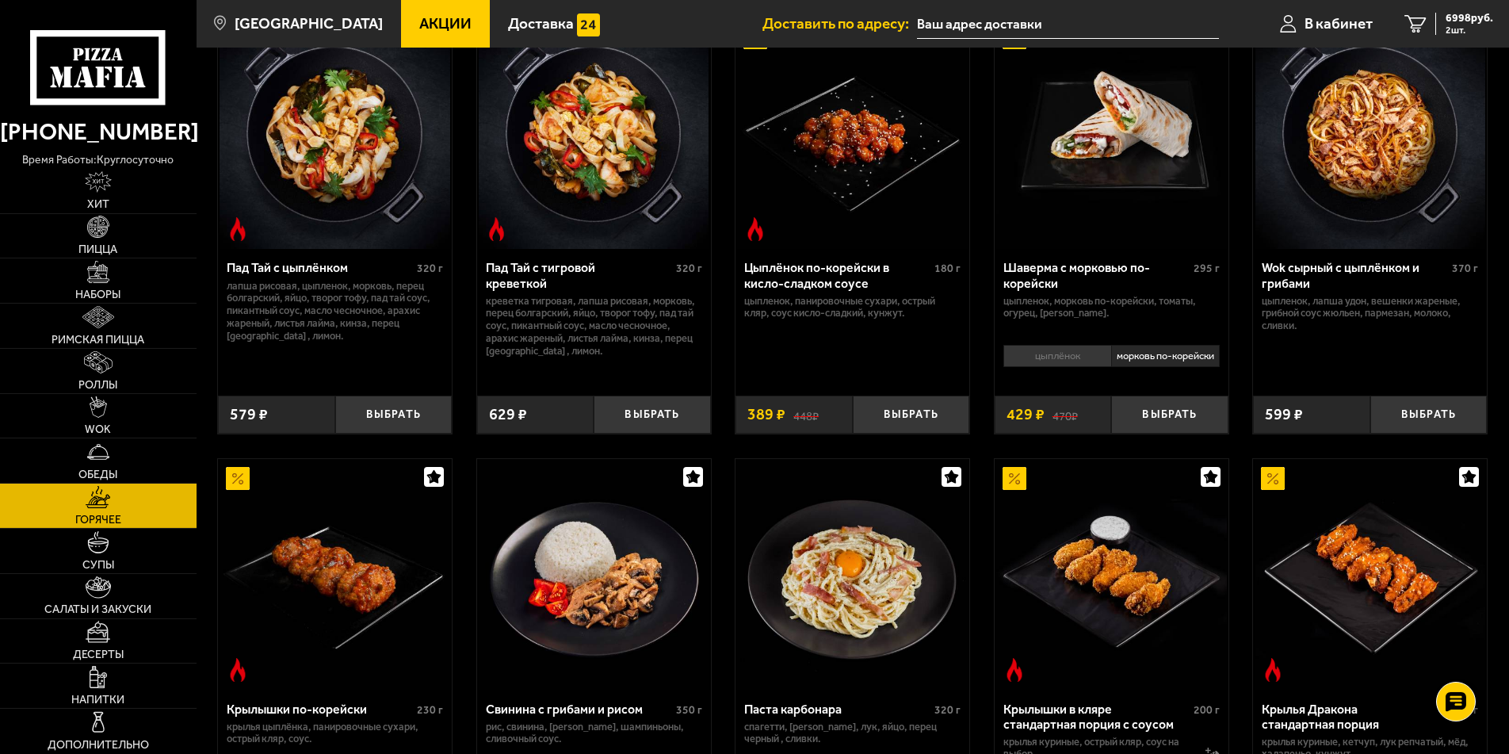
scroll to position [202, 0]
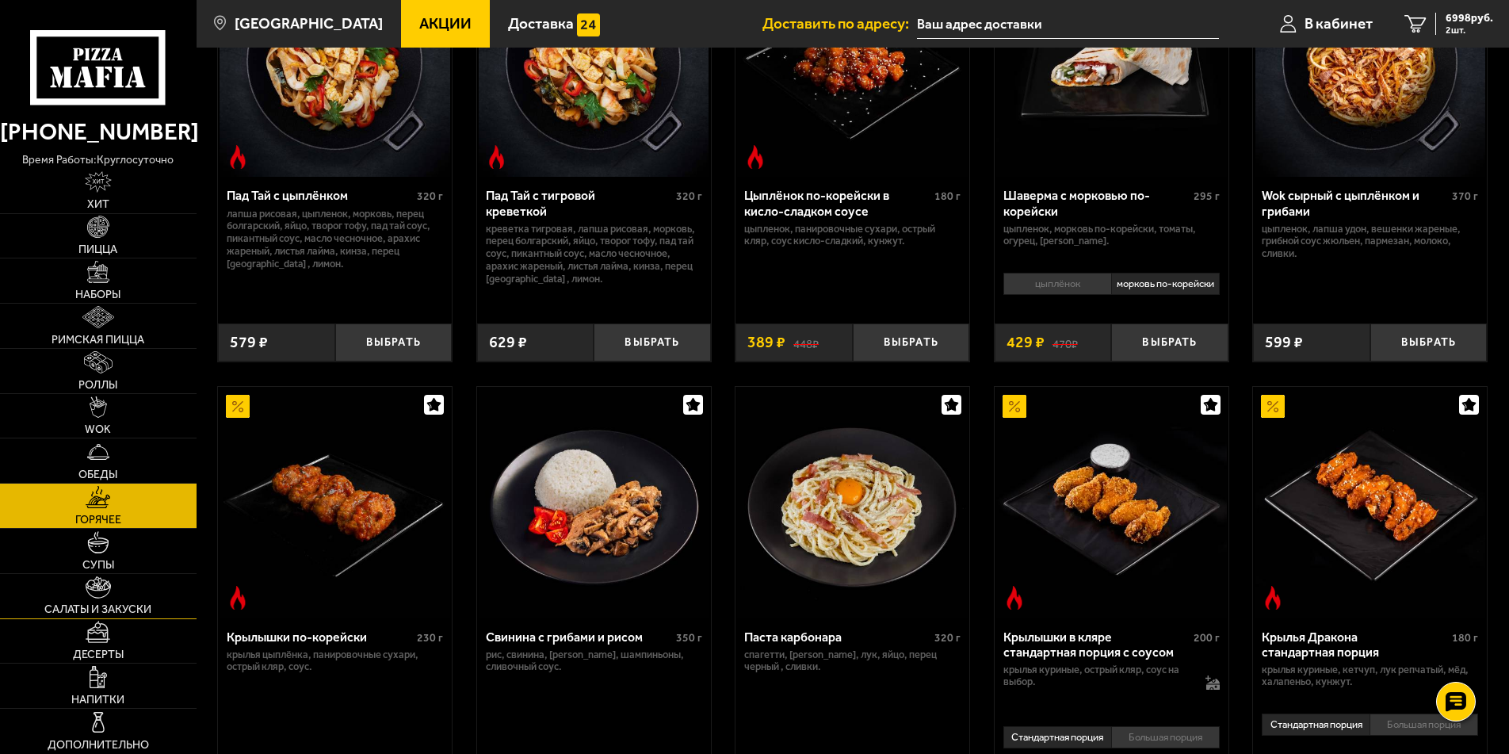
click at [108, 607] on span "Салаты и закуски" at bounding box center [97, 609] width 107 height 11
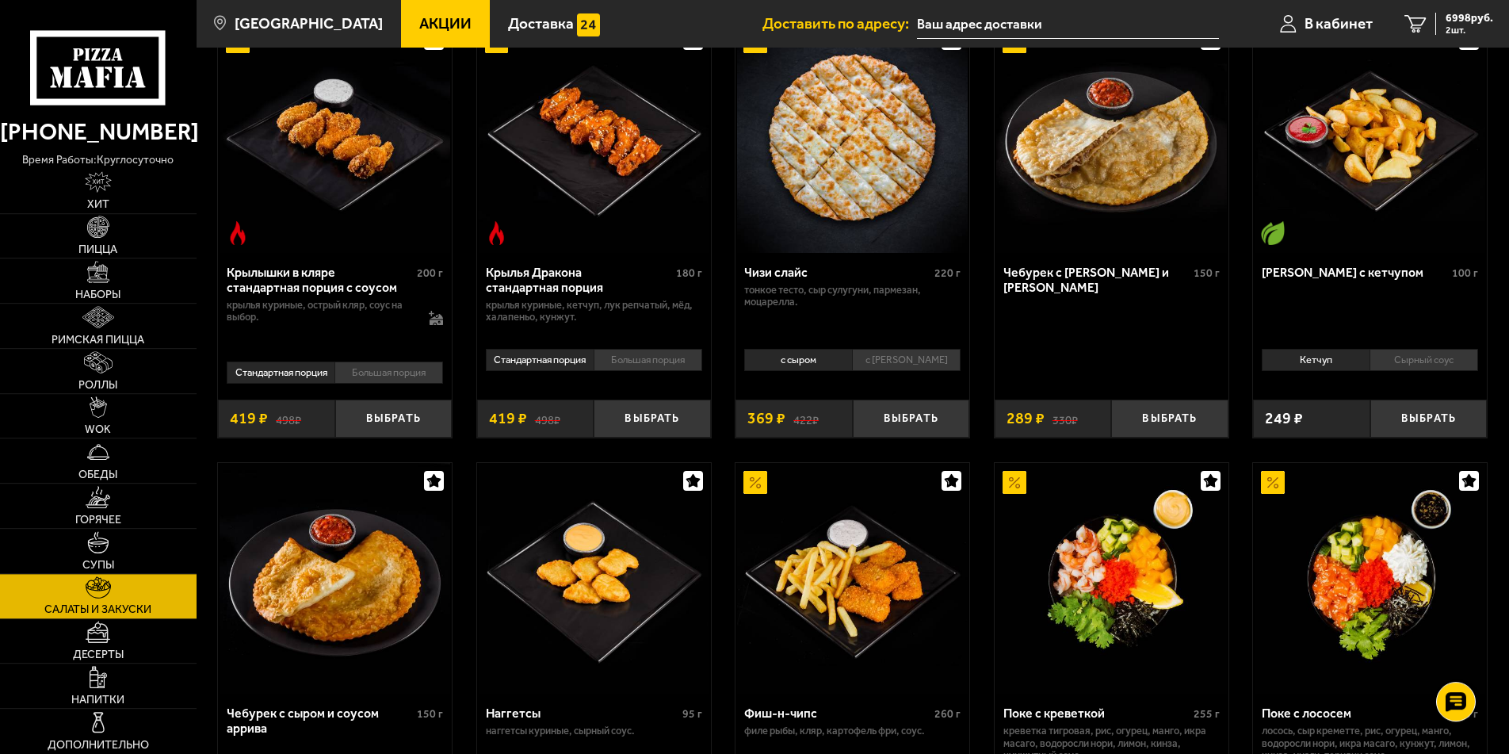
scroll to position [647, 0]
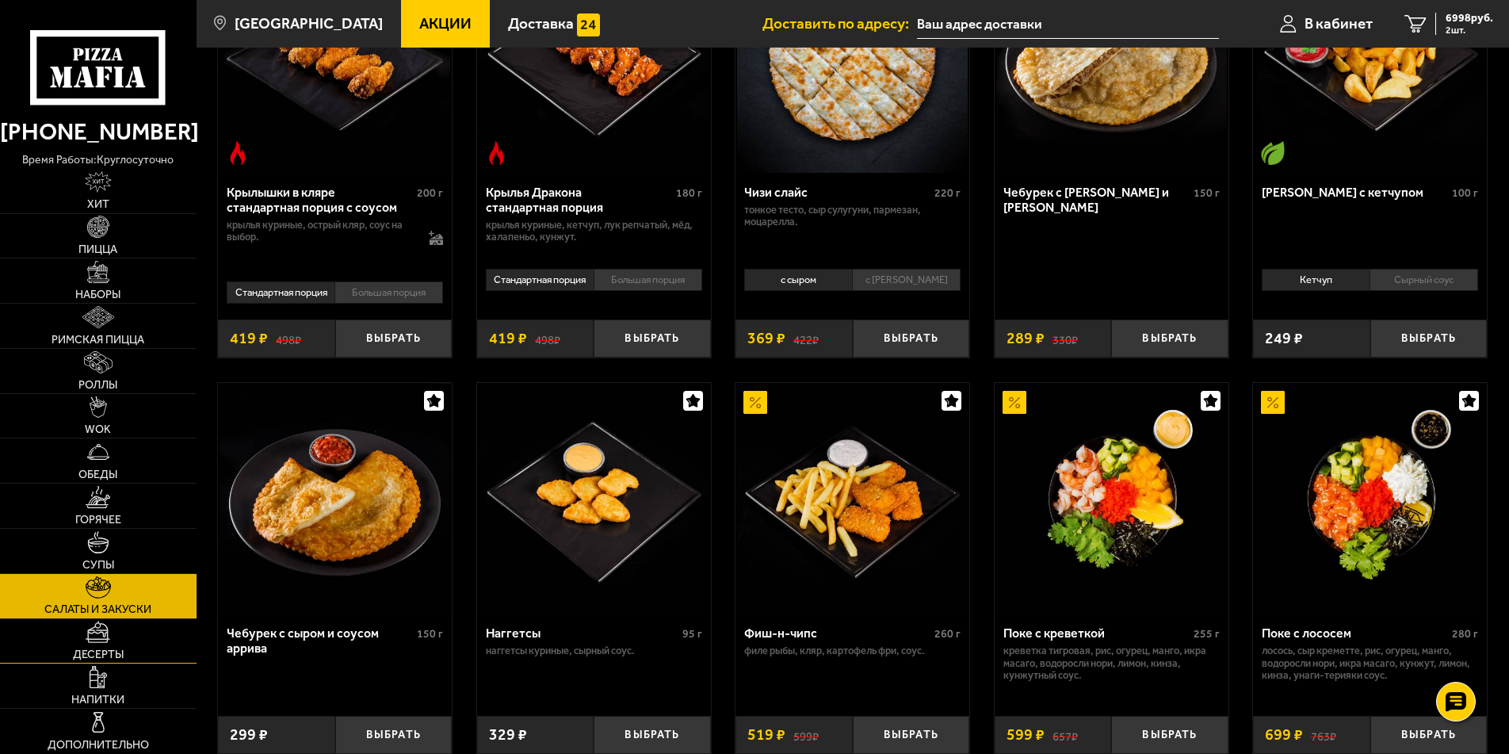
click at [94, 655] on span "Десерты" at bounding box center [98, 654] width 51 height 11
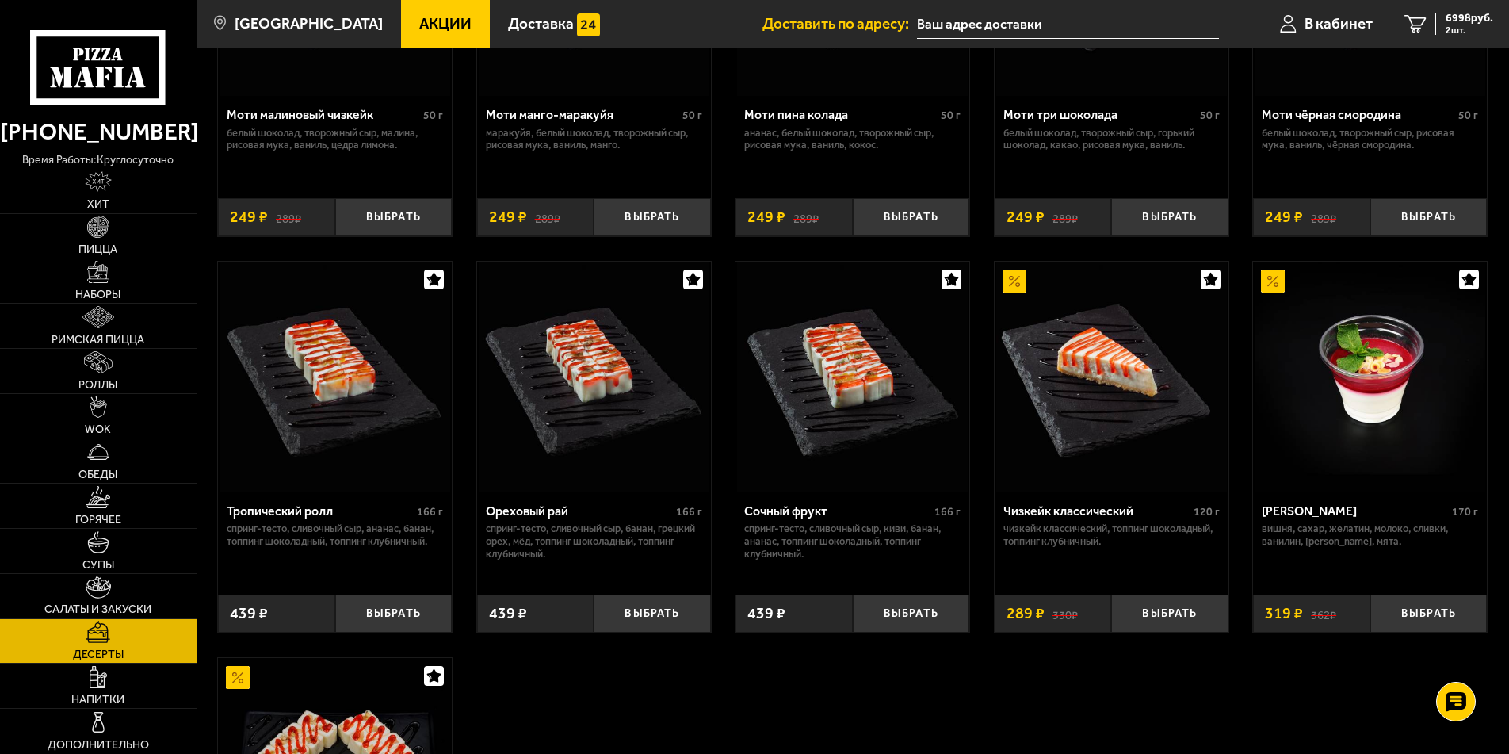
scroll to position [364, 0]
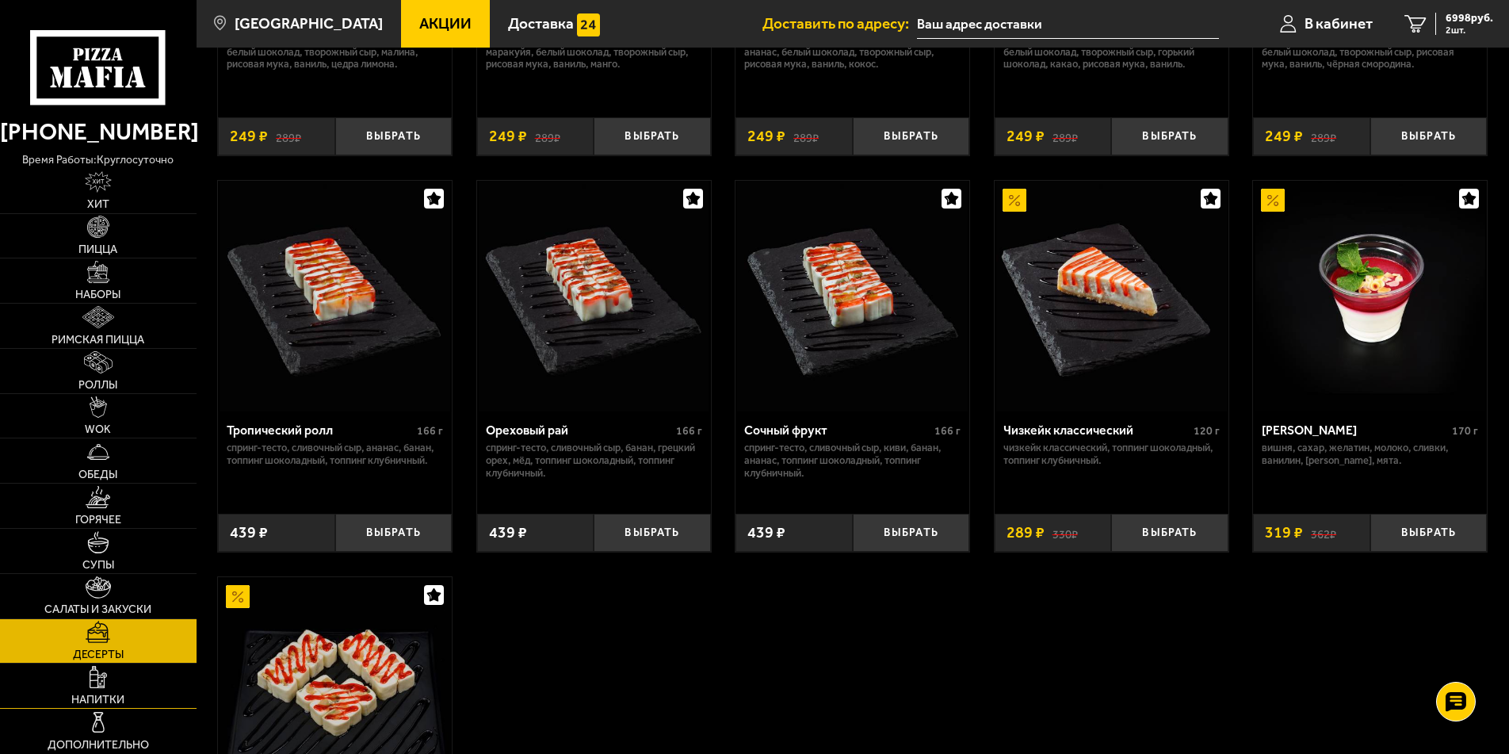
click at [116, 703] on span "Напитки" at bounding box center [97, 699] width 53 height 11
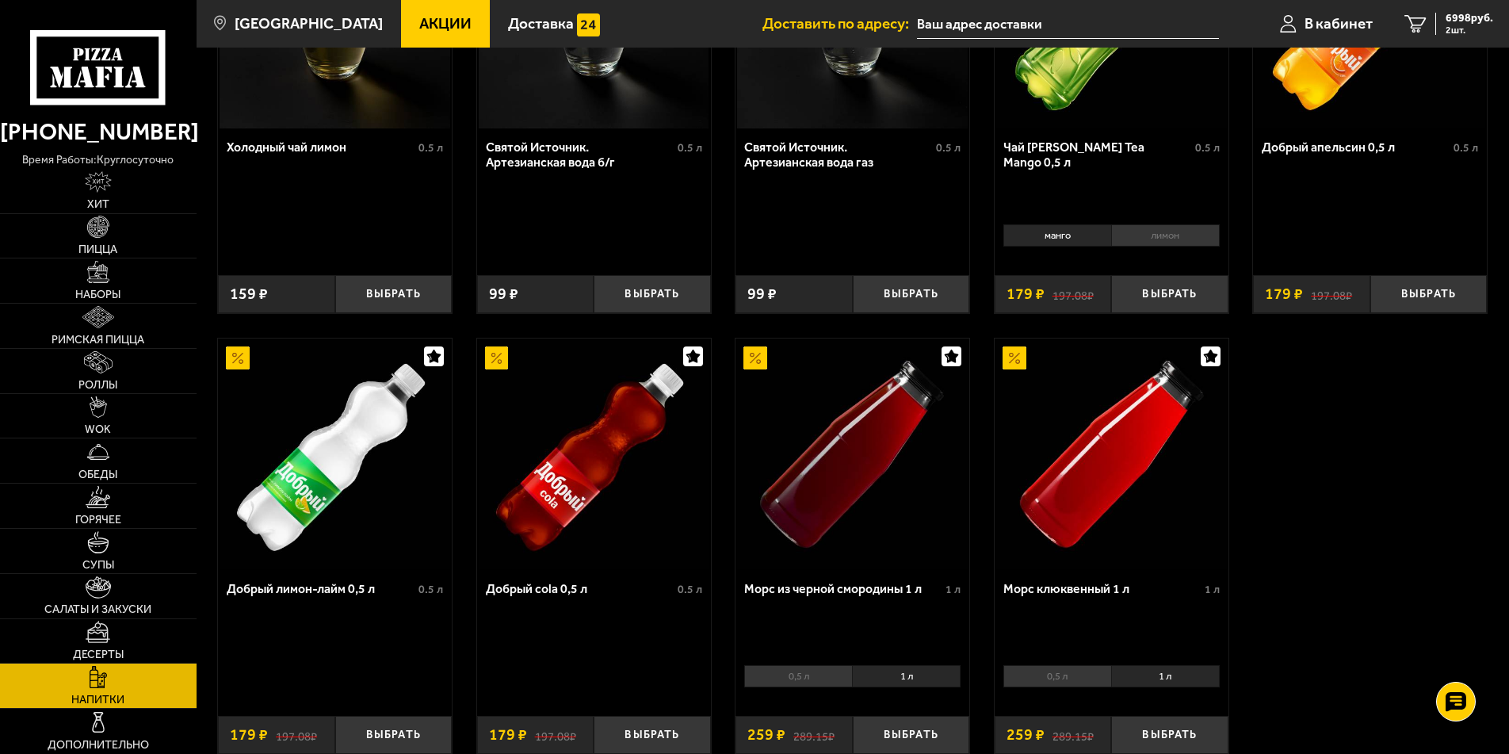
scroll to position [727, 0]
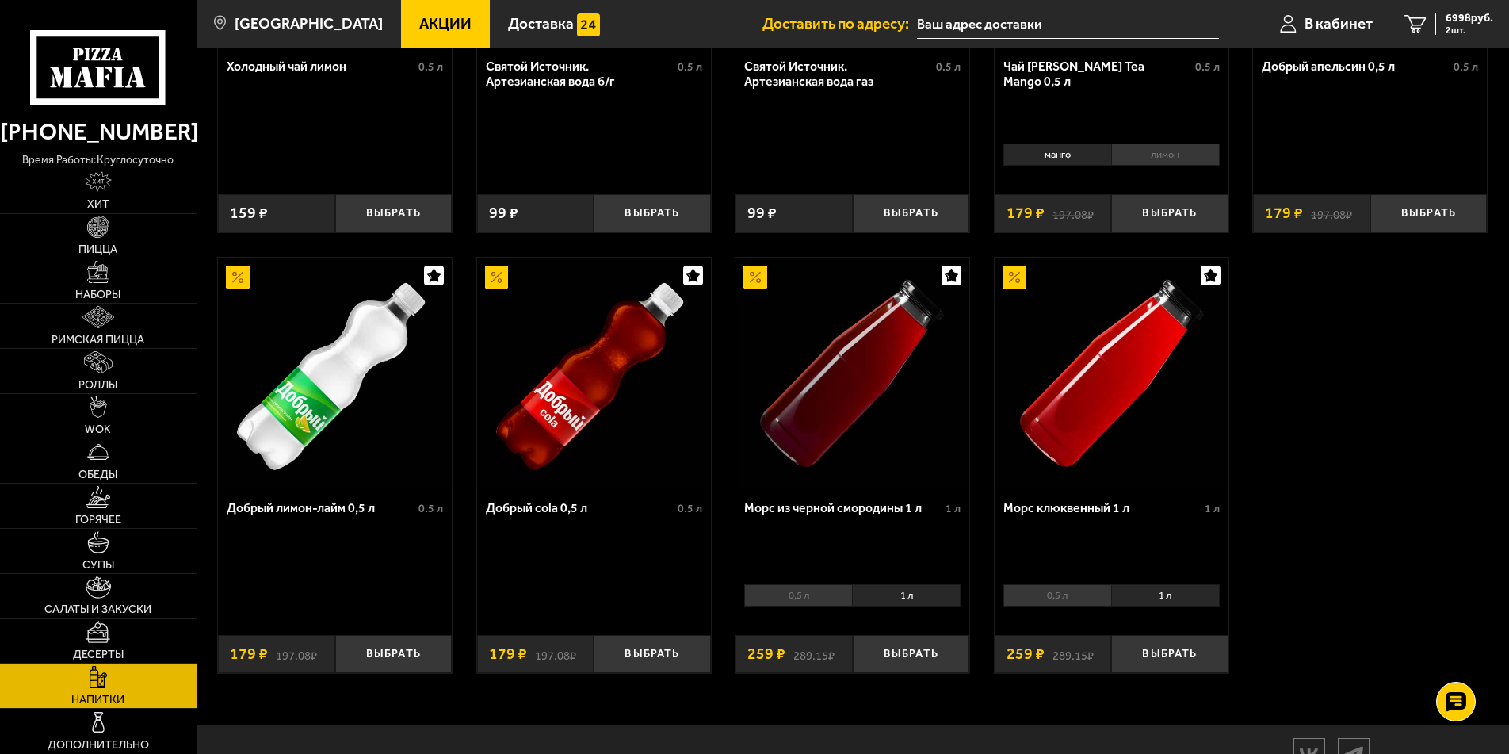
click at [896, 606] on li "1 л" at bounding box center [906, 595] width 109 height 22
